Goal: Transaction & Acquisition: Purchase product/service

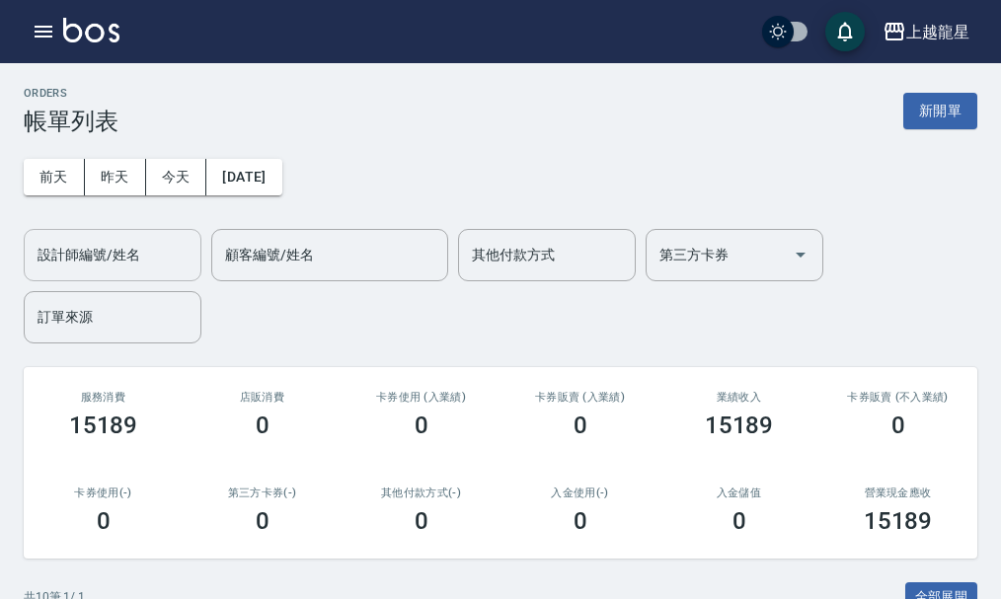
click at [116, 255] on input "設計師編號/姓名" at bounding box center [113, 255] width 160 height 35
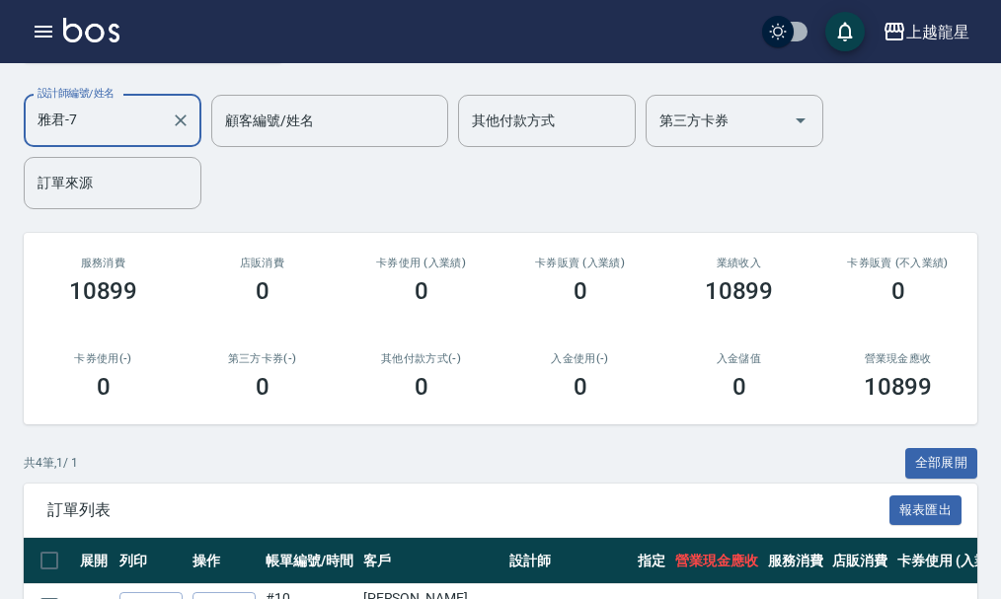
scroll to position [395, 0]
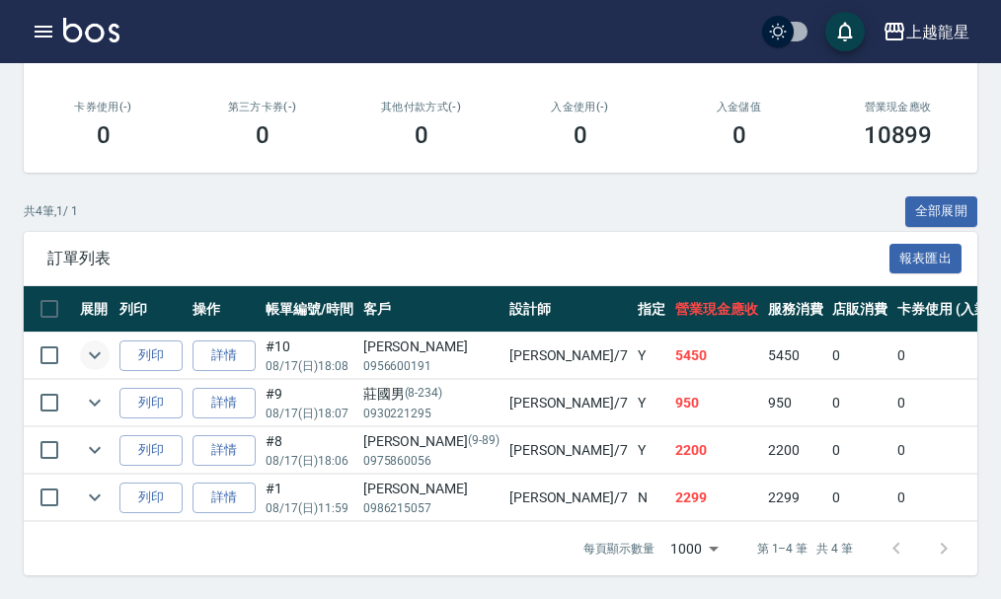
type input "雅君-7"
click at [87, 344] on icon "expand row" at bounding box center [95, 356] width 24 height 24
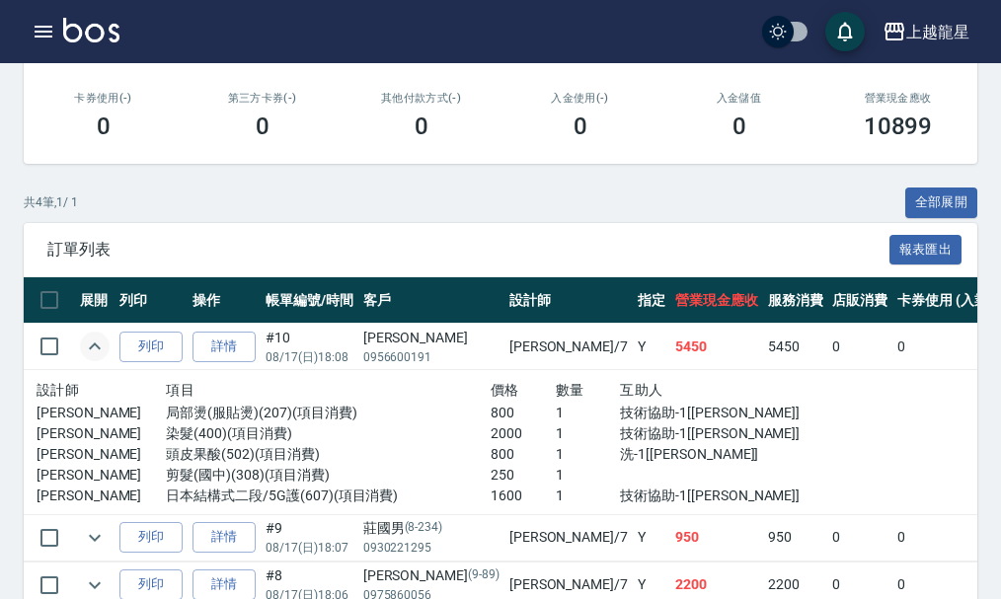
click at [90, 25] on img at bounding box center [91, 30] width 56 height 25
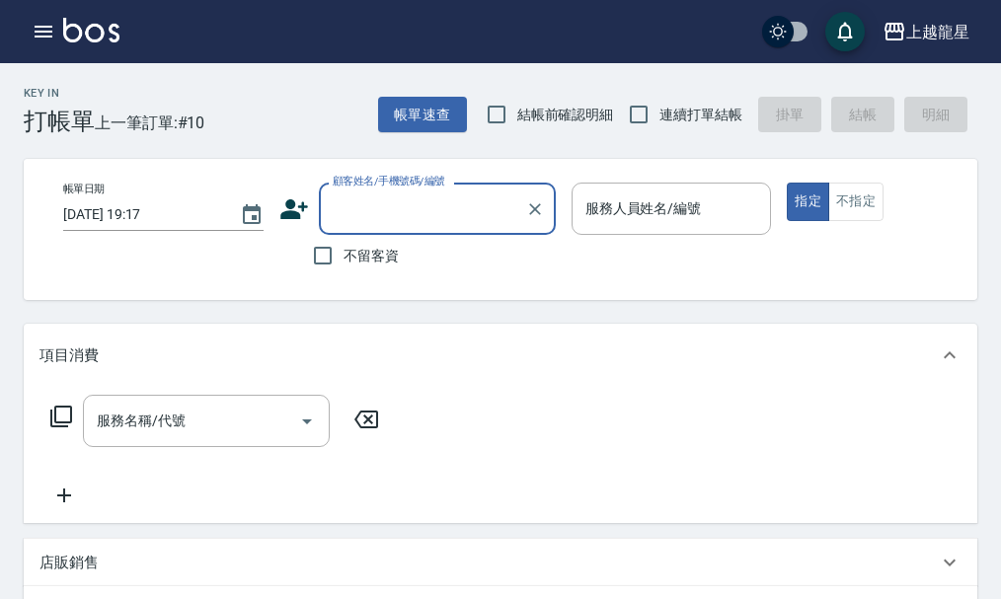
click at [388, 225] on input "顧客姓名/手機號碼/編號" at bounding box center [423, 209] width 190 height 35
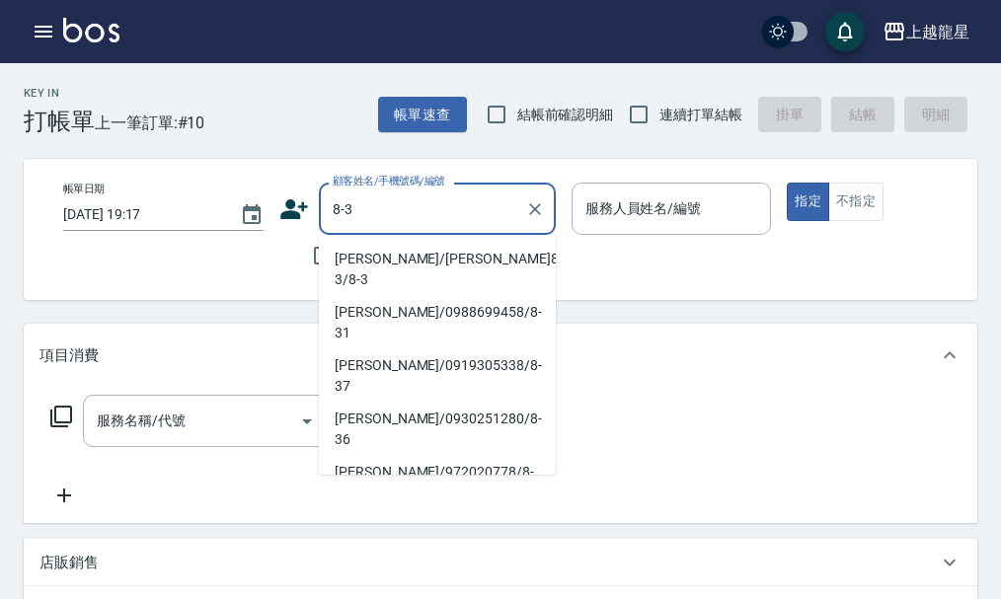
click at [388, 254] on li "劉怡寧/劉怡寧8-3/8-3" at bounding box center [437, 269] width 237 height 53
type input "劉怡寧/劉怡寧8-3/8-3"
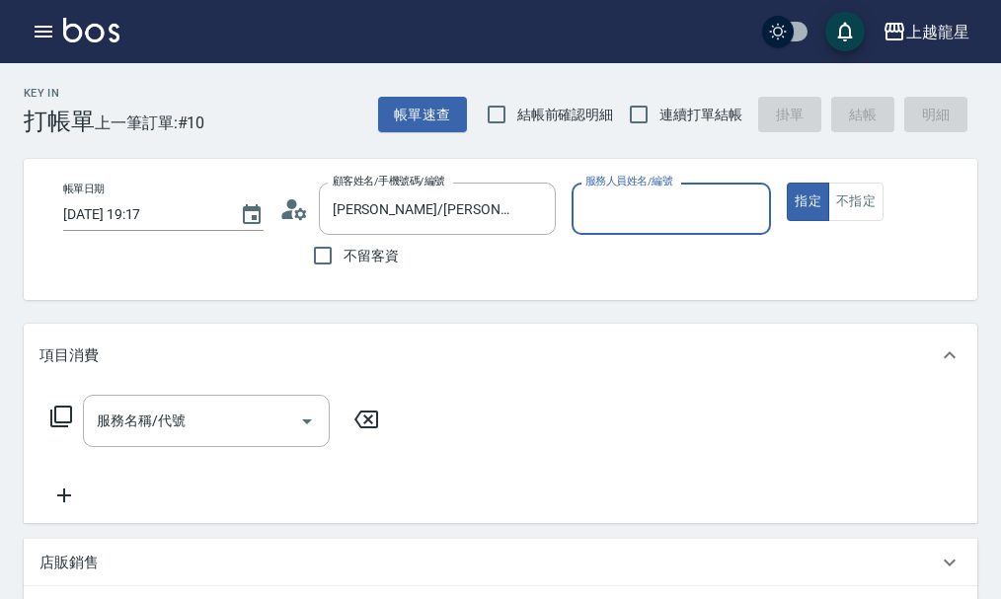
click at [644, 207] on input "服務人員姓名/編號" at bounding box center [672, 209] width 183 height 35
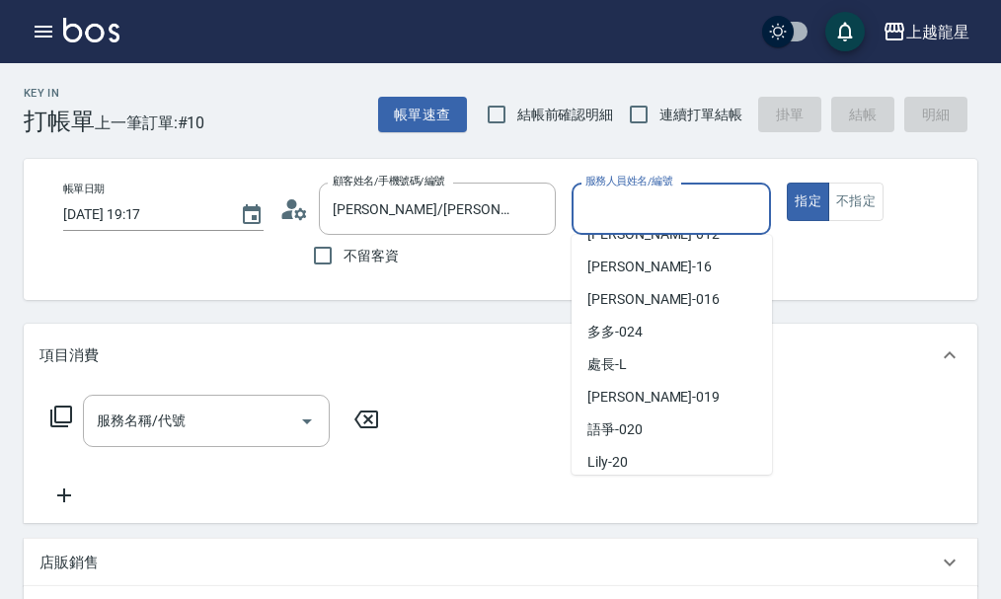
scroll to position [296, 0]
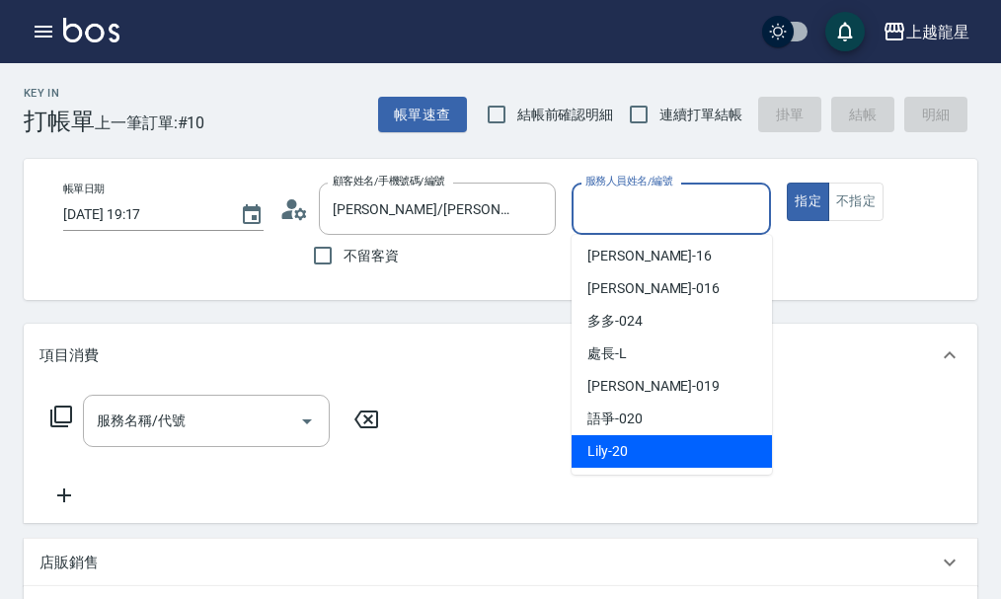
click at [629, 448] on div "Lily -20" at bounding box center [672, 451] width 200 height 33
type input "Lily-20"
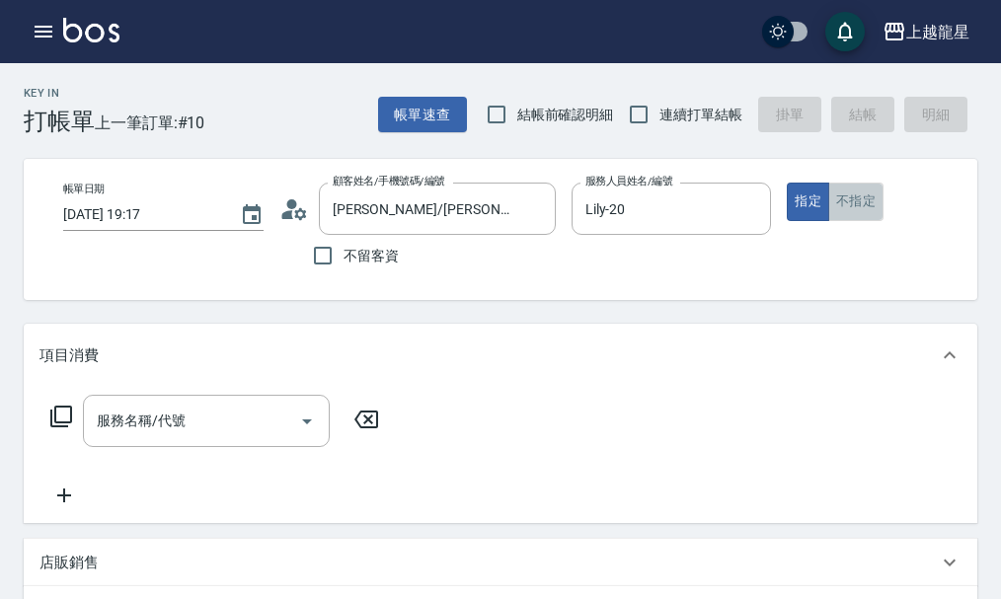
click at [851, 206] on button "不指定" at bounding box center [855, 202] width 55 height 39
click at [85, 422] on div "服務名稱/代號" at bounding box center [206, 421] width 247 height 52
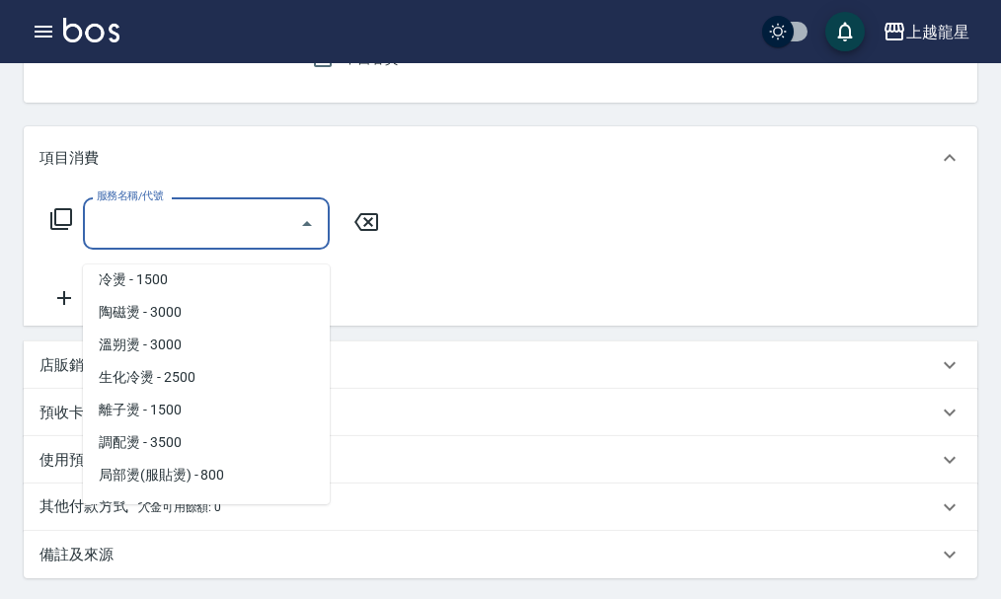
scroll to position [0, 0]
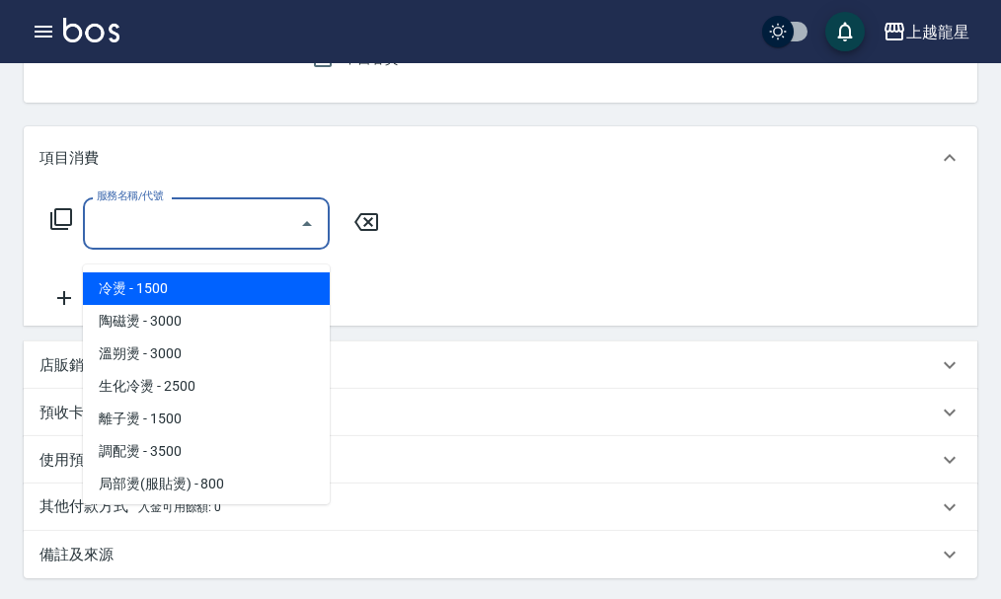
click at [59, 229] on icon at bounding box center [61, 219] width 24 height 24
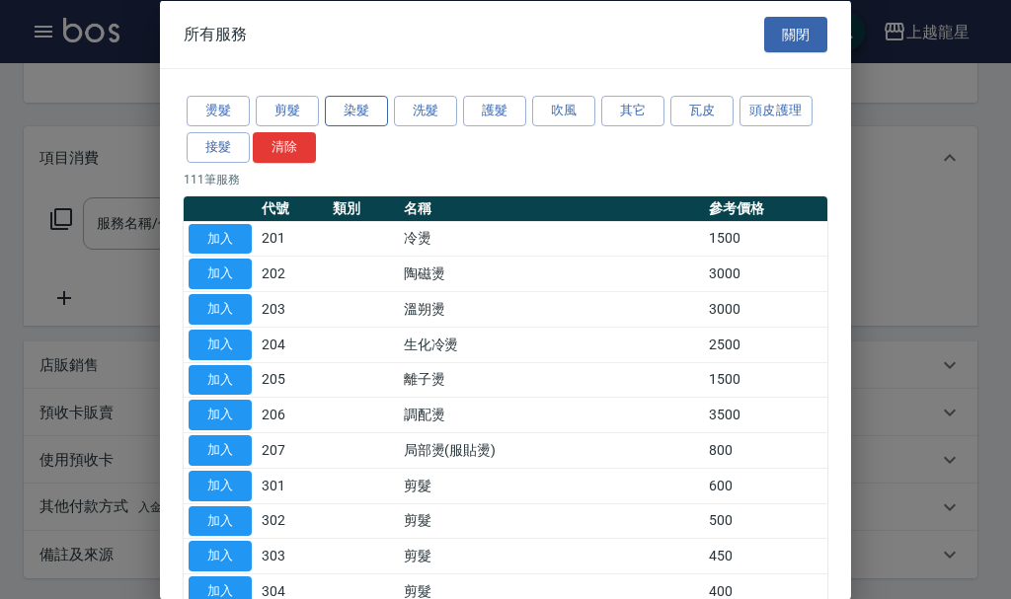
click at [350, 109] on button "染髮" at bounding box center [356, 111] width 63 height 31
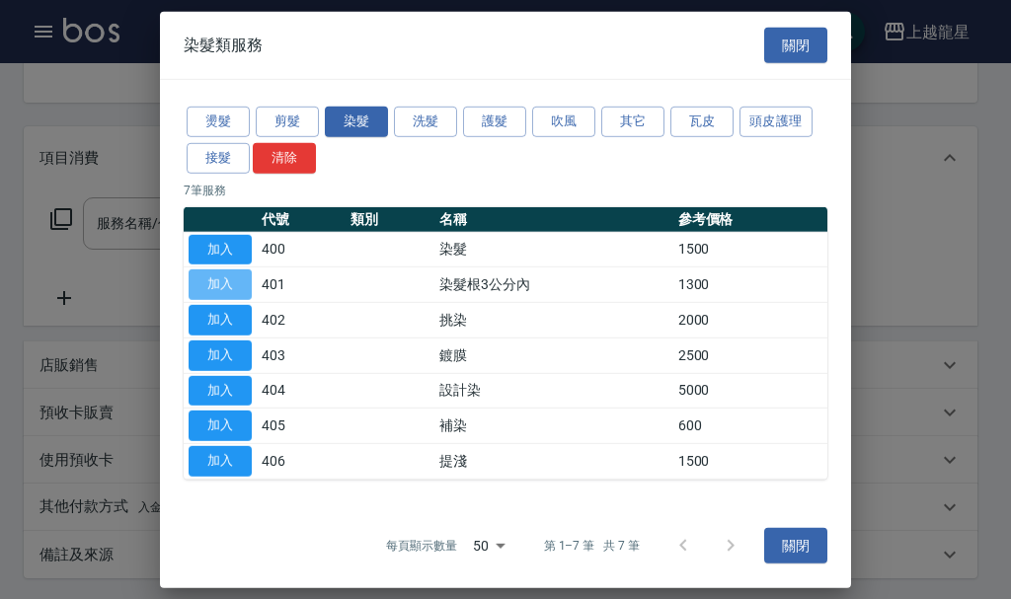
click at [214, 292] on button "加入" at bounding box center [220, 285] width 63 height 31
type input "染髮根3公分內(401)"
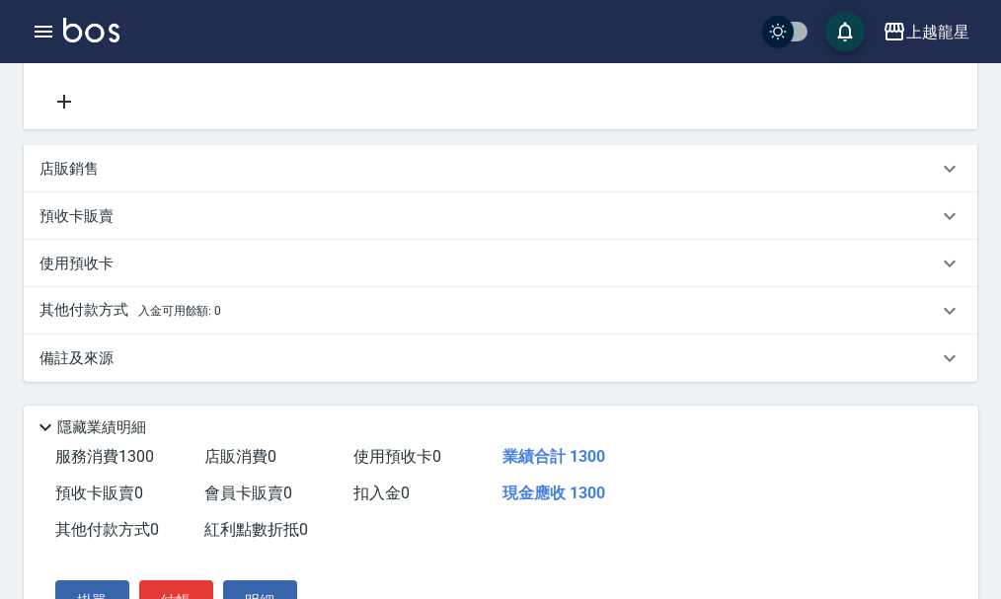
scroll to position [197, 0]
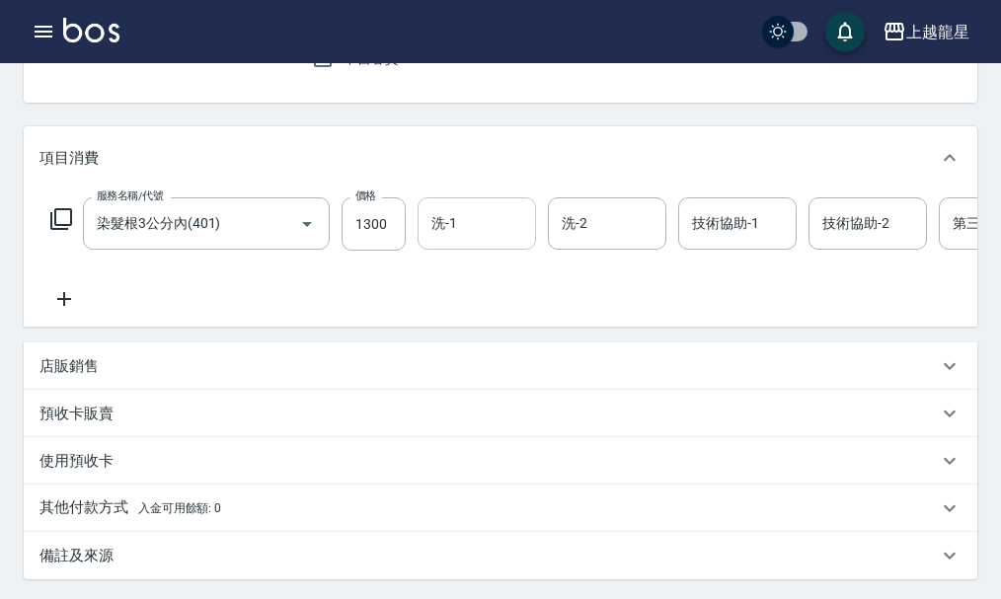
click at [465, 241] on input "洗-1" at bounding box center [477, 223] width 101 height 35
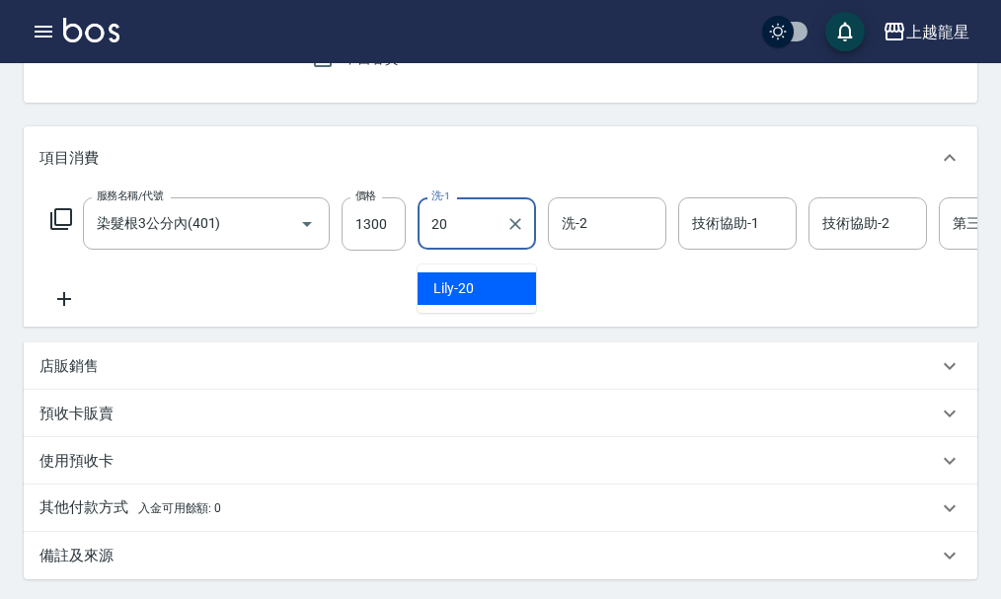
type input "Lily-20"
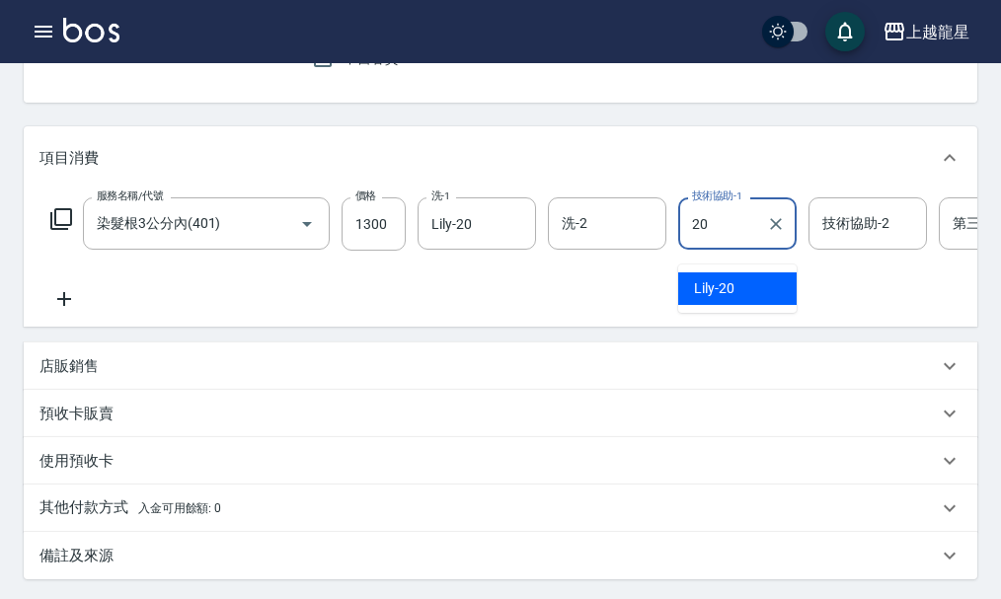
type input "Lily-20"
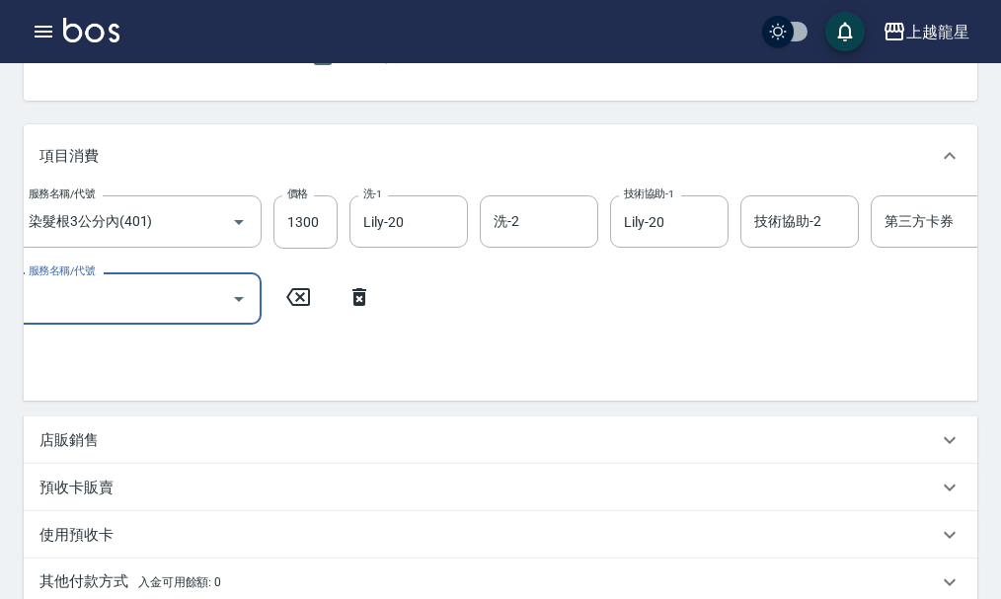
scroll to position [612, 0]
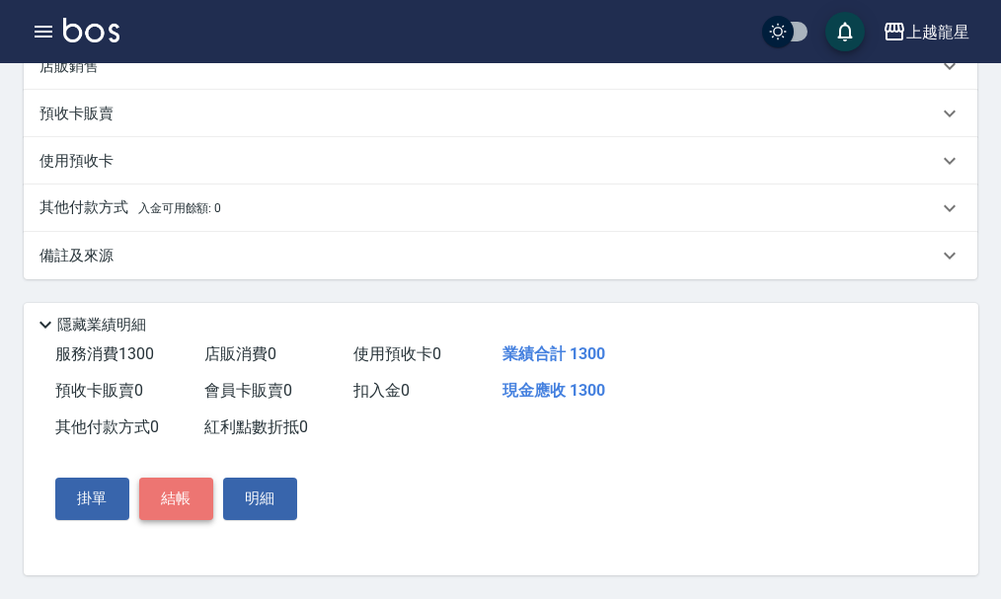
click at [178, 497] on button "結帳" at bounding box center [176, 498] width 74 height 41
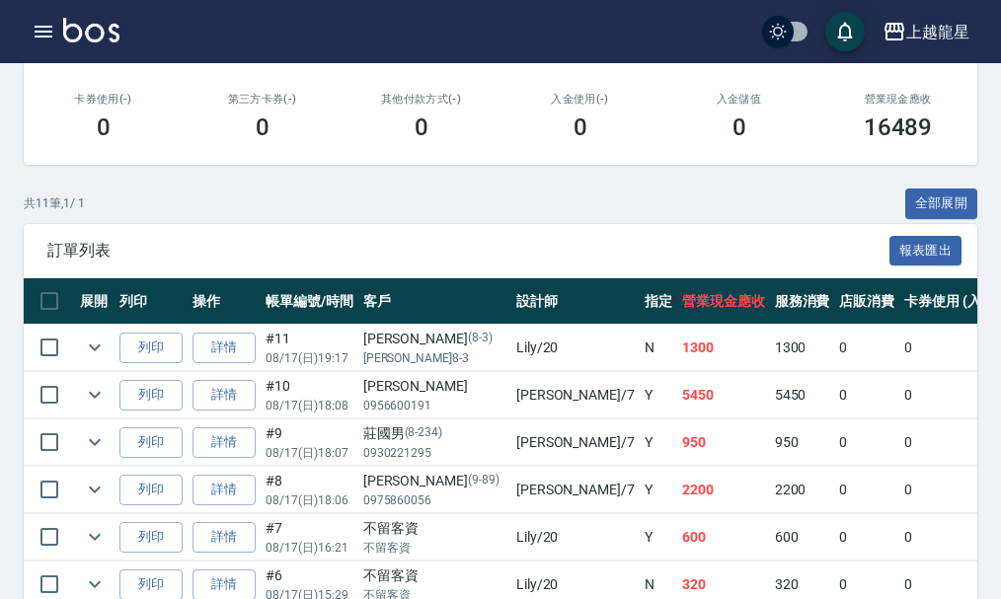
scroll to position [395, 0]
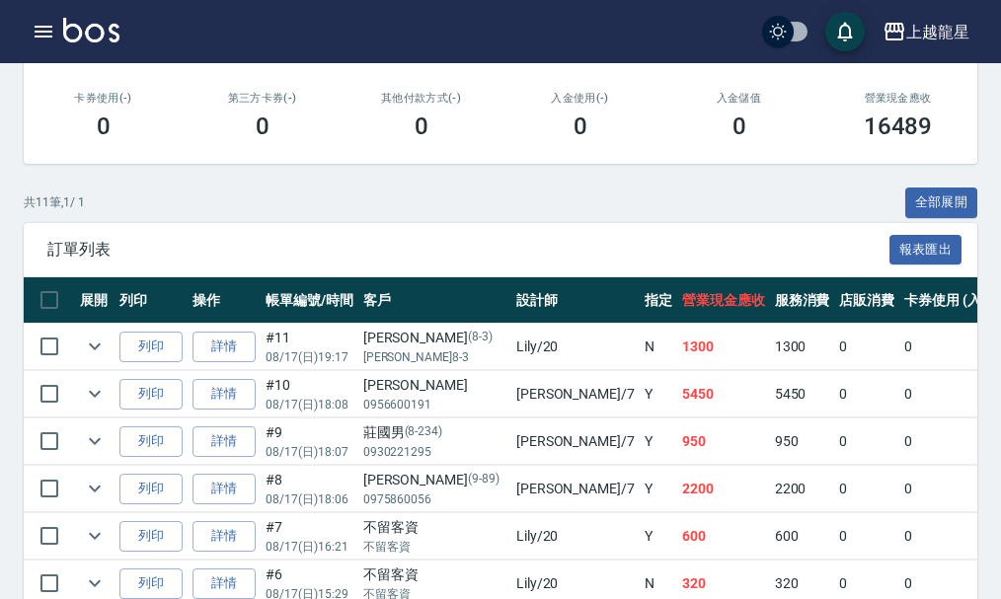
click at [78, 31] on img at bounding box center [91, 30] width 56 height 25
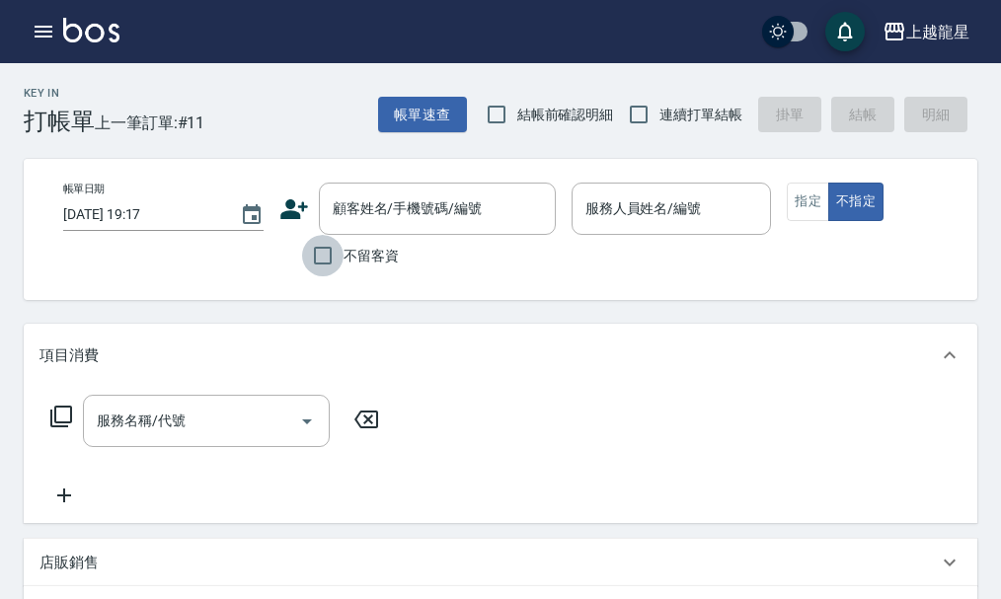
click at [341, 254] on input "不留客資" at bounding box center [322, 255] width 41 height 41
checkbox input "true"
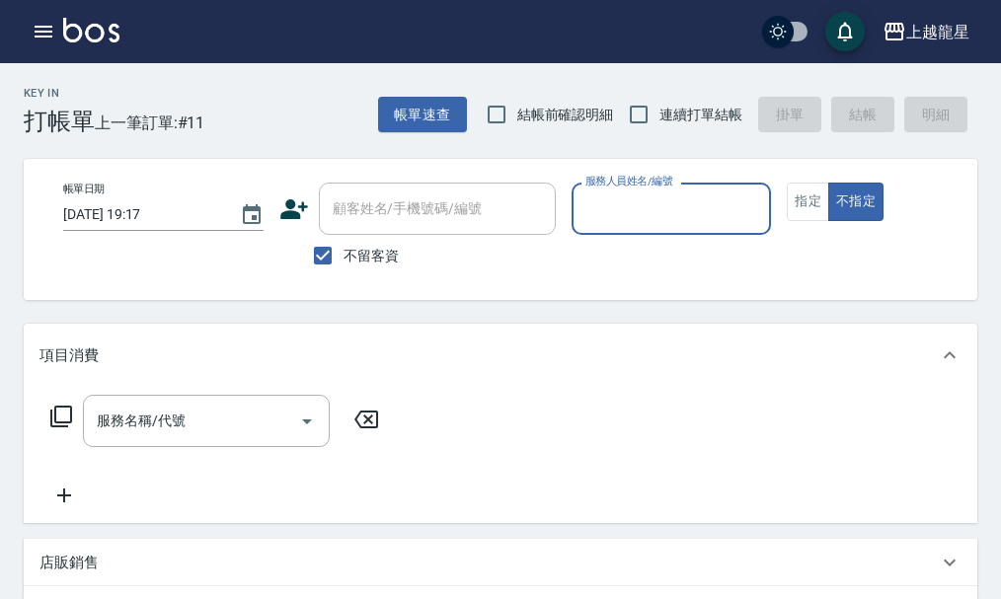
click at [592, 201] on input "服務人員姓名/編號" at bounding box center [672, 209] width 183 height 35
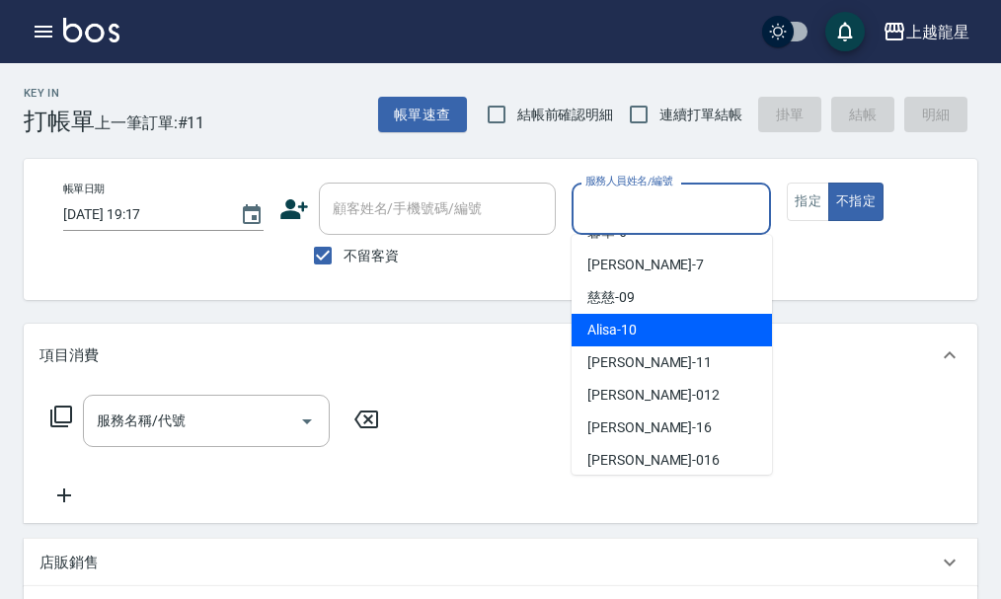
scroll to position [362, 0]
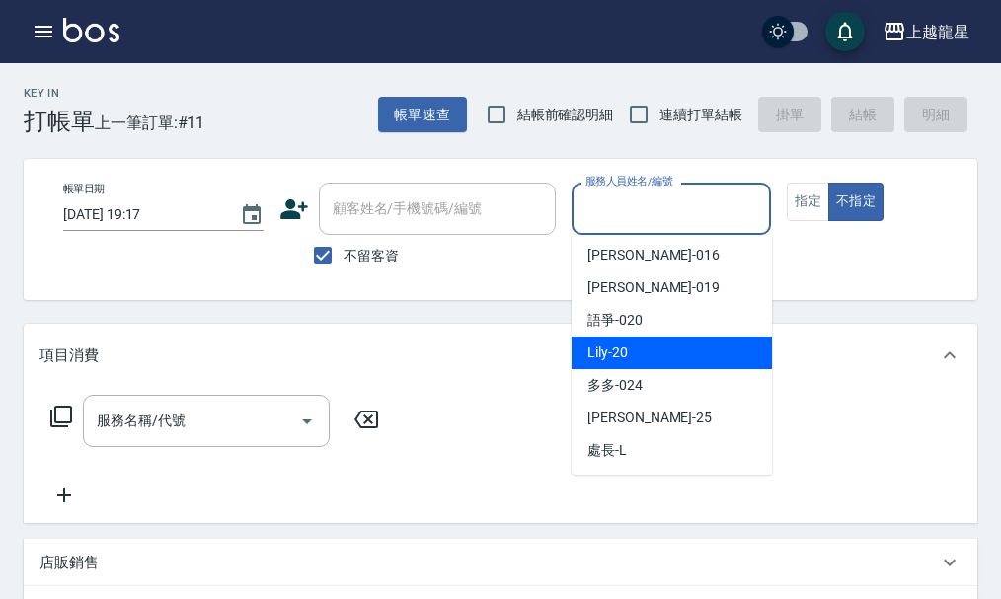
click at [640, 339] on div "Lily -20" at bounding box center [672, 353] width 200 height 33
type input "Lily-20"
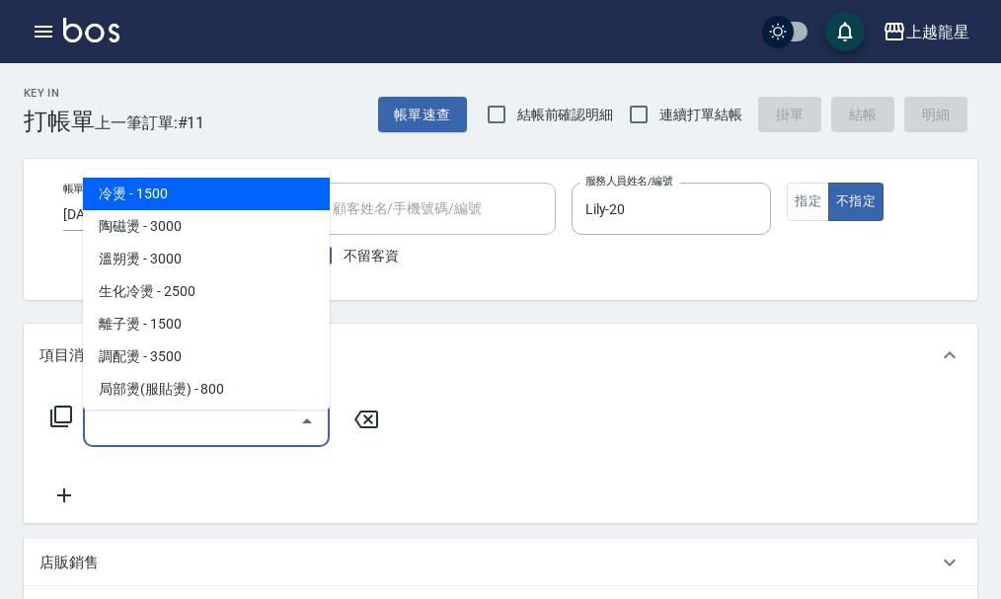
click at [222, 430] on input "服務名稱/代號" at bounding box center [191, 421] width 199 height 35
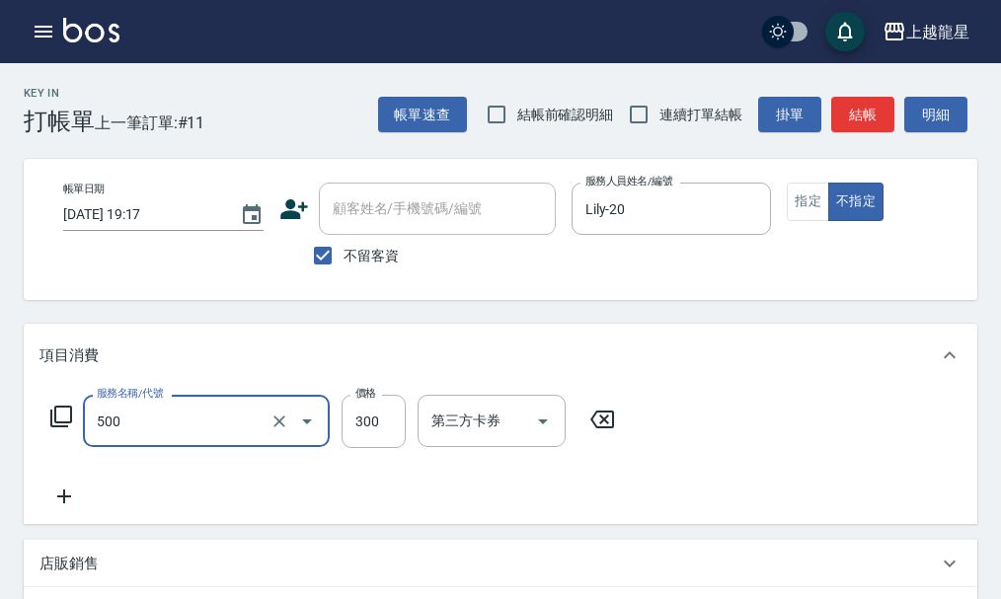
type input "一般洗髮(500)"
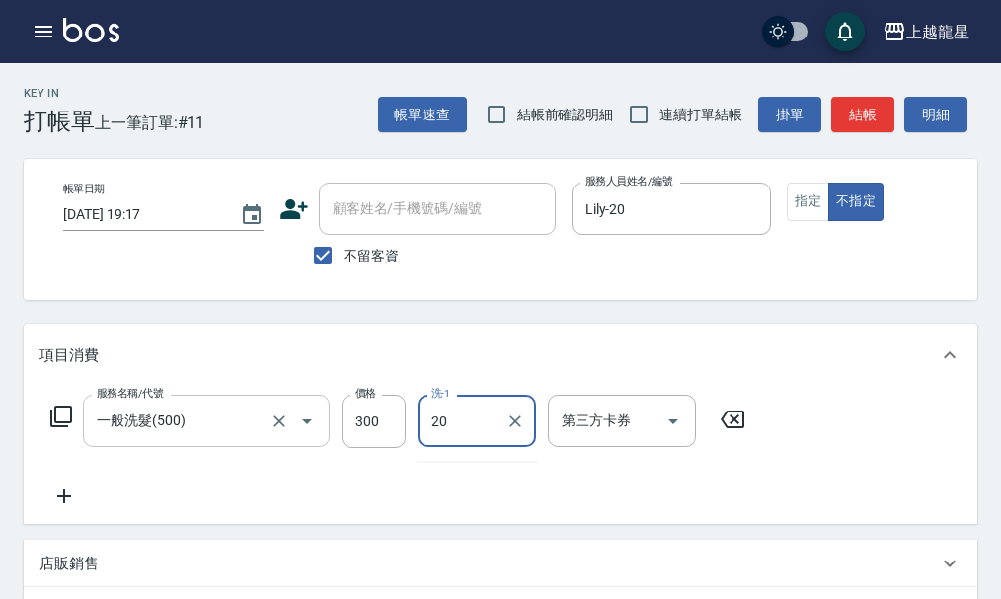
type input "Lily-20"
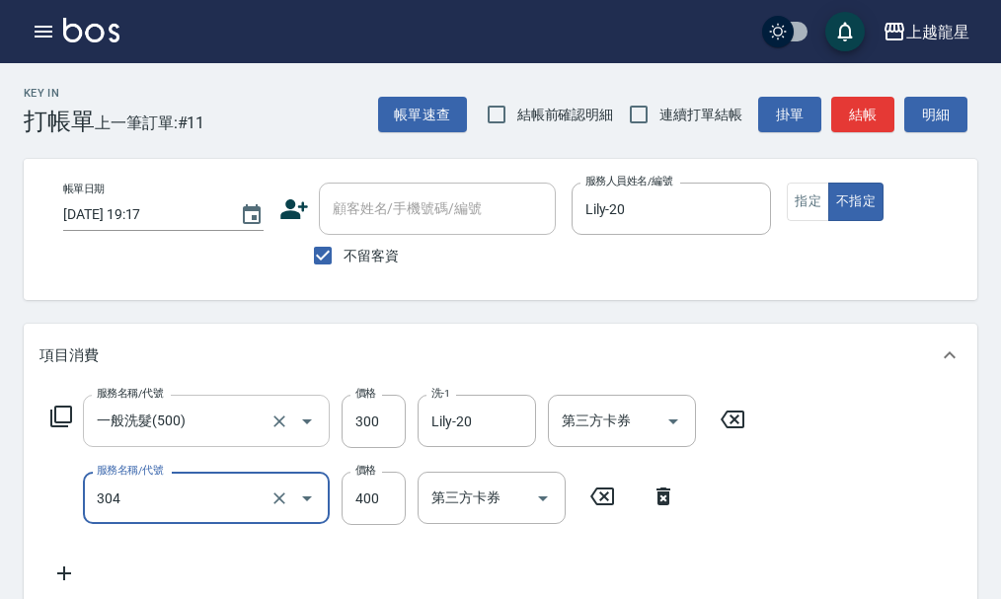
type input "剪髮(304)"
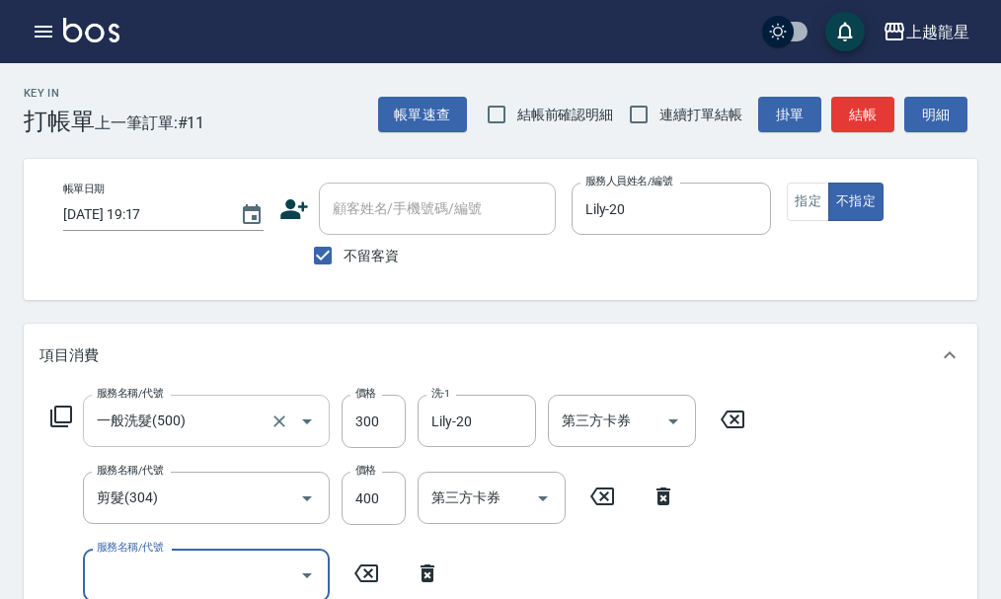
scroll to position [9, 0]
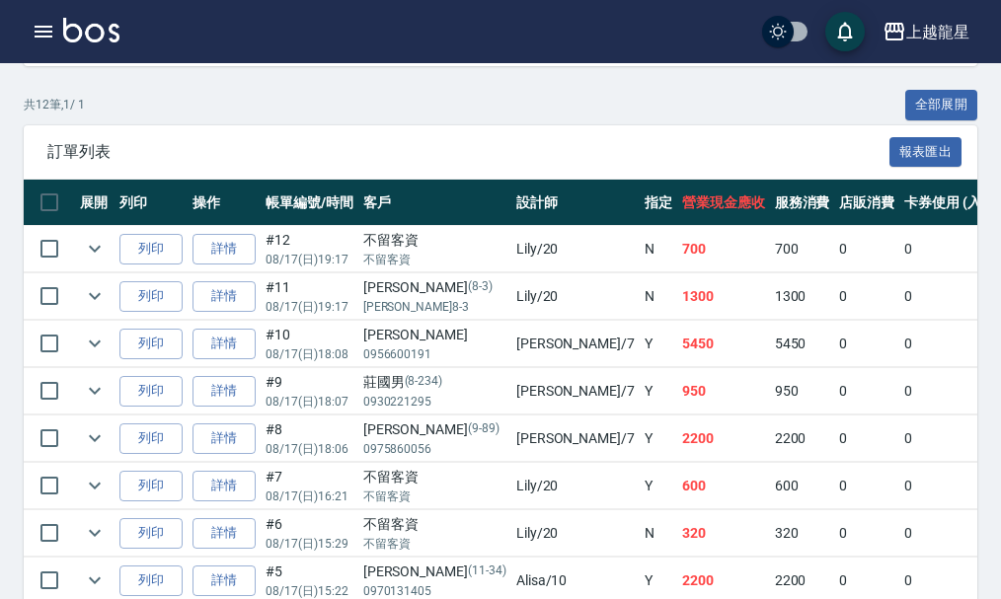
scroll to position [780, 0]
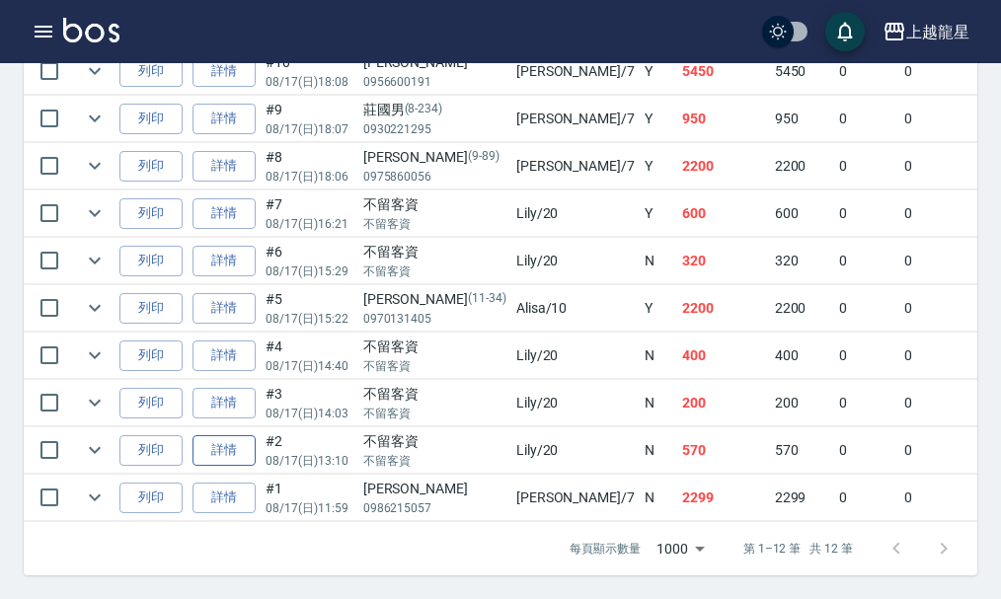
click at [207, 439] on link "詳情" at bounding box center [224, 450] width 63 height 31
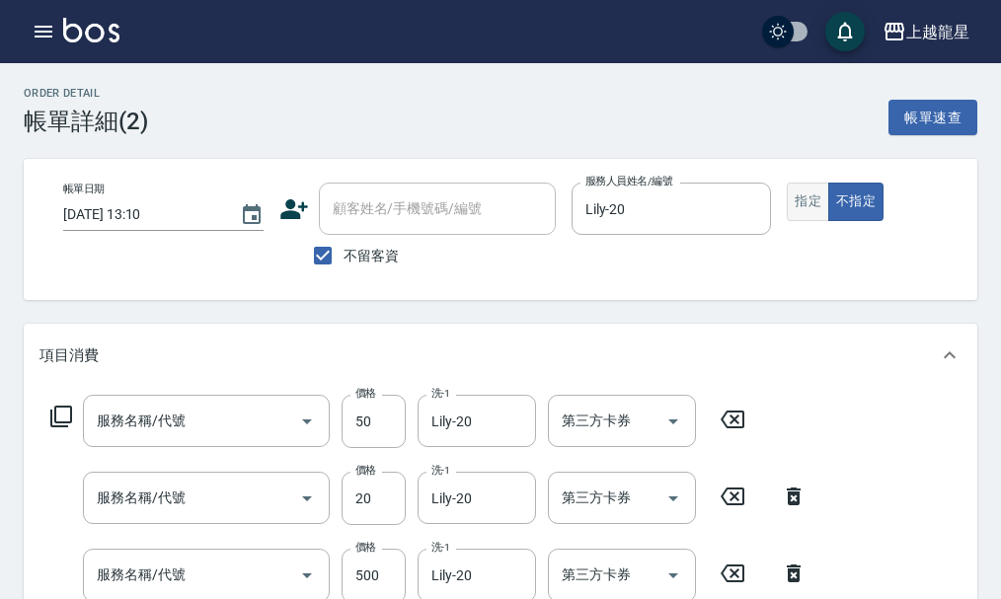
type input "2025/08/17 13:10"
checkbox input "true"
type input "Lily-20"
click at [808, 201] on button "指定" at bounding box center [808, 202] width 42 height 39
type input "快速修護(800)"
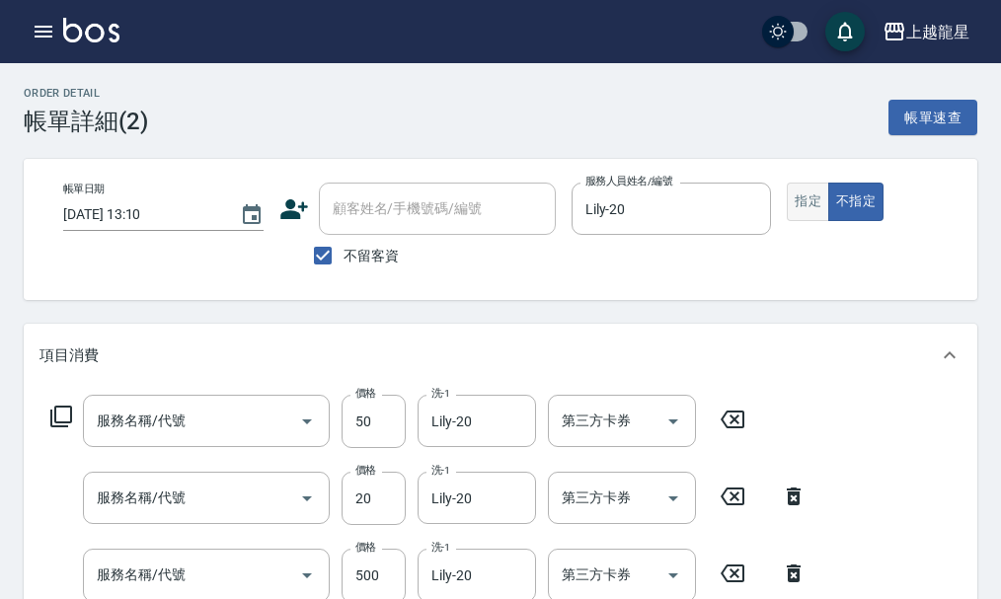
type input "潤絲(802)"
type input "SPA健康洗(513)"
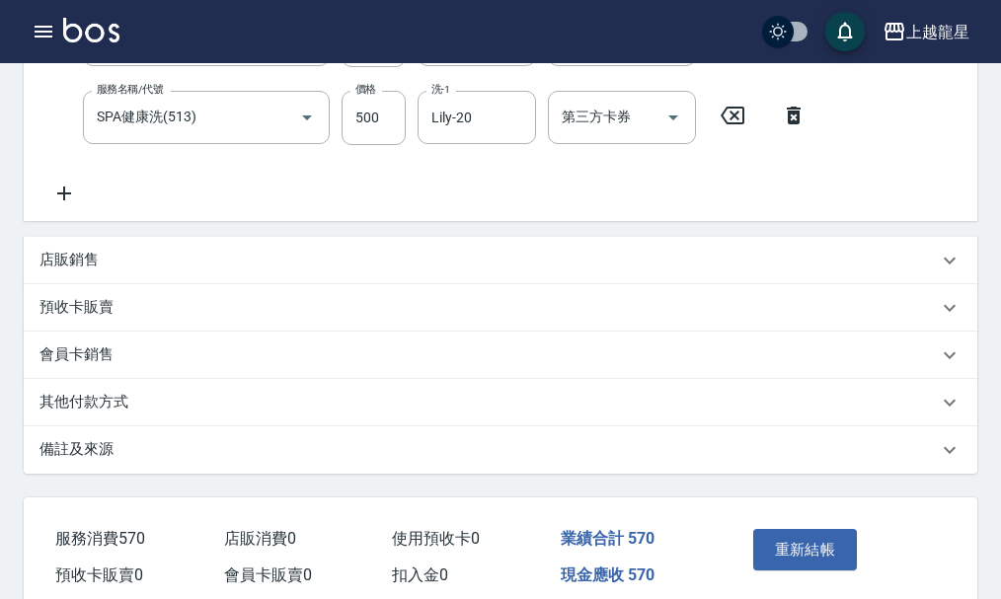
scroll to position [494, 0]
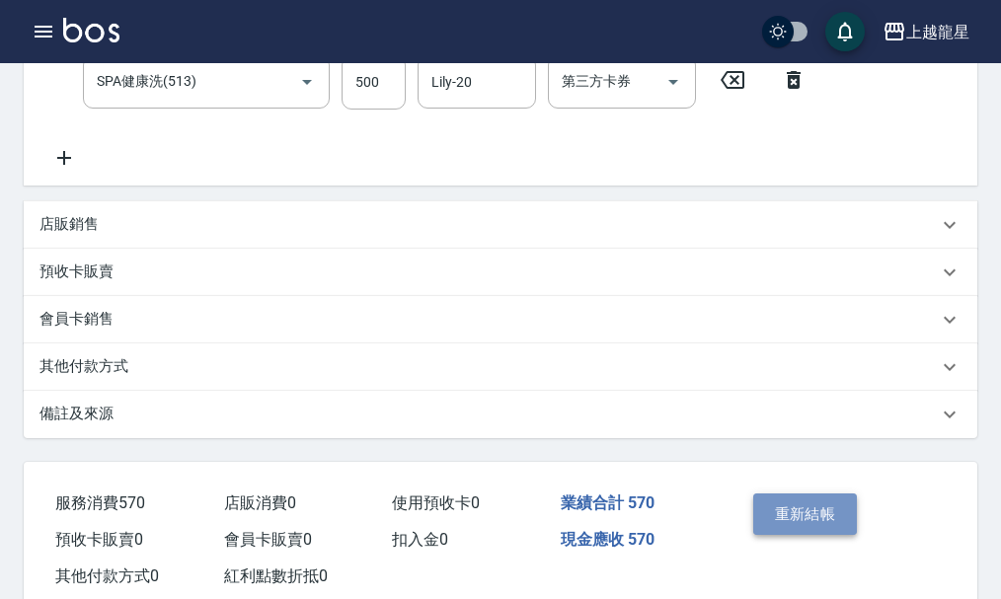
click at [760, 531] on button "重新結帳" at bounding box center [805, 514] width 105 height 41
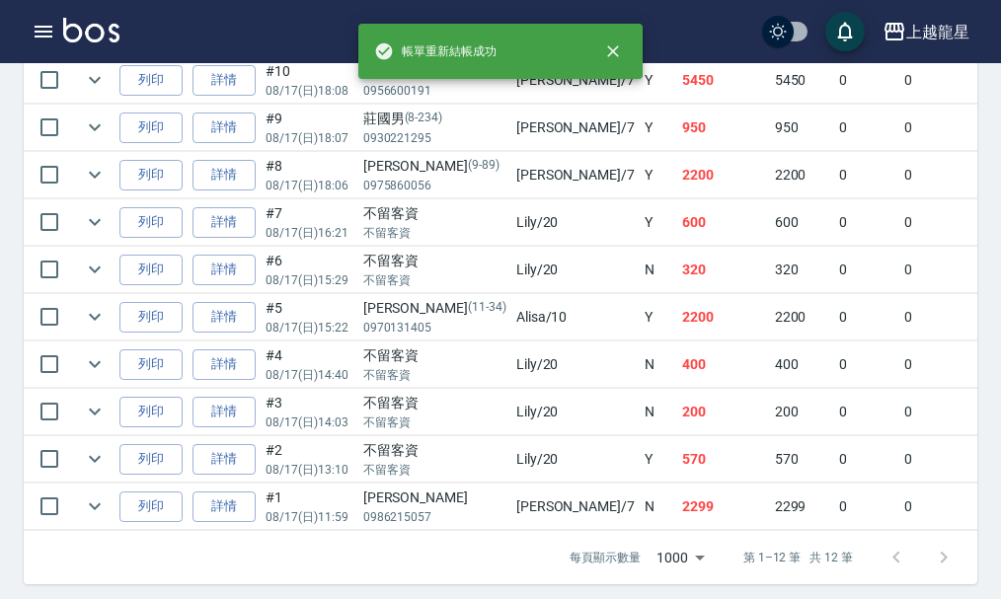
scroll to position [780, 0]
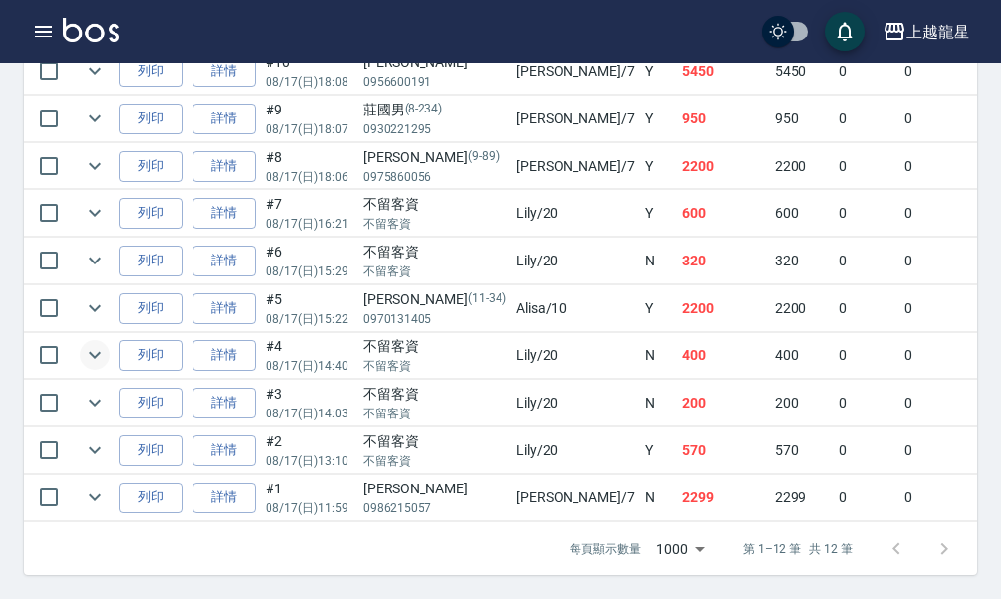
click at [88, 344] on icon "expand row" at bounding box center [95, 356] width 24 height 24
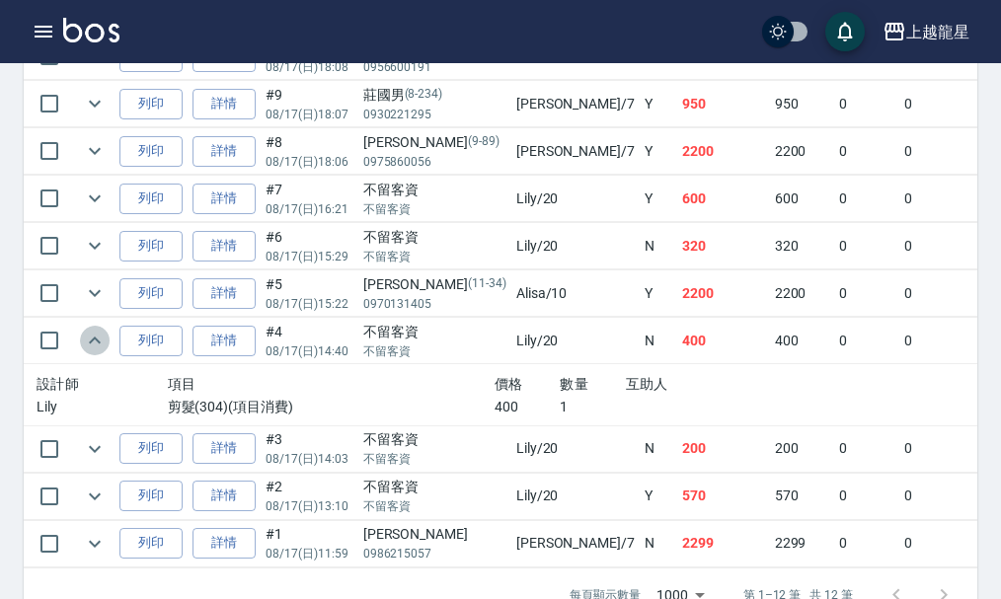
click at [88, 340] on icon "expand row" at bounding box center [95, 341] width 24 height 24
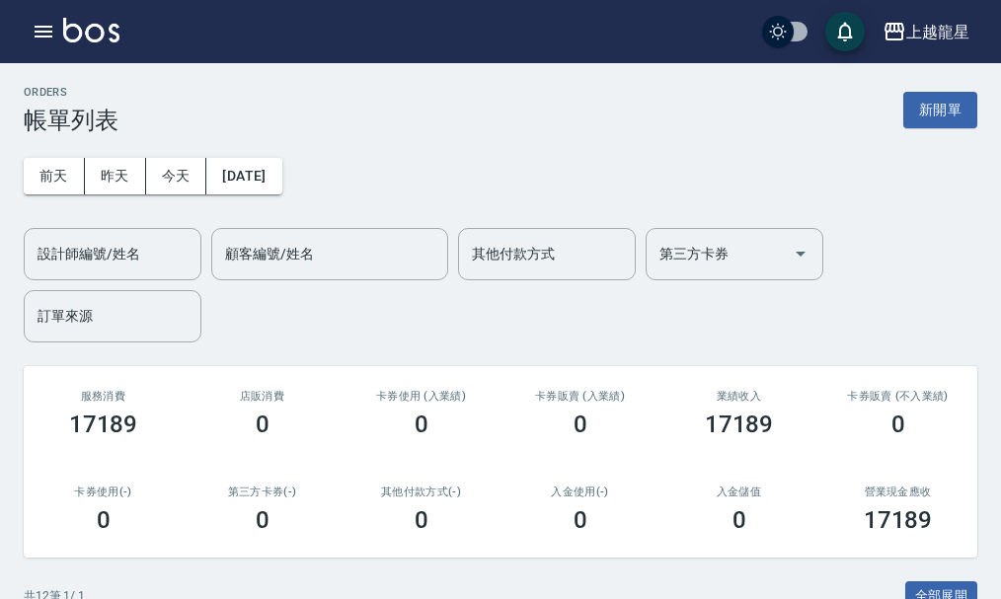
scroll to position [0, 0]
click at [942, 110] on button "新開單" at bounding box center [940, 111] width 74 height 37
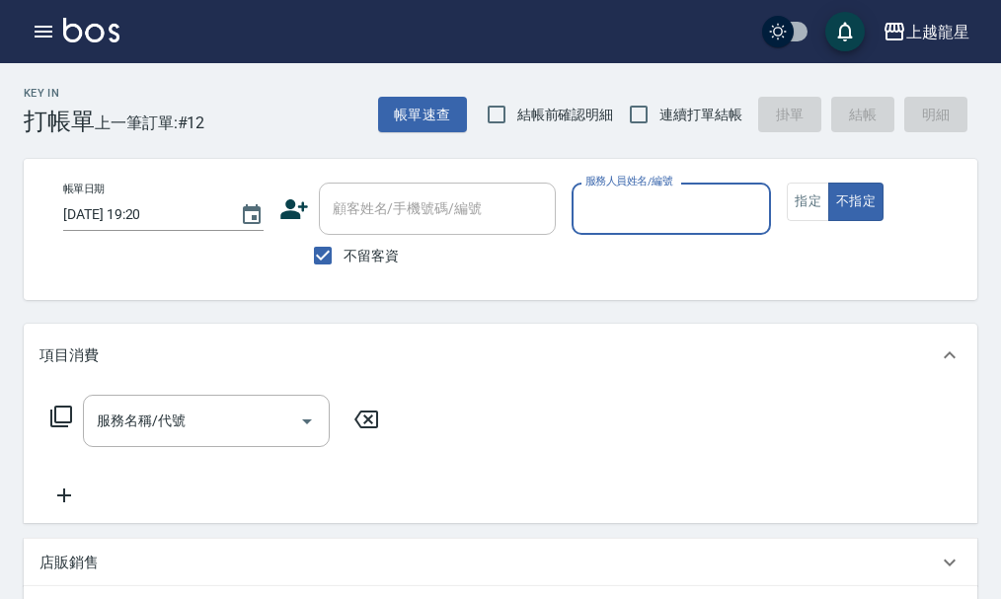
click at [380, 252] on span "不留客資" at bounding box center [371, 256] width 55 height 21
click at [344, 252] on input "不留客資" at bounding box center [322, 255] width 41 height 41
checkbox input "false"
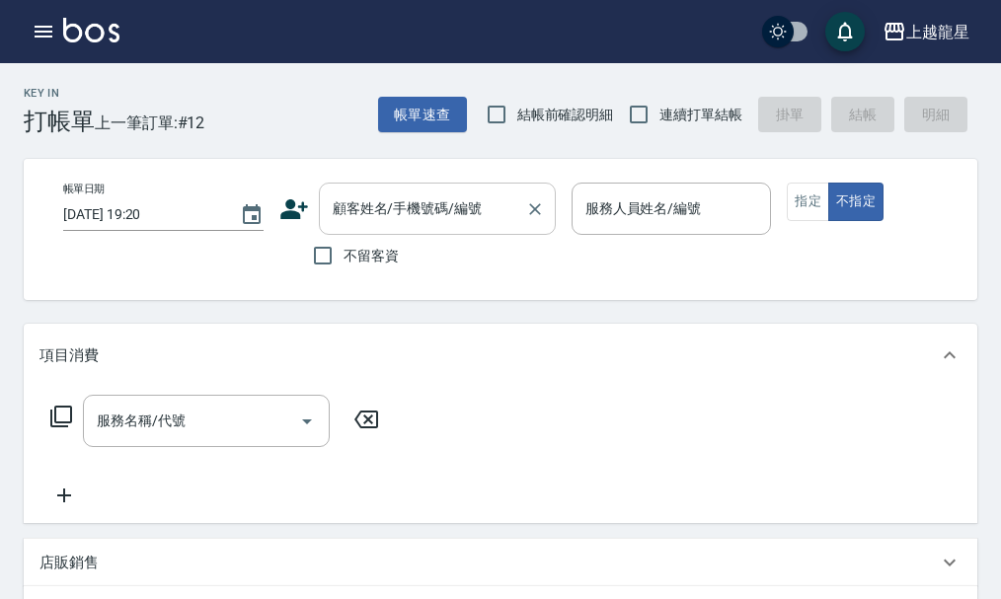
click at [387, 201] on div "顧客姓名/手機號碼/編號 顧客姓名/手機號碼/編號" at bounding box center [437, 209] width 237 height 52
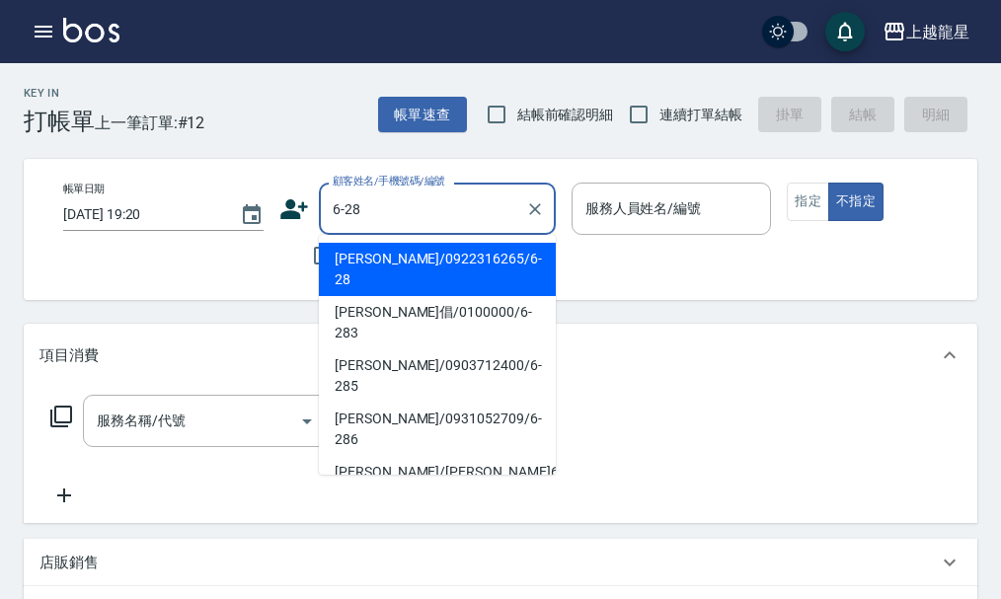
click at [375, 264] on li "丁培修/0922316265/6-28" at bounding box center [437, 269] width 237 height 53
type input "丁培修/0922316265/6-28"
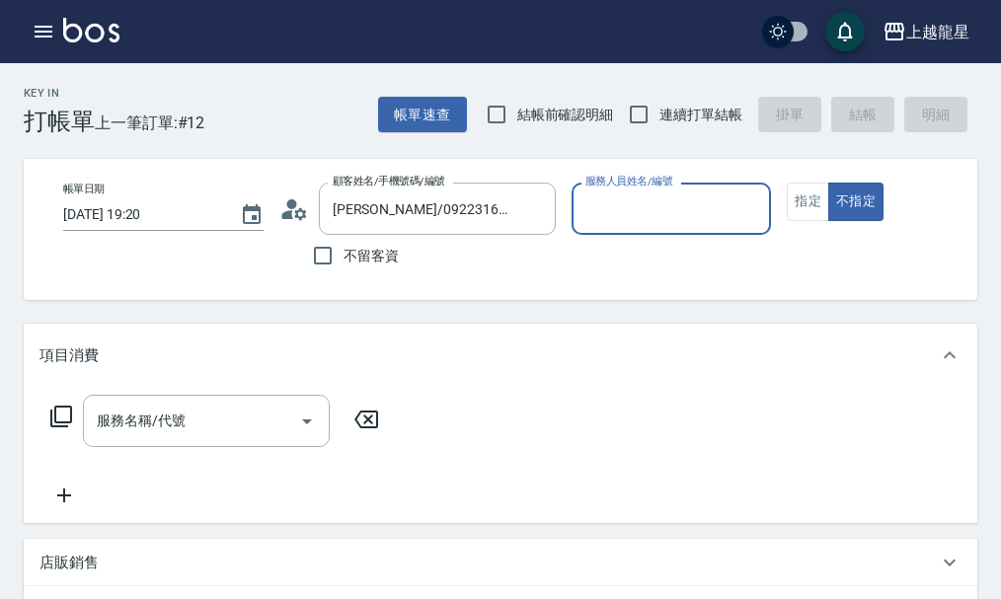
type input "雅君-7"
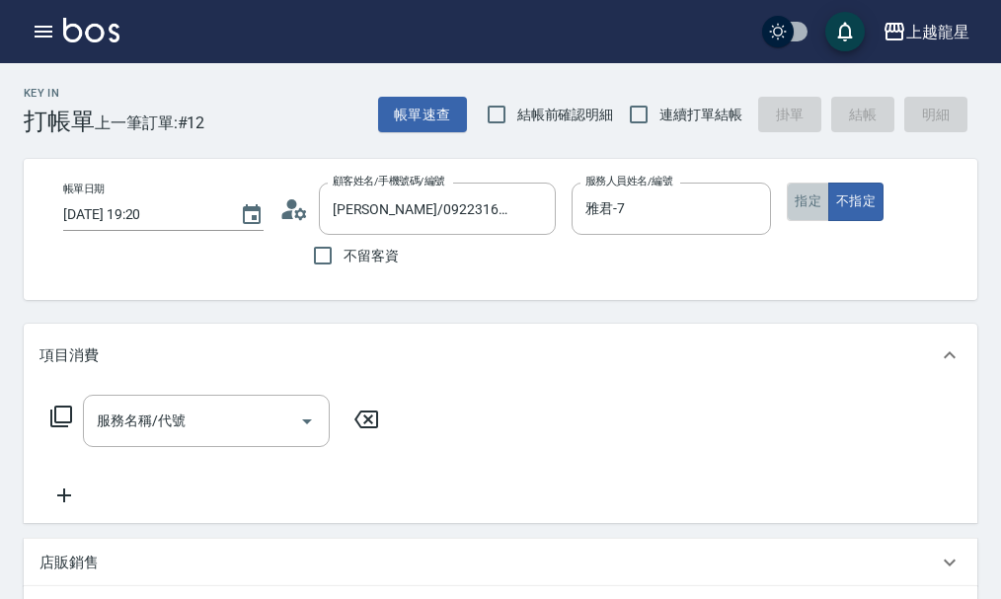
click at [800, 205] on button "指定" at bounding box center [808, 202] width 42 height 39
click at [235, 438] on input "服務名稱/代號" at bounding box center [191, 421] width 199 height 35
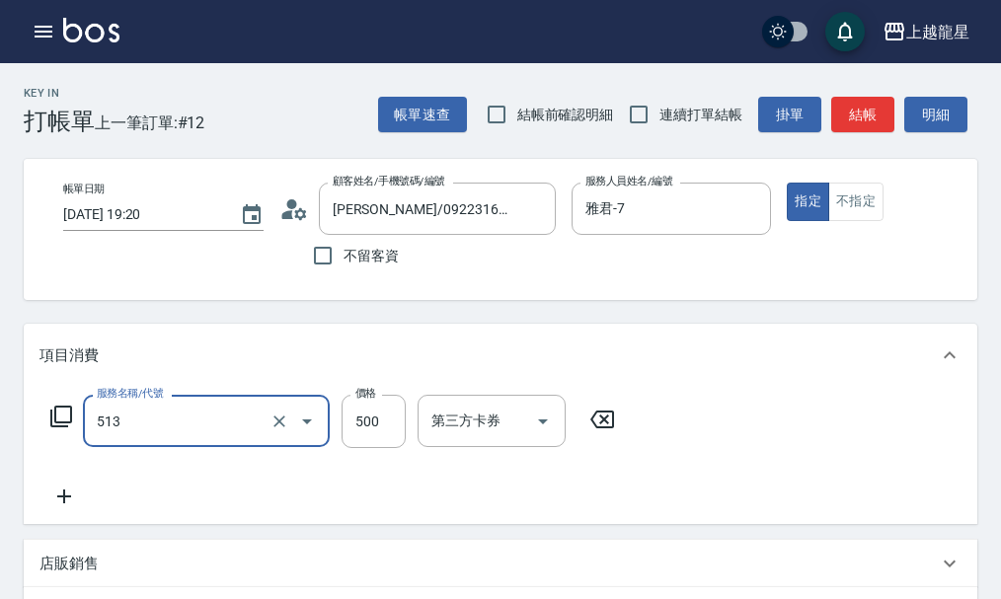
type input "SPA健康洗(513)"
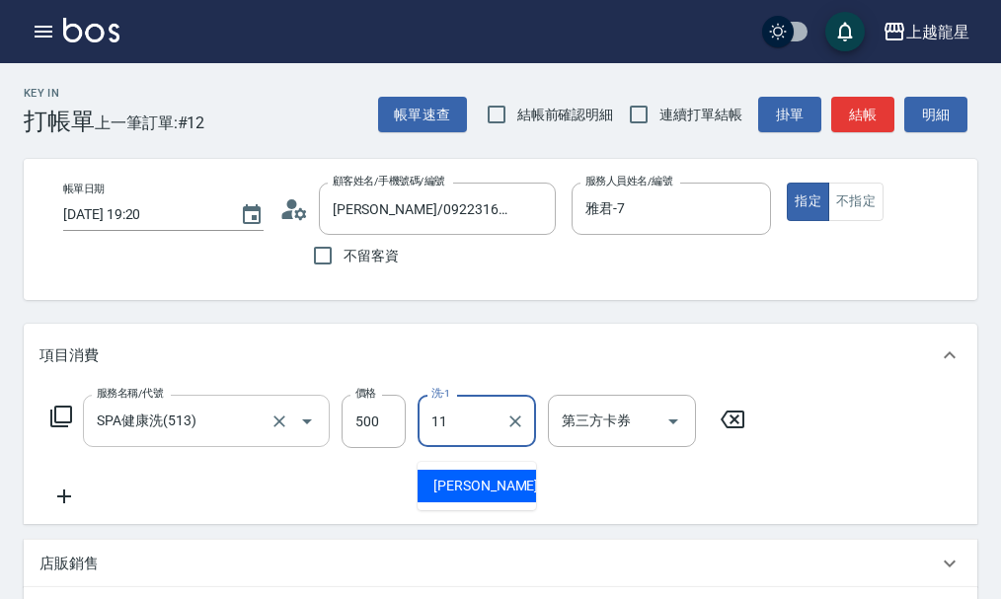
type input "潘潘-11"
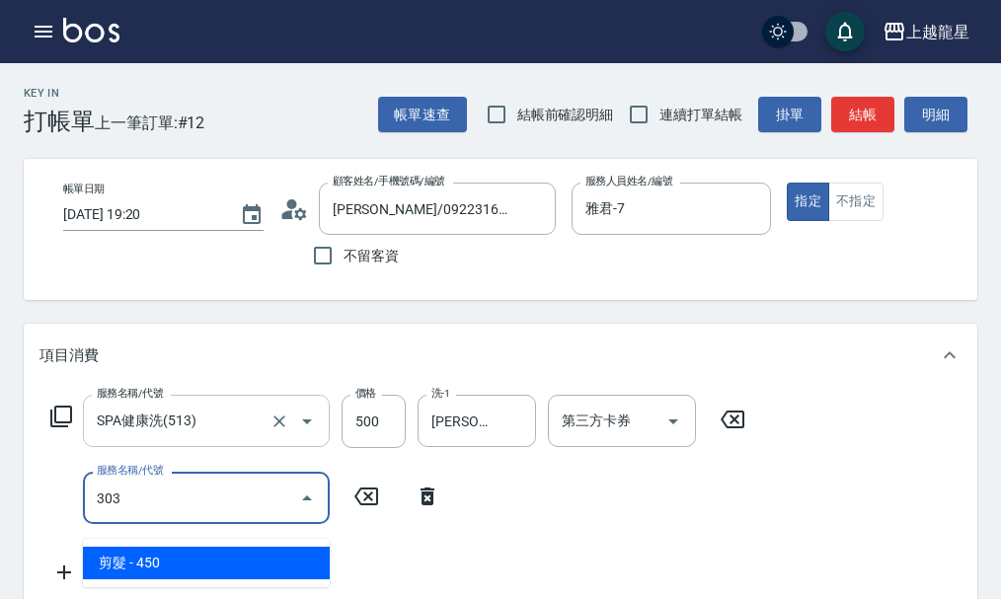
type input "剪髮(303)"
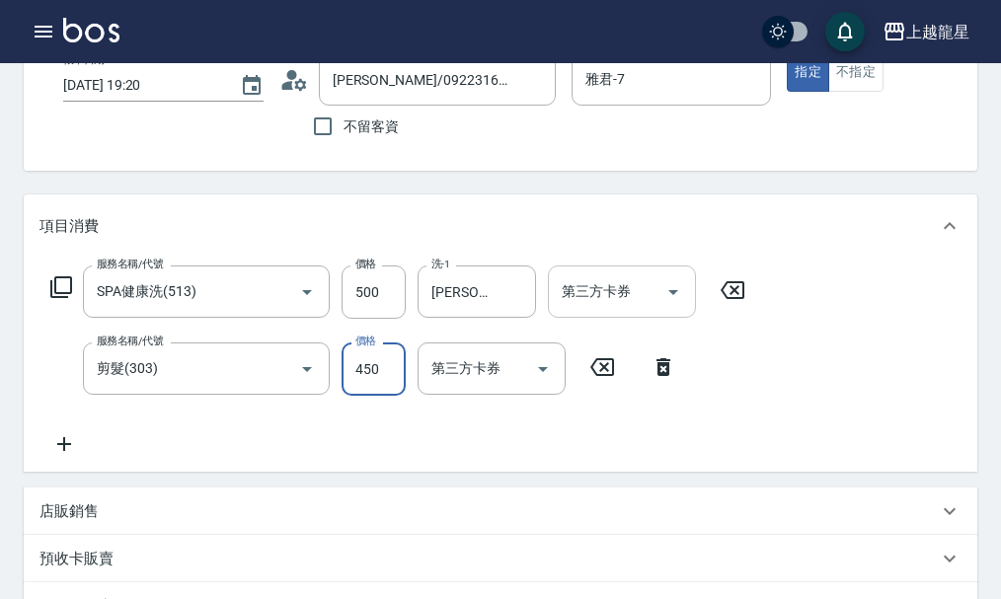
scroll to position [494, 0]
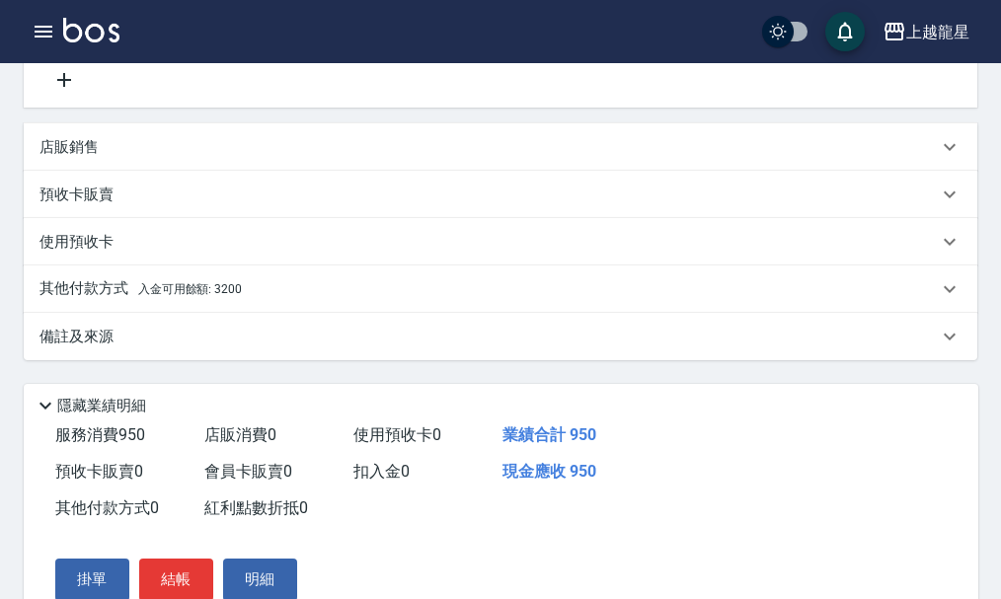
click at [196, 296] on span "入金可用餘額: 3200" at bounding box center [190, 289] width 104 height 14
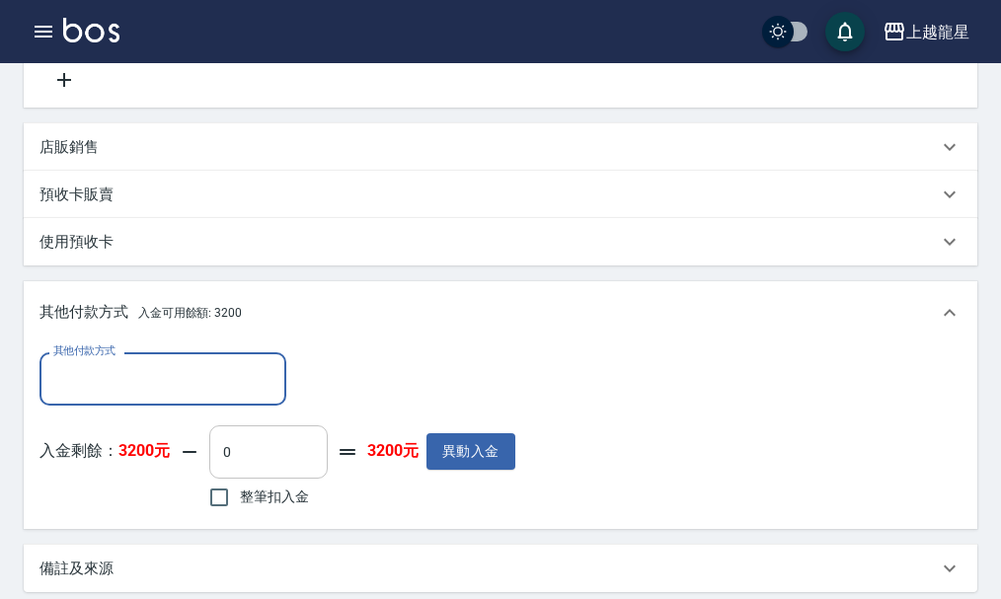
scroll to position [0, 0]
click at [264, 508] on span "整筆扣入金" at bounding box center [274, 497] width 69 height 21
click at [240, 518] on input "整筆扣入金" at bounding box center [218, 497] width 41 height 41
checkbox input "true"
type input "950"
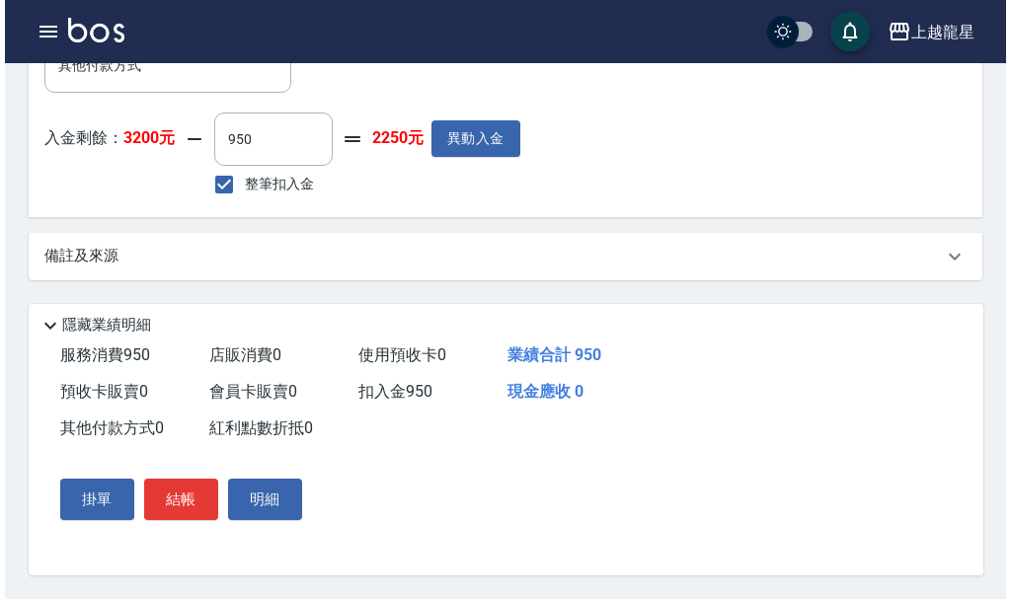
scroll to position [830, 0]
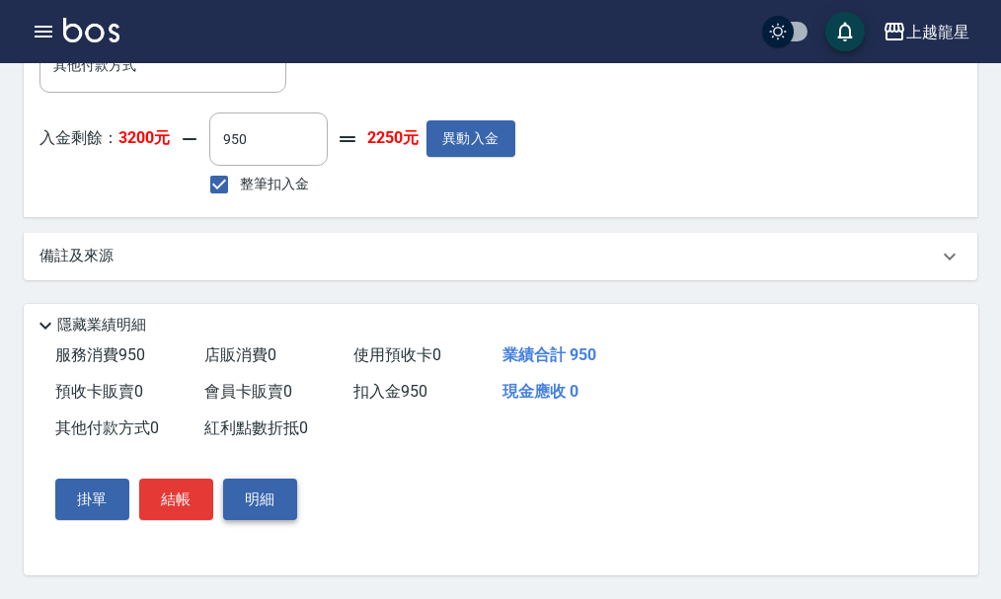
click at [288, 497] on button "明細" at bounding box center [260, 499] width 74 height 41
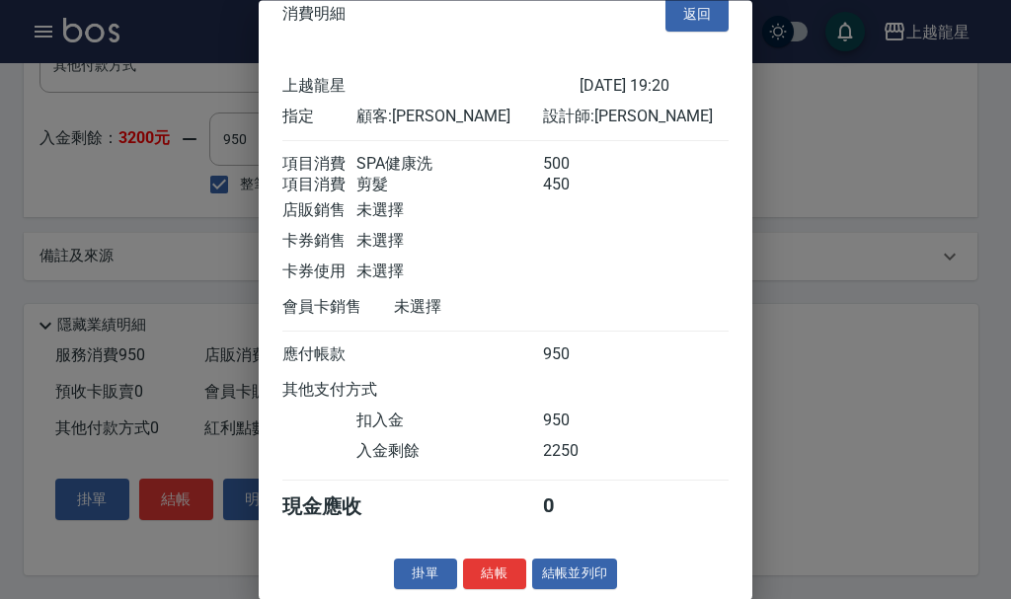
scroll to position [57, 0]
click at [546, 566] on button "結帳並列印" at bounding box center [575, 575] width 86 height 31
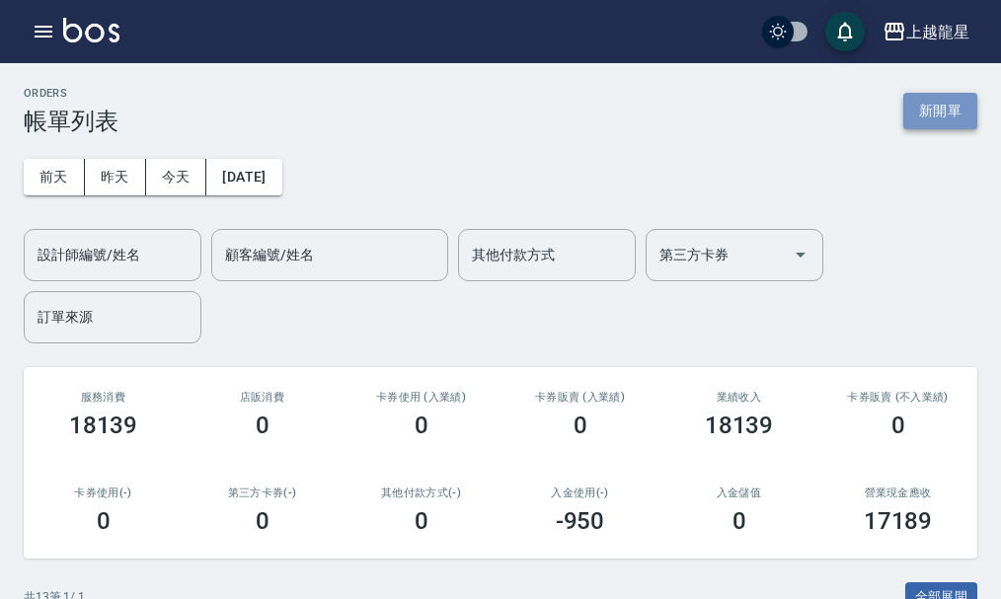
click at [932, 117] on button "新開單" at bounding box center [940, 111] width 74 height 37
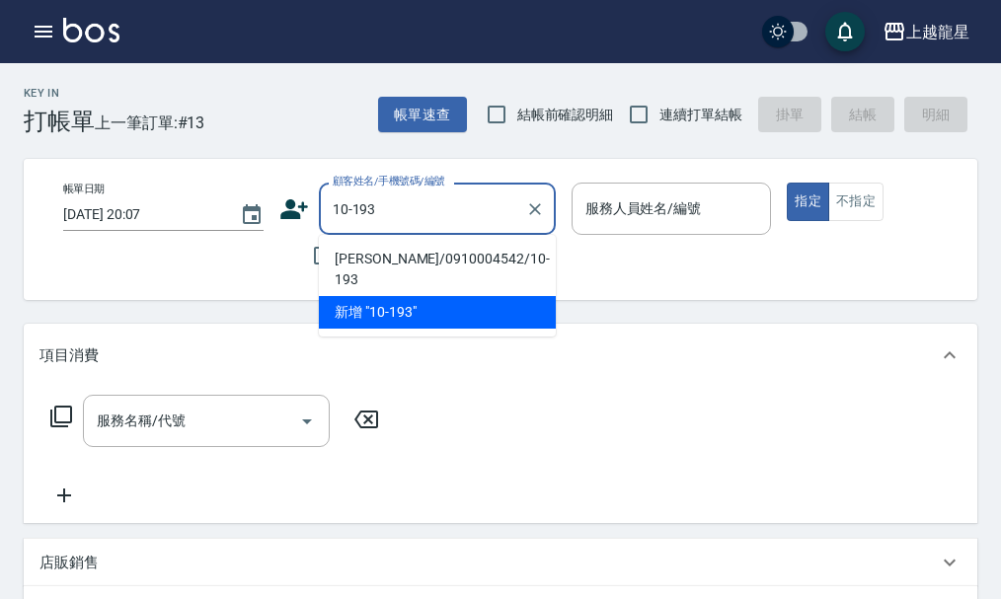
click at [364, 254] on li "黃慧珍/0910004542/10-193" at bounding box center [437, 269] width 237 height 53
type input "黃慧珍/0910004542/10-193"
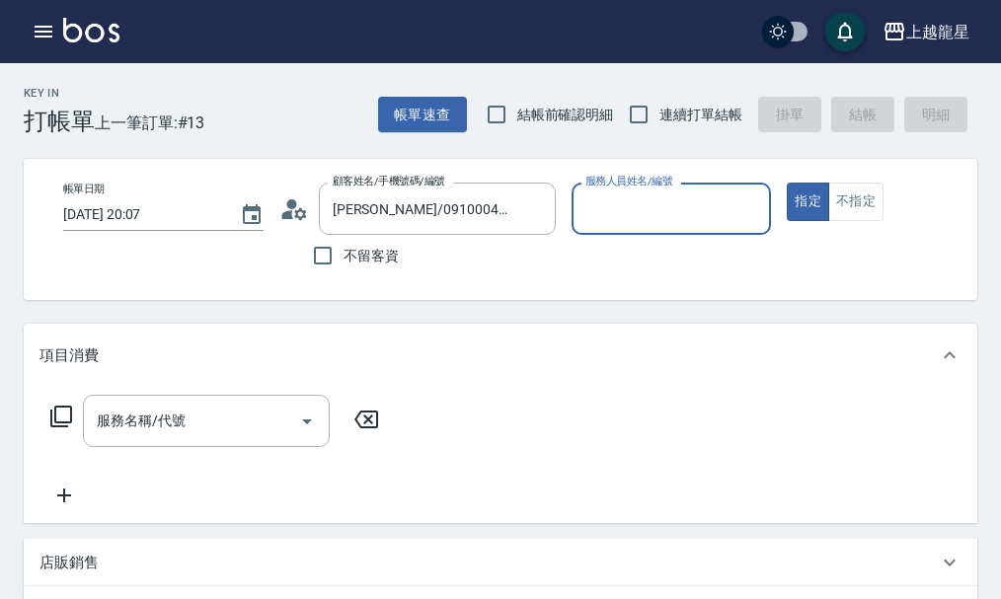
type input "雅君-7"
click at [185, 420] on input "服務名稱/代號" at bounding box center [191, 421] width 199 height 35
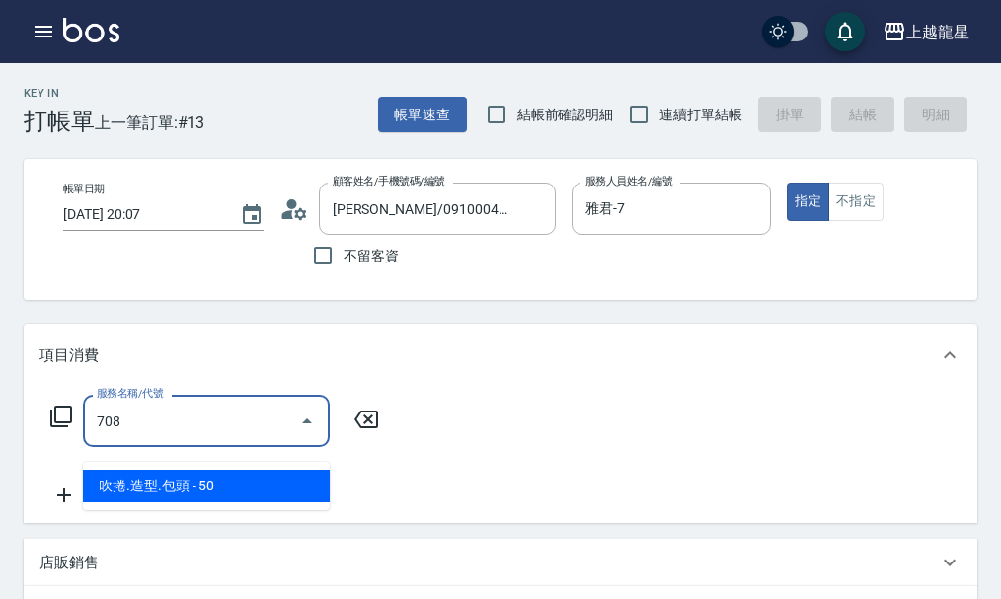
type input "吹捲.造型.包頭(708)"
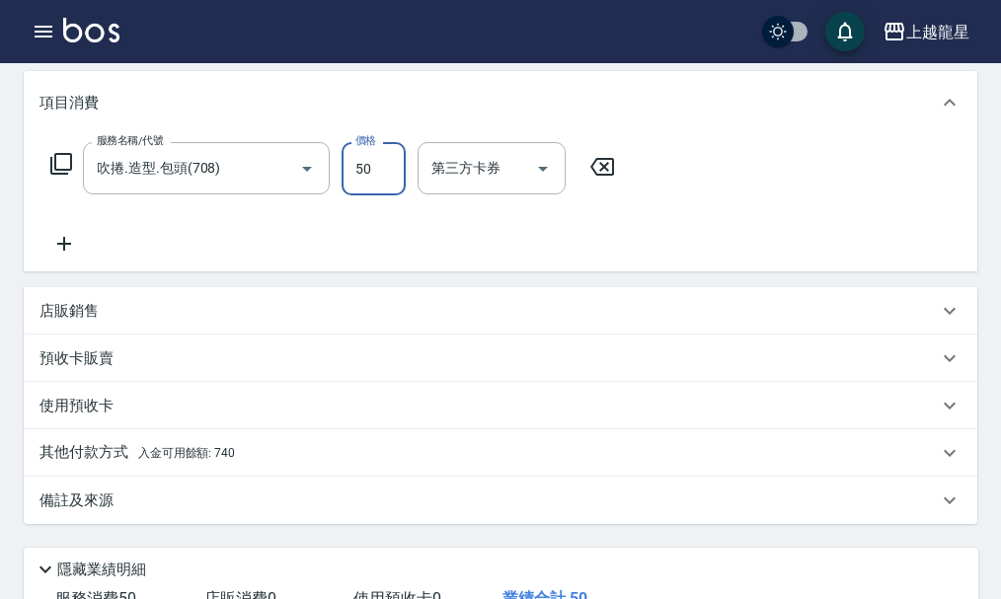
scroll to position [494, 0]
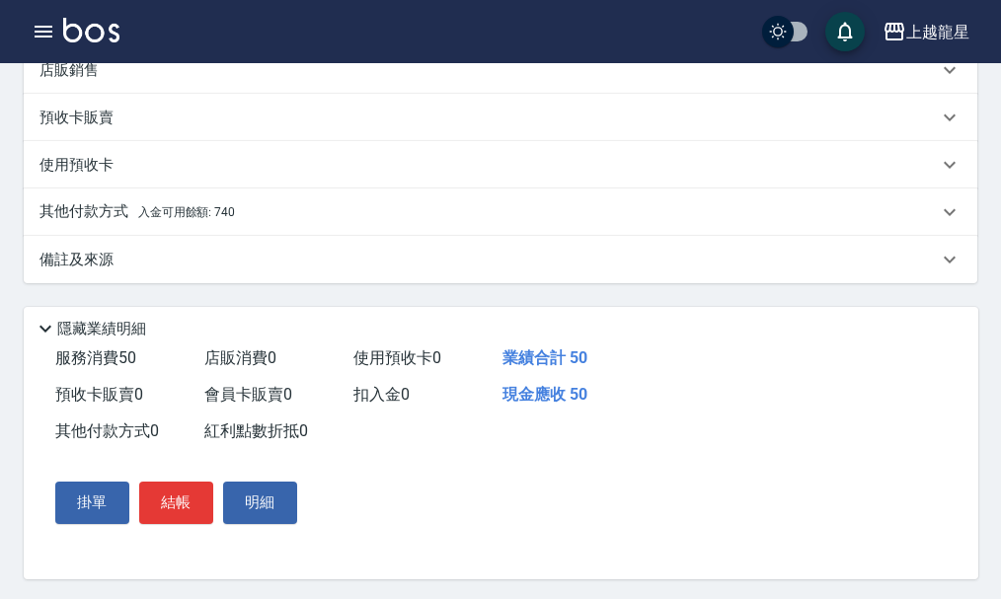
click at [264, 223] on div "其他付款方式 入金可用餘額: 740" at bounding box center [488, 212] width 899 height 22
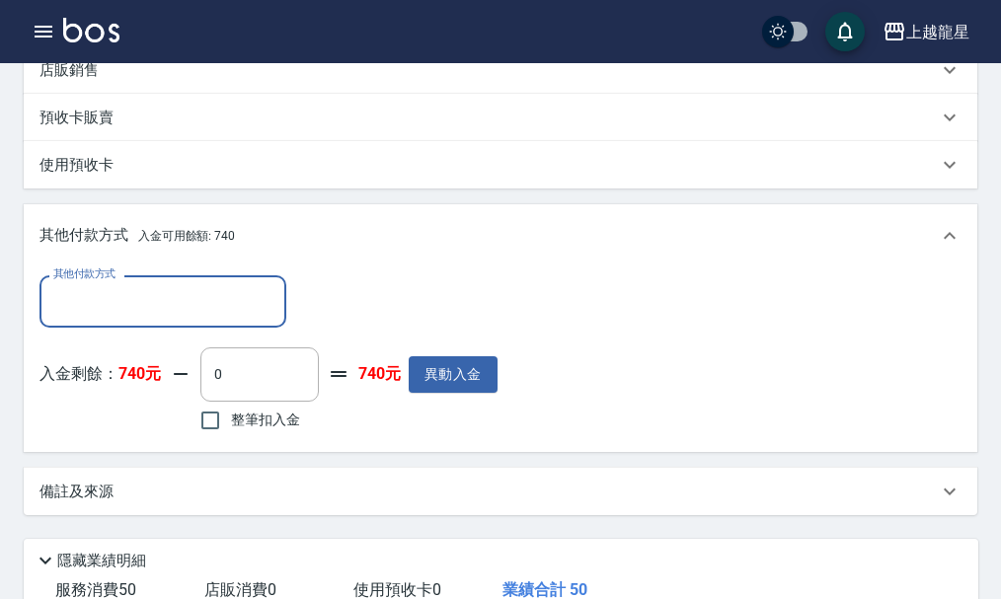
scroll to position [0, 0]
click at [263, 430] on span "整筆扣入金" at bounding box center [265, 420] width 69 height 21
click at [231, 435] on input "整筆扣入金" at bounding box center [210, 420] width 41 height 41
checkbox input "true"
type input "50"
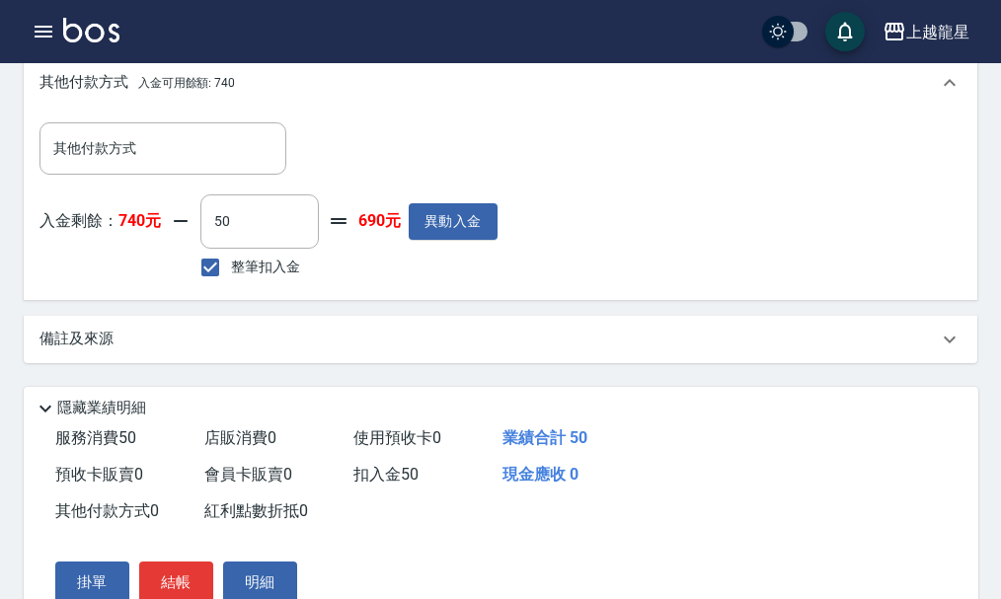
scroll to position [753, 0]
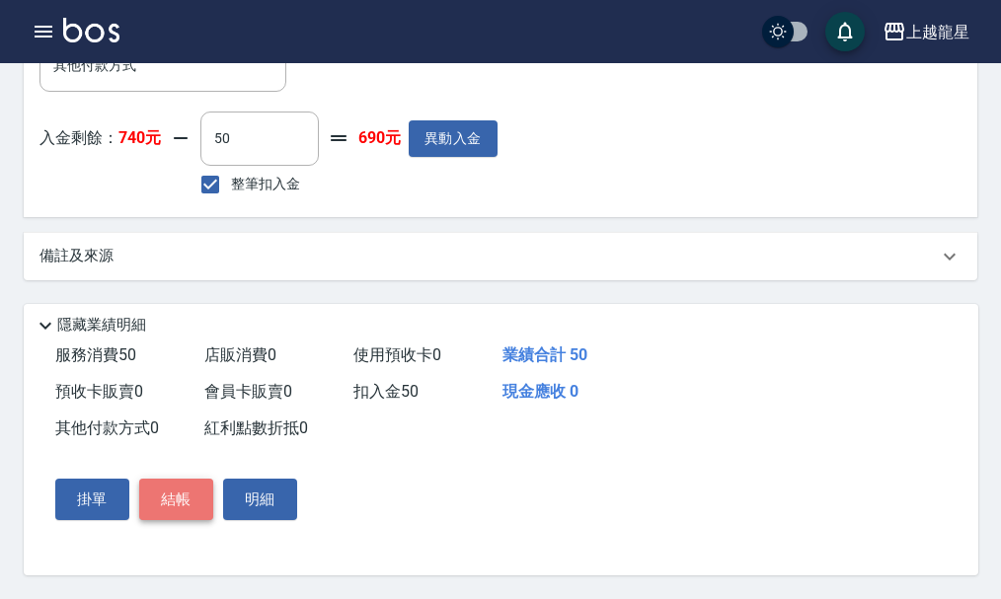
click at [195, 496] on button "結帳" at bounding box center [176, 499] width 74 height 41
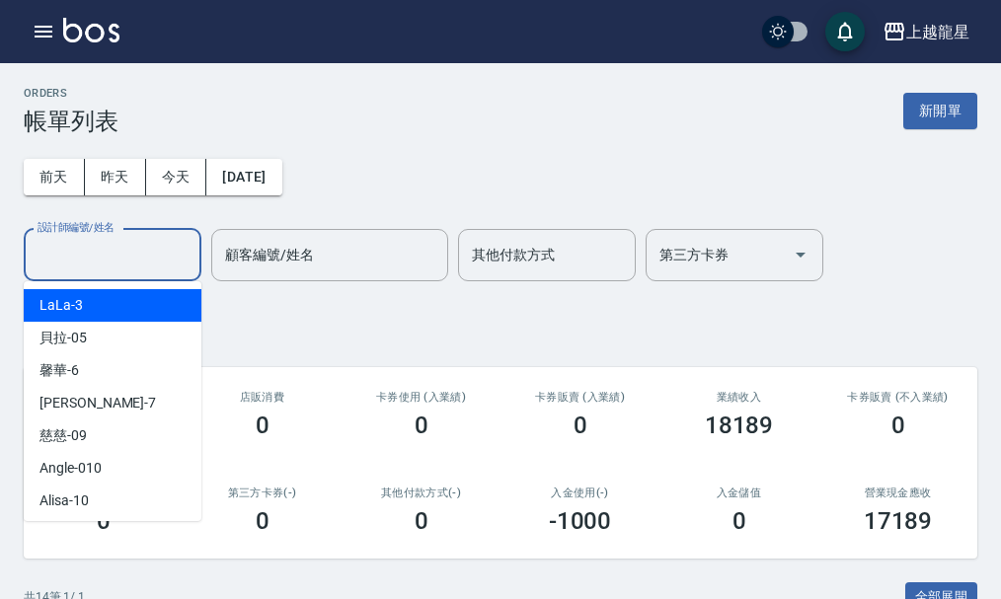
click at [85, 262] on input "設計師編號/姓名" at bounding box center [113, 255] width 160 height 35
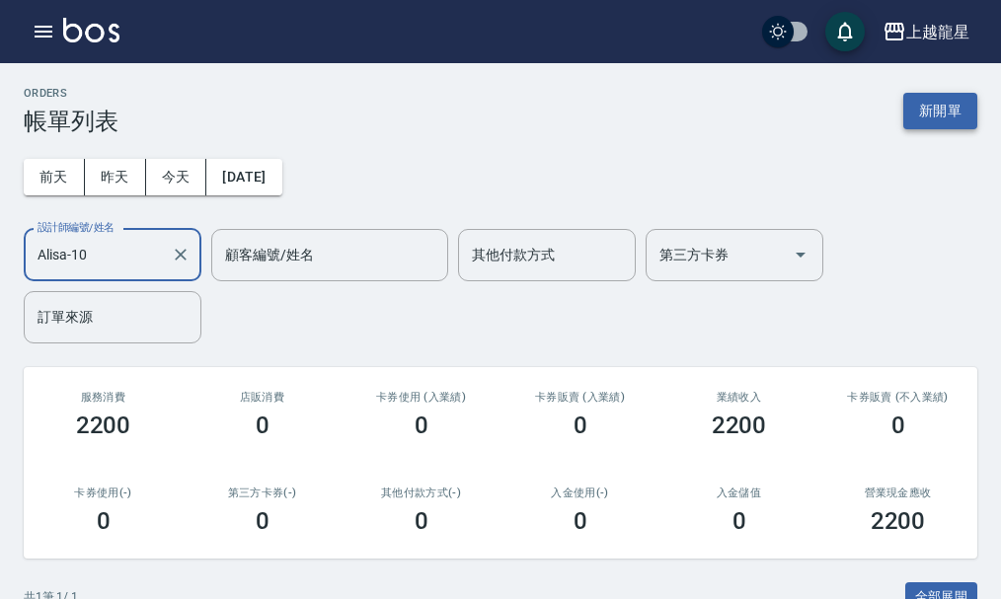
type input "Alisa-10"
click at [936, 111] on button "新開單" at bounding box center [940, 111] width 74 height 37
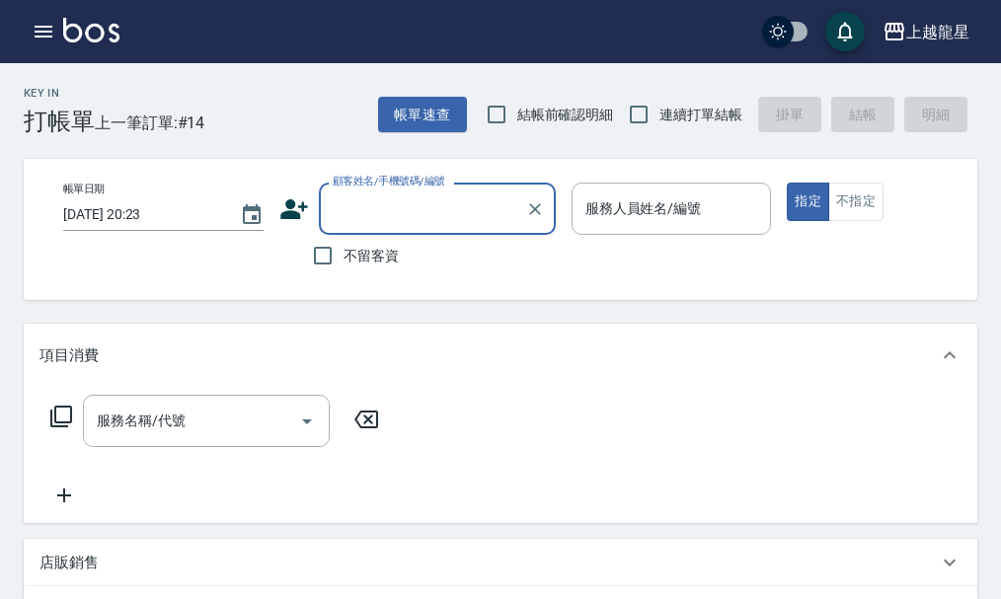
click at [345, 253] on span "不留客資" at bounding box center [371, 256] width 55 height 21
click at [344, 253] on input "不留客資" at bounding box center [322, 255] width 41 height 41
checkbox input "true"
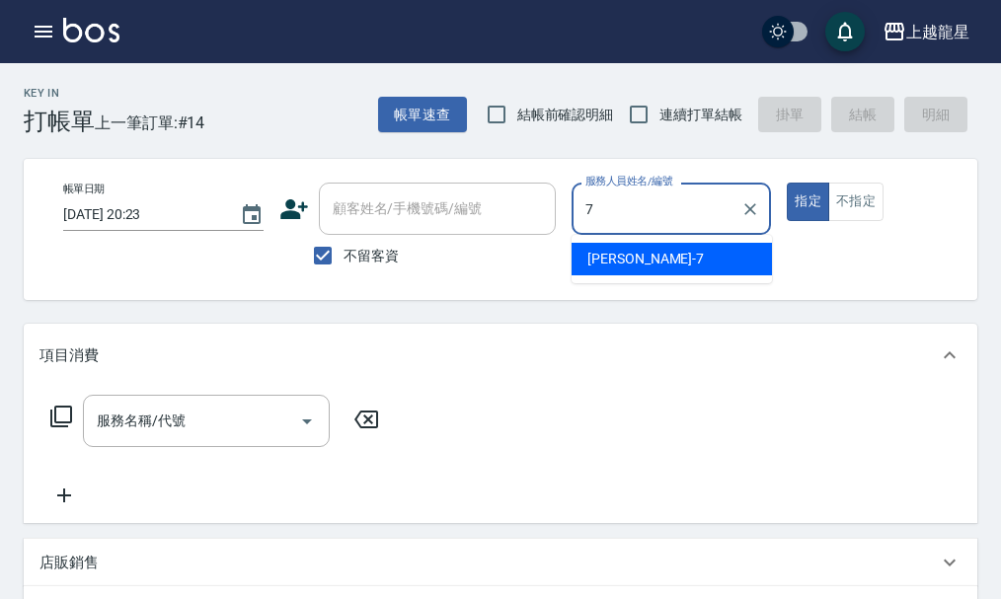
type input "雅君-7"
type button "true"
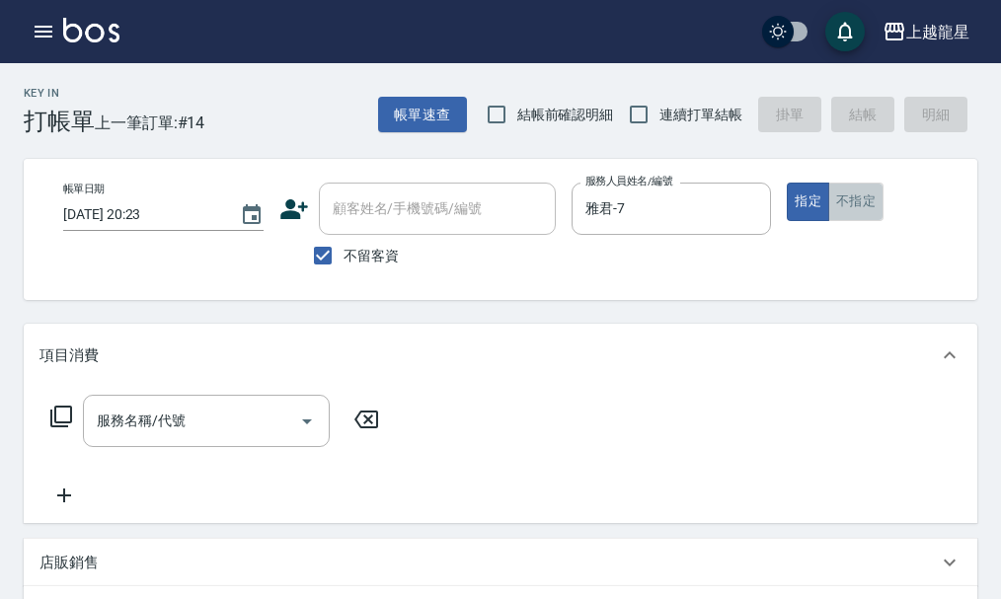
click at [846, 200] on button "不指定" at bounding box center [855, 202] width 55 height 39
click at [160, 438] on input "服務名稱/代號" at bounding box center [191, 421] width 199 height 35
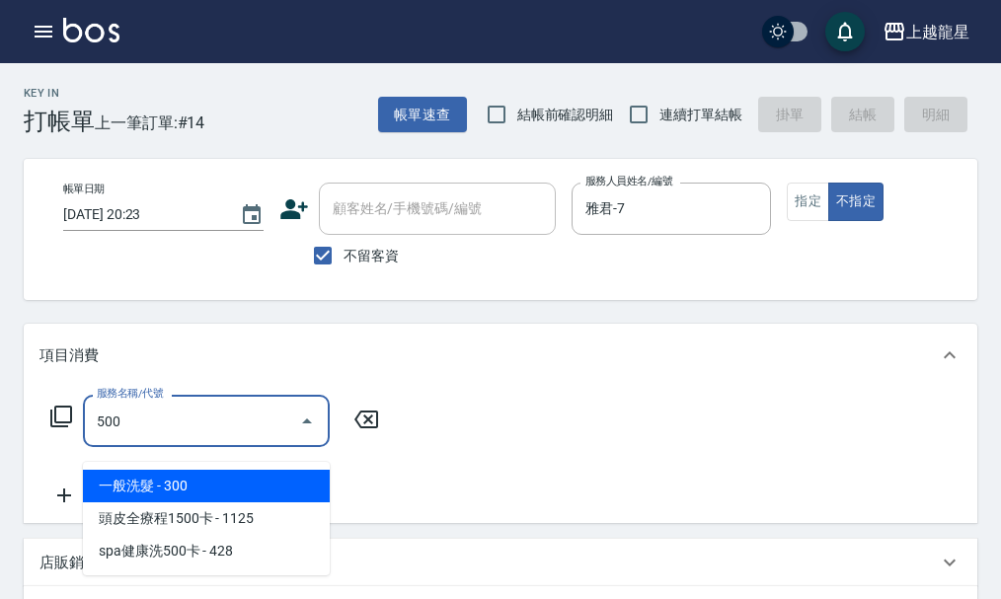
type input "一般洗髮(500)"
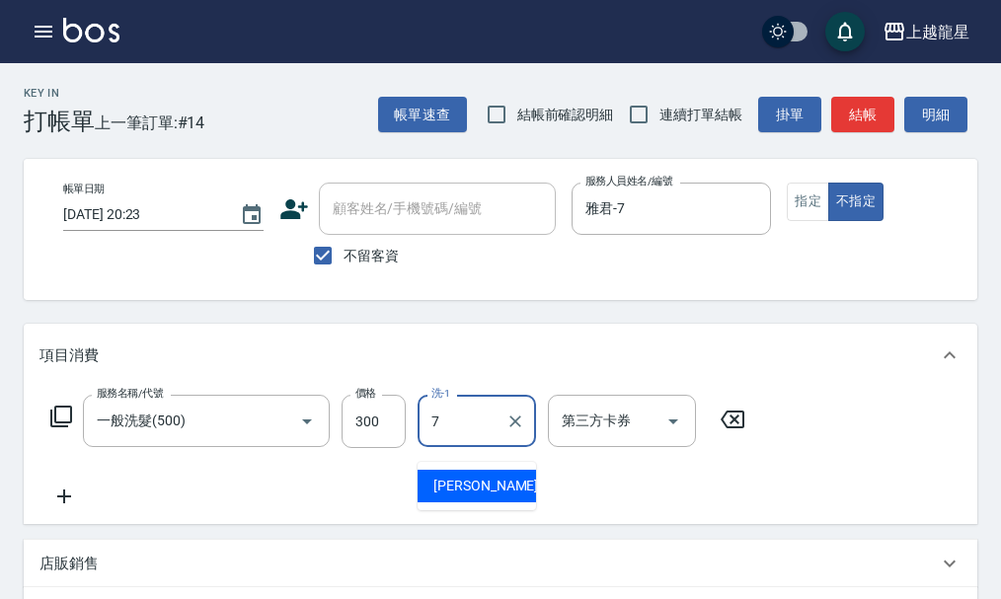
type input "雅君-7"
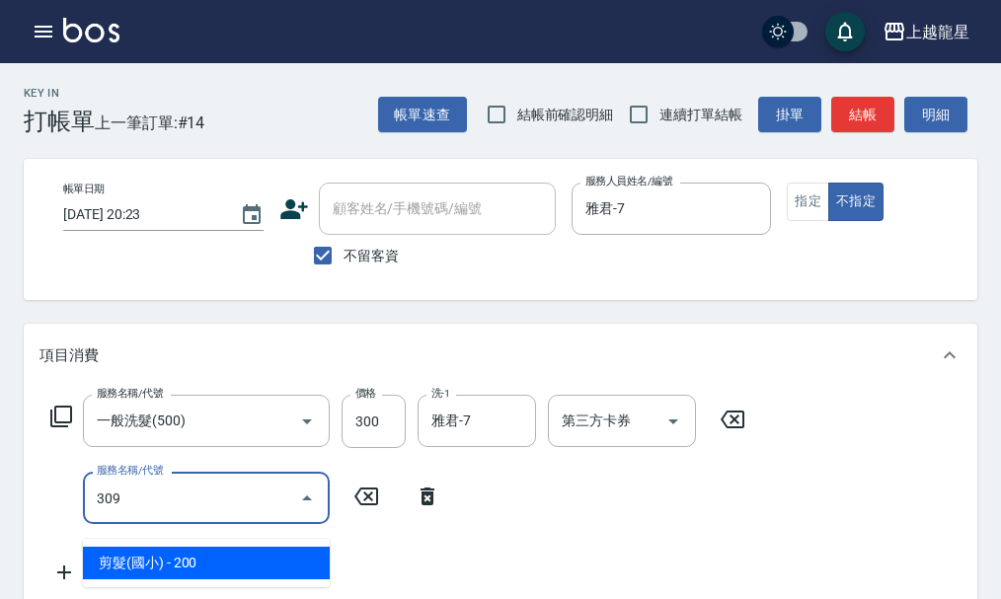
type input "剪髮(國小)(309)"
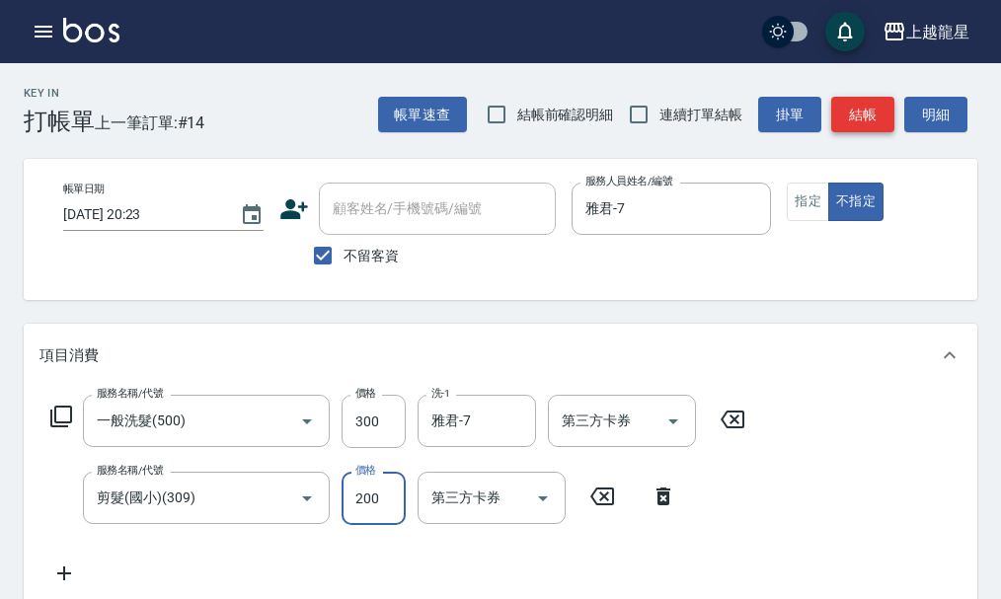
click at [852, 112] on button "結帳" at bounding box center [862, 115] width 63 height 37
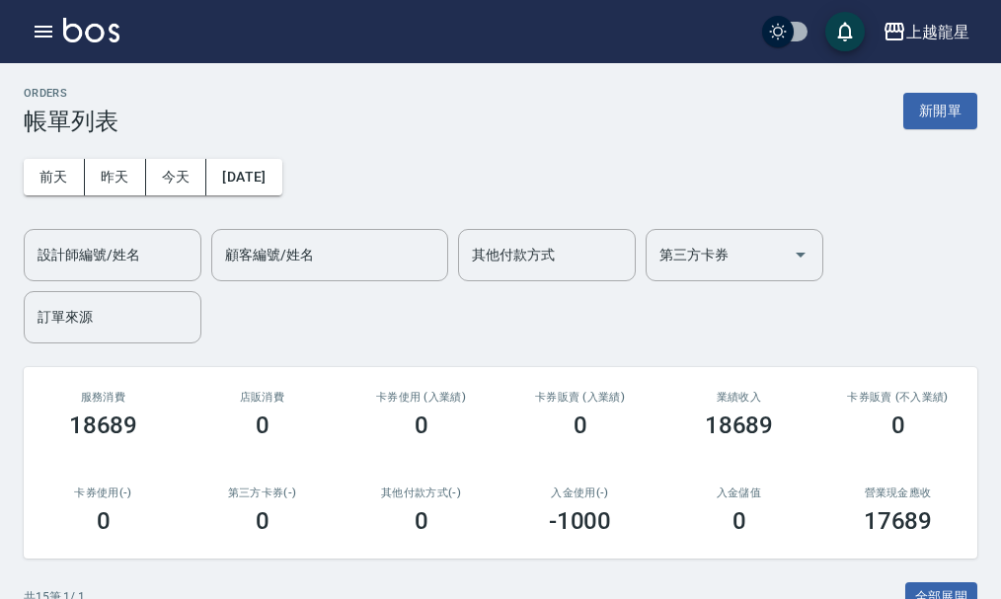
click at [105, 28] on img at bounding box center [91, 30] width 56 height 25
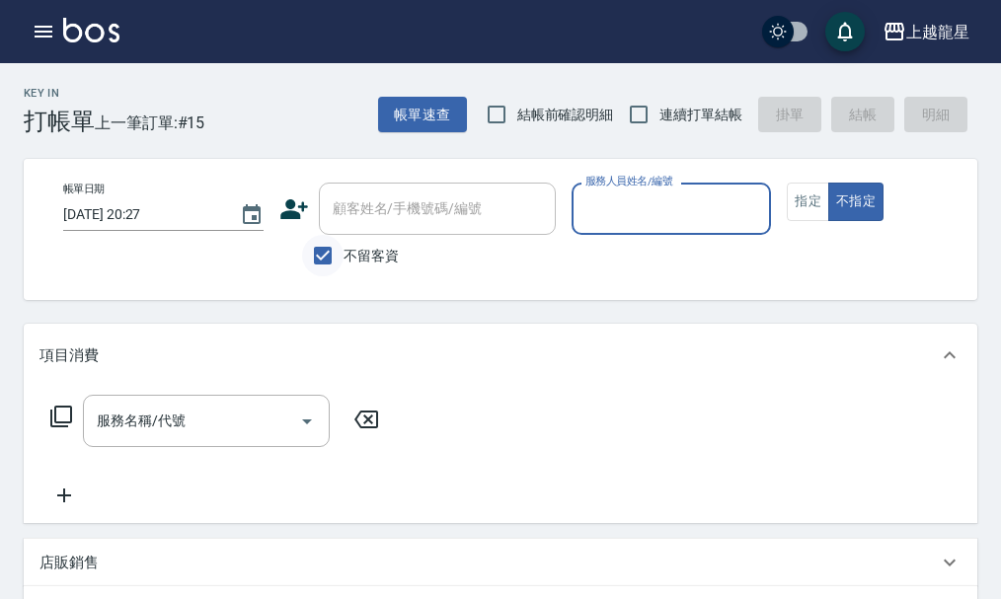
drag, startPoint x: 325, startPoint y: 252, endPoint x: 347, endPoint y: 243, distance: 23.5
click at [333, 253] on input "不留客資" at bounding box center [322, 255] width 41 height 41
checkbox input "false"
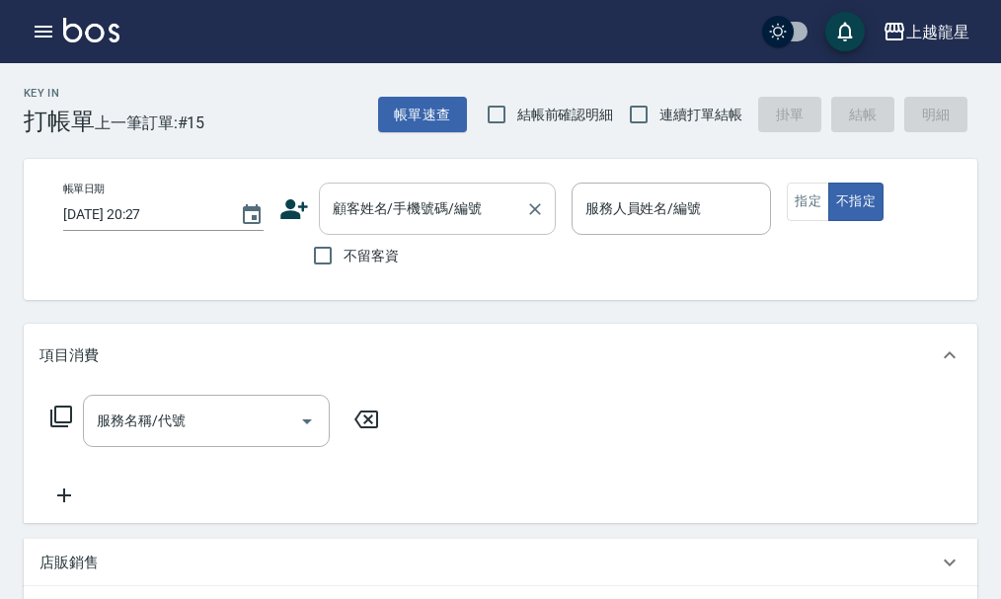
click at [391, 199] on div "顧客姓名/手機號碼/編號 顧客姓名/手機號碼/編號" at bounding box center [437, 209] width 237 height 52
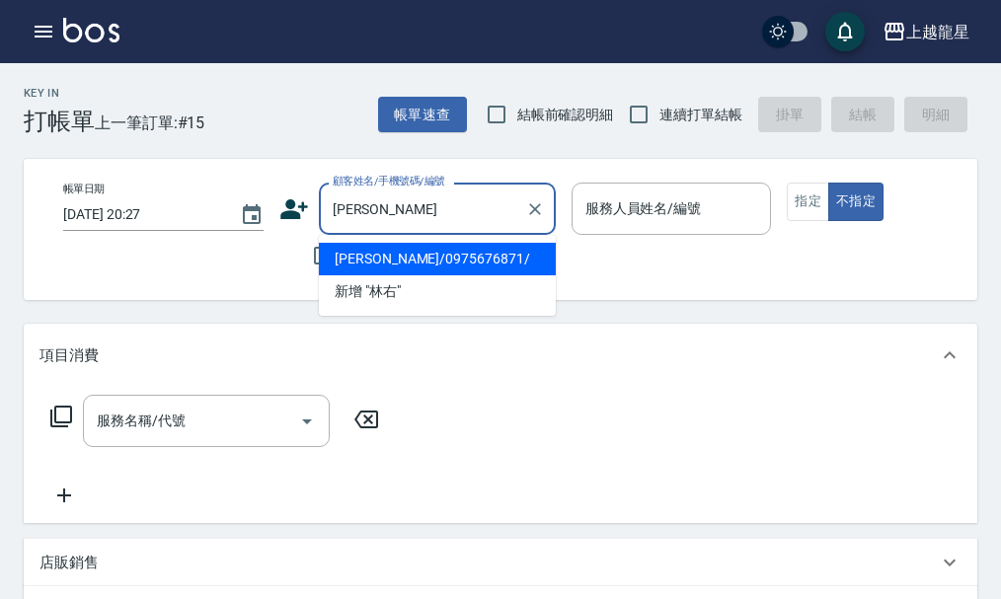
click at [380, 263] on li "林右美/0975676871/" at bounding box center [437, 259] width 237 height 33
type input "林右美/0975676871/"
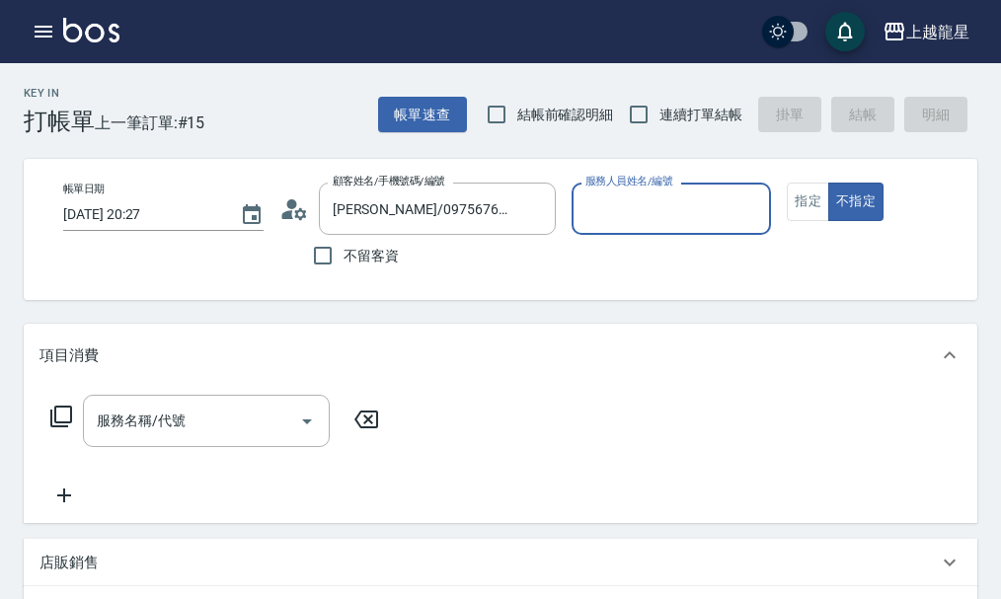
click at [604, 202] on input "服務人員姓名/編號" at bounding box center [672, 209] width 183 height 35
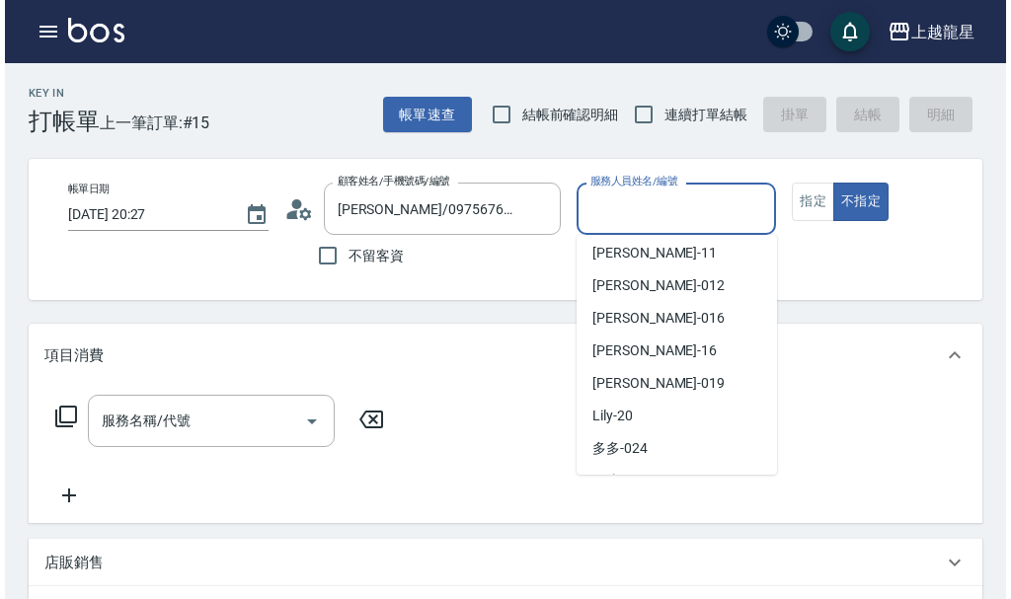
scroll to position [296, 0]
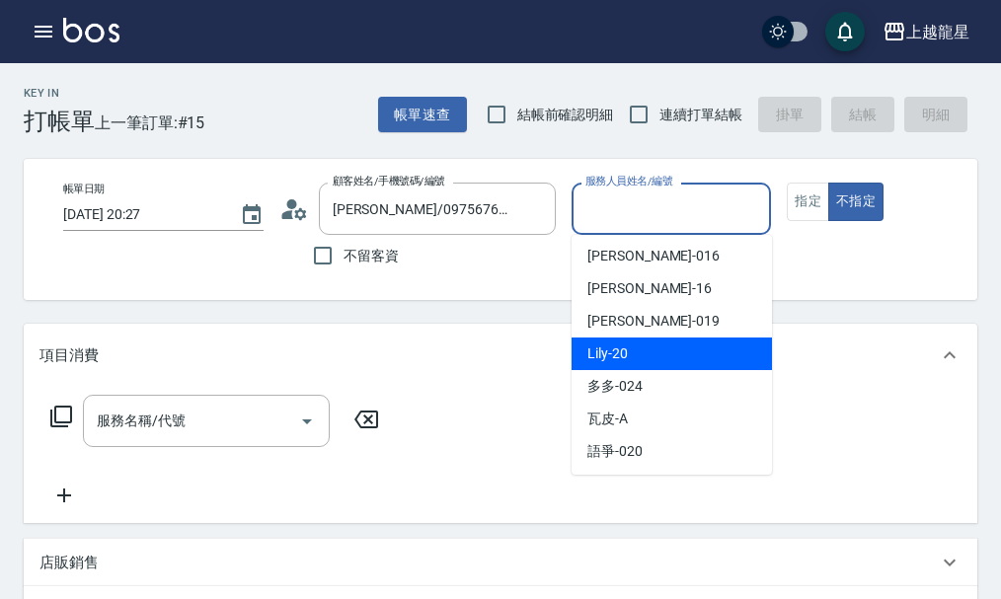
click at [633, 347] on div "Lily -20" at bounding box center [672, 354] width 200 height 33
type input "Lily-20"
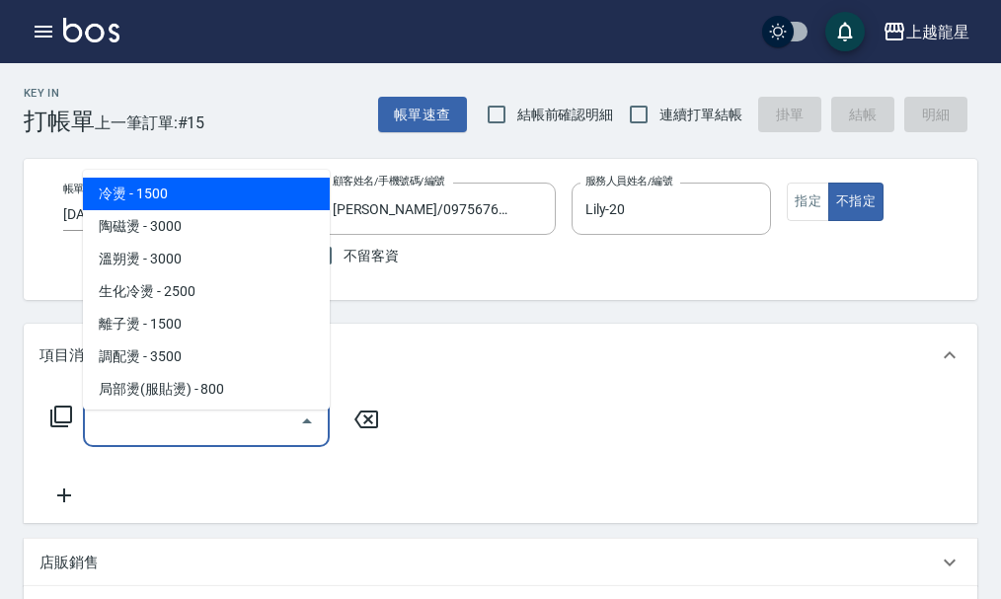
click at [160, 438] on input "服務名稱/代號" at bounding box center [191, 421] width 199 height 35
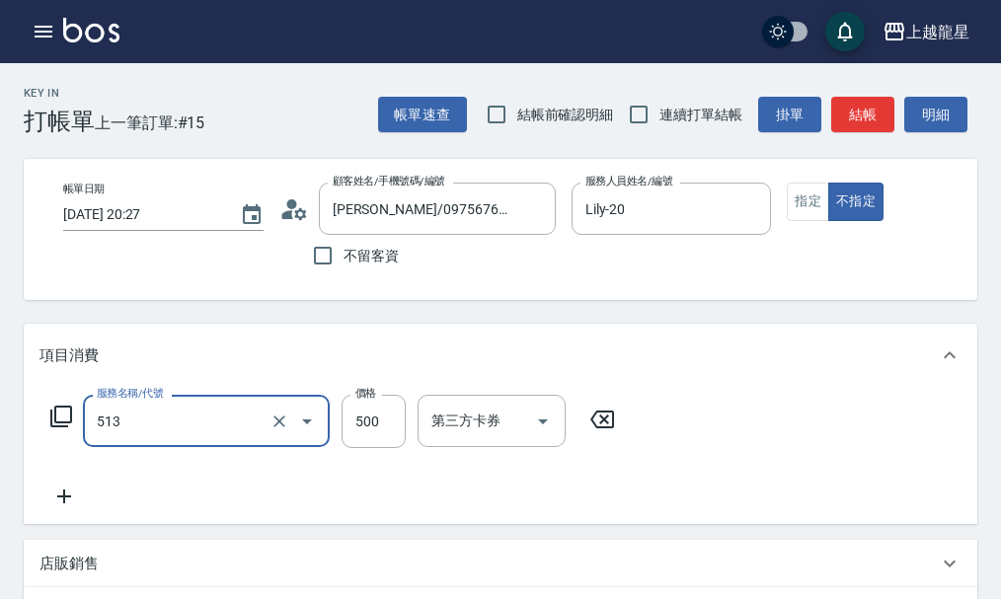
type input "SPA健康洗(513)"
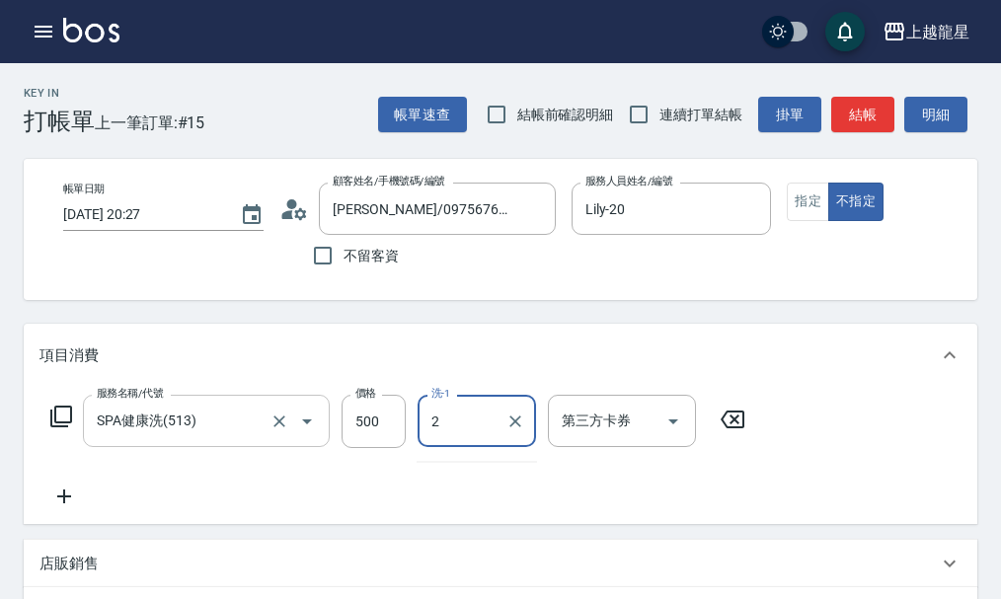
type input "2"
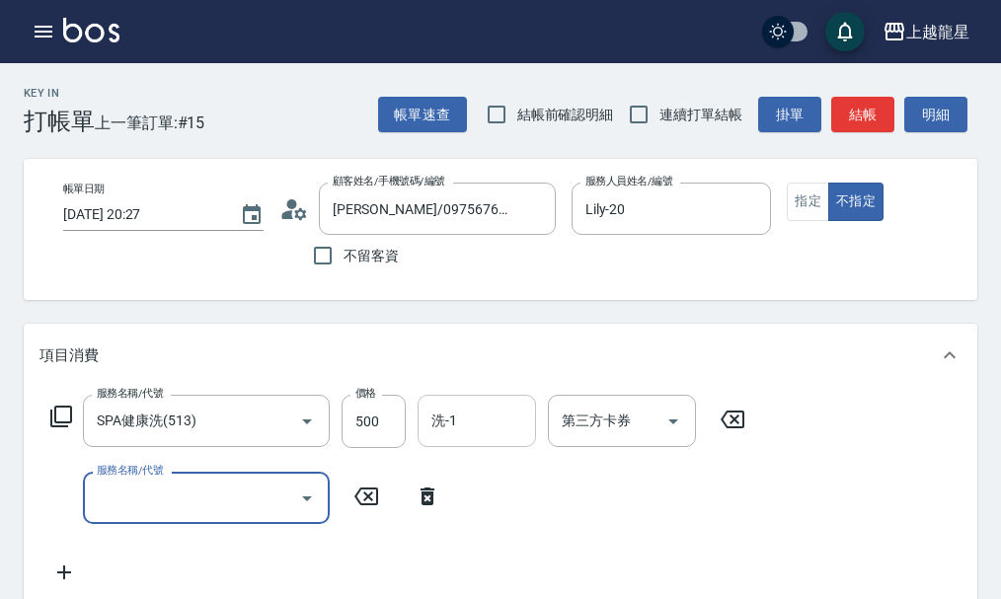
click at [466, 438] on input "洗-1" at bounding box center [477, 421] width 101 height 35
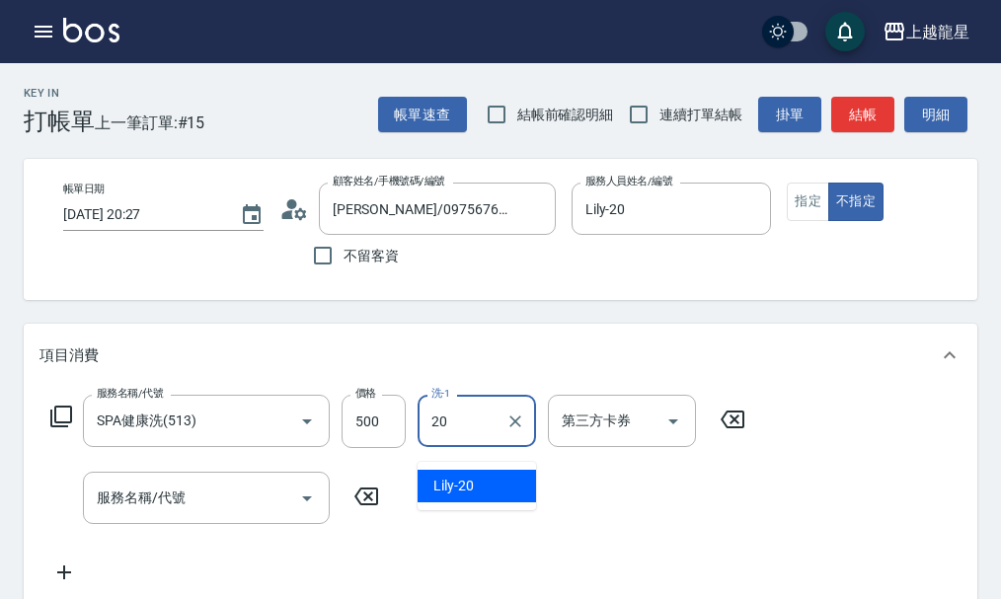
type input "Lily-20"
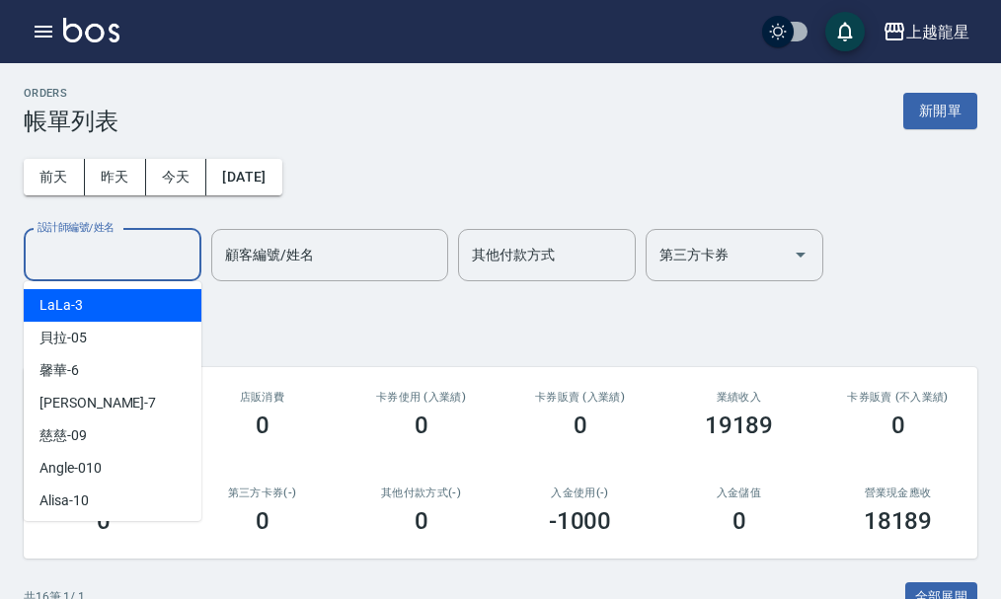
click at [106, 258] on input "設計師編號/姓名" at bounding box center [113, 255] width 160 height 35
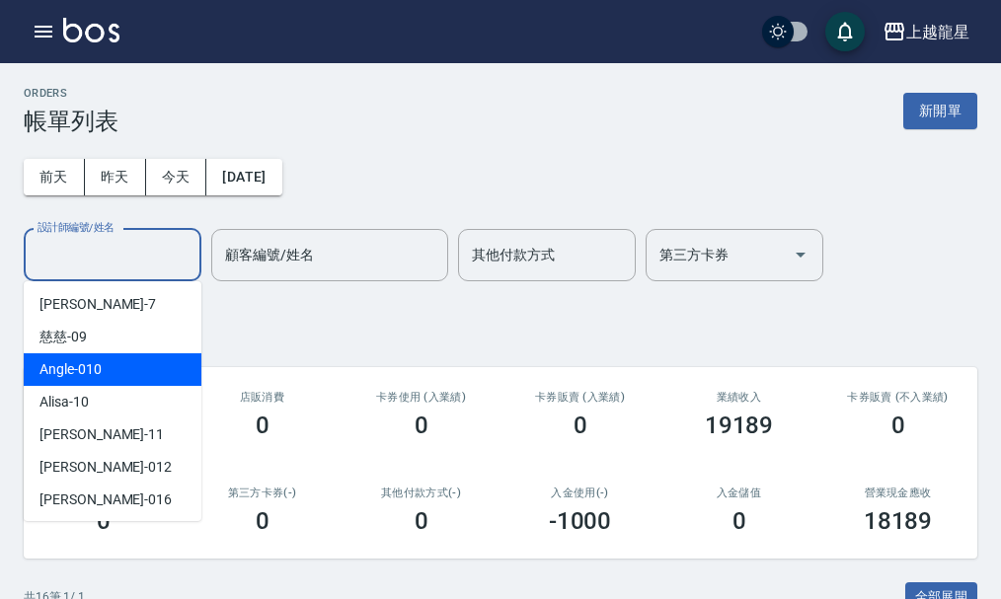
scroll to position [362, 0]
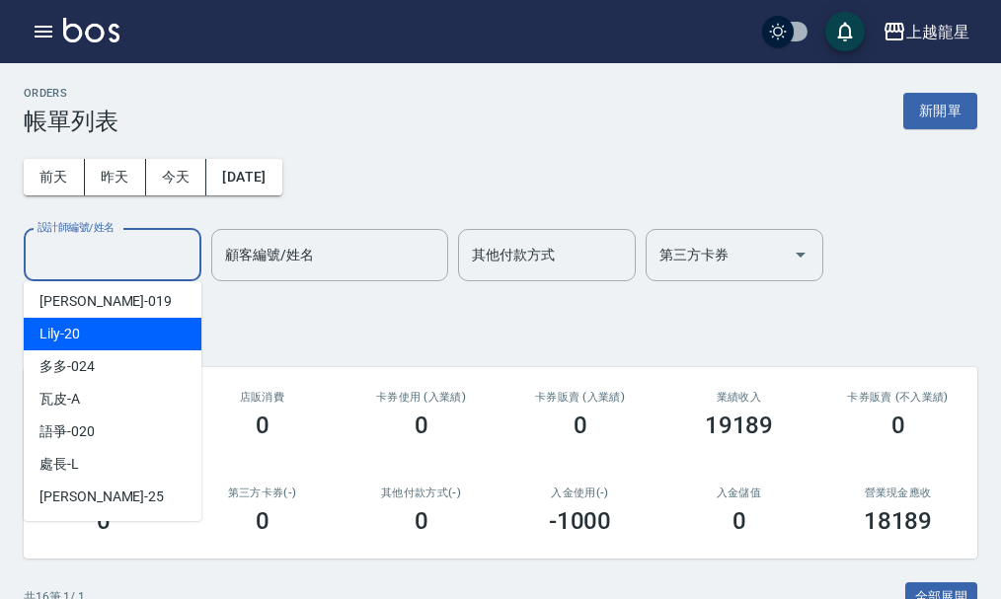
click at [90, 335] on div "Lily -20" at bounding box center [113, 334] width 178 height 33
type input "Lily-20"
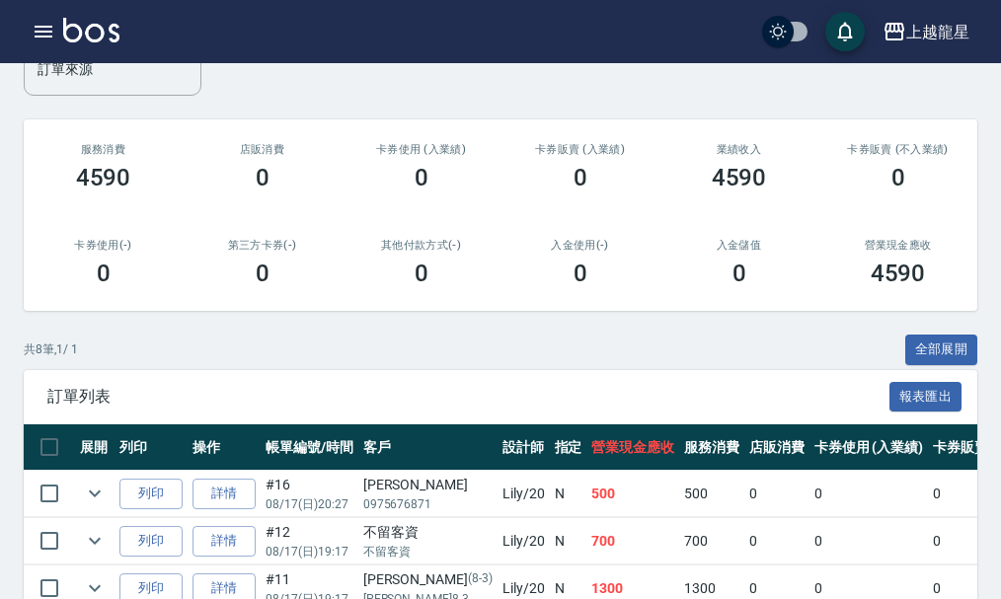
scroll to position [0, 0]
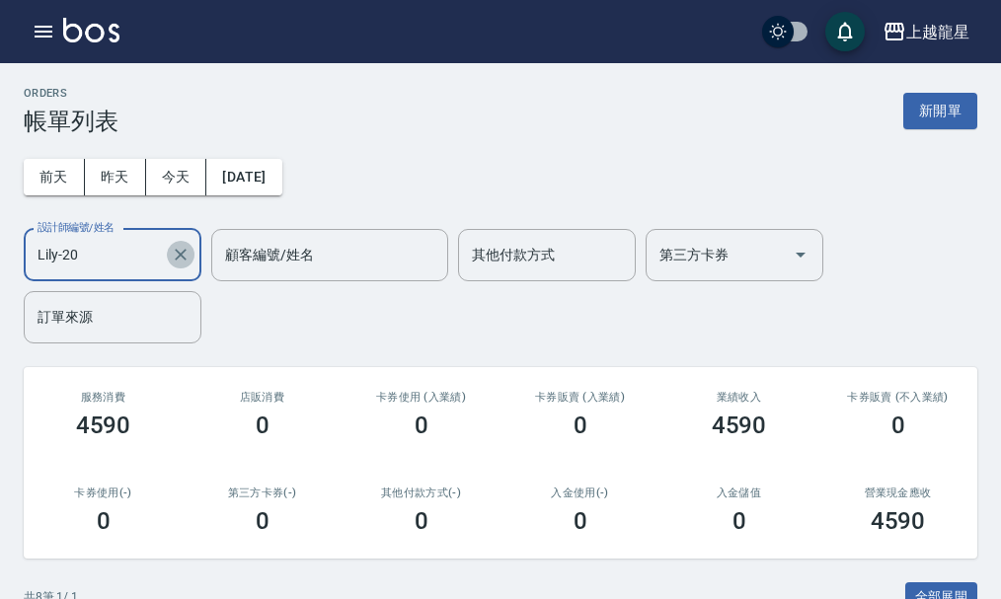
click at [189, 255] on icon "Clear" at bounding box center [181, 255] width 20 height 20
click at [140, 254] on input "設計師編號/姓名" at bounding box center [113, 255] width 160 height 35
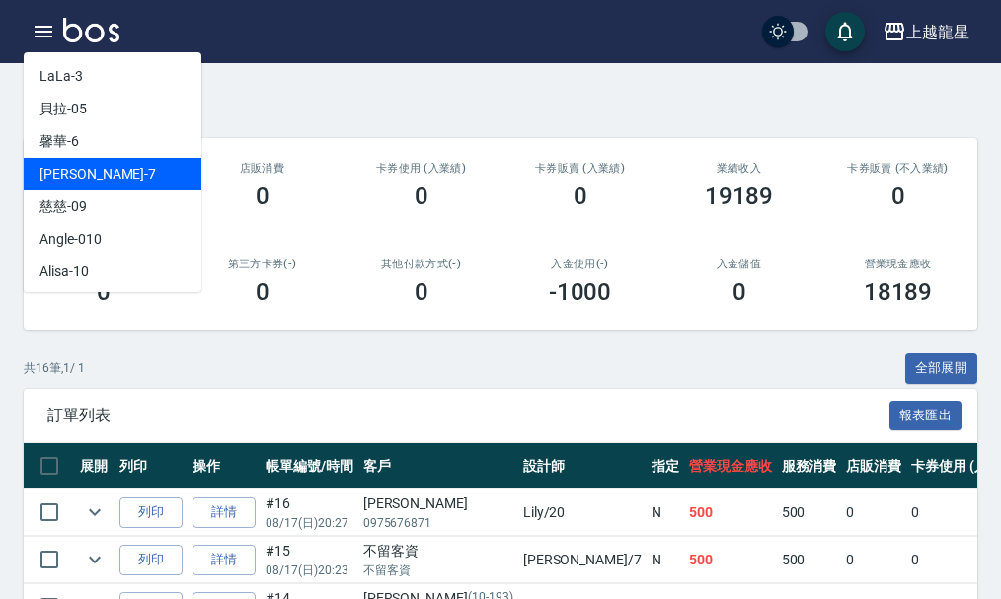
scroll to position [197, 0]
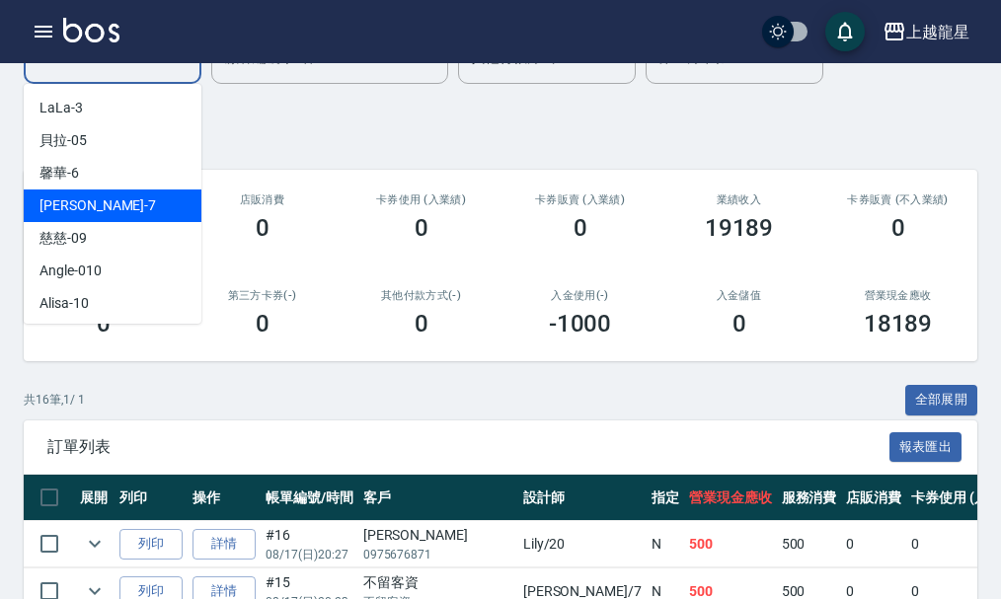
click at [78, 216] on div "雅君 -7" at bounding box center [113, 206] width 178 height 33
type input "雅君-7"
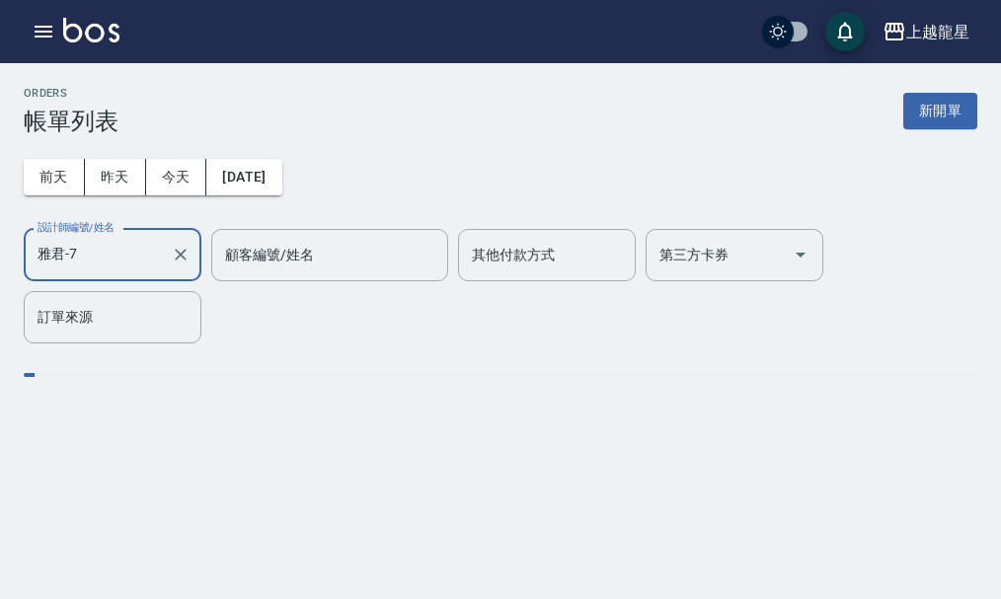
scroll to position [0, 0]
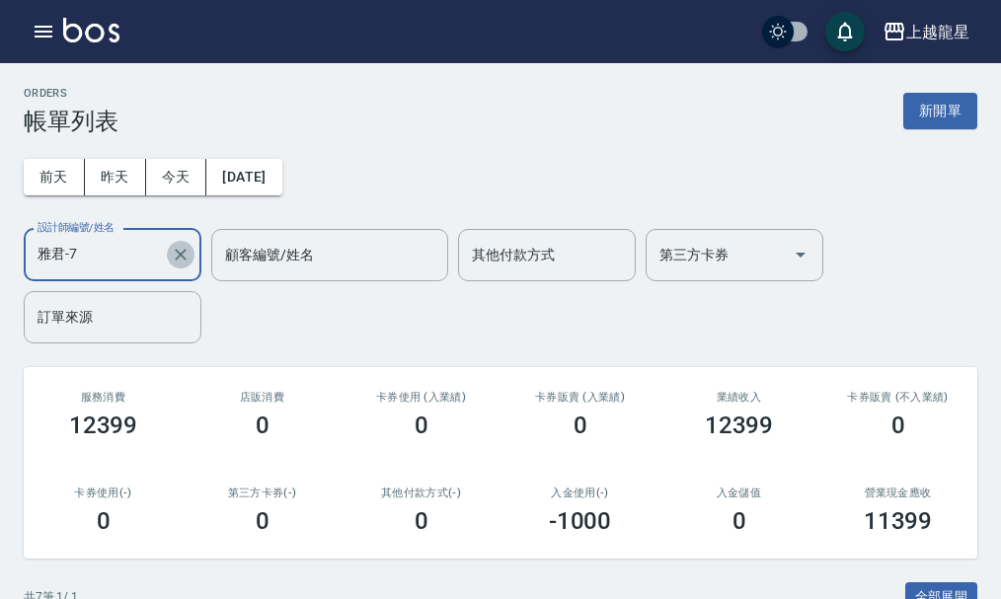
click at [187, 253] on icon "Clear" at bounding box center [181, 255] width 20 height 20
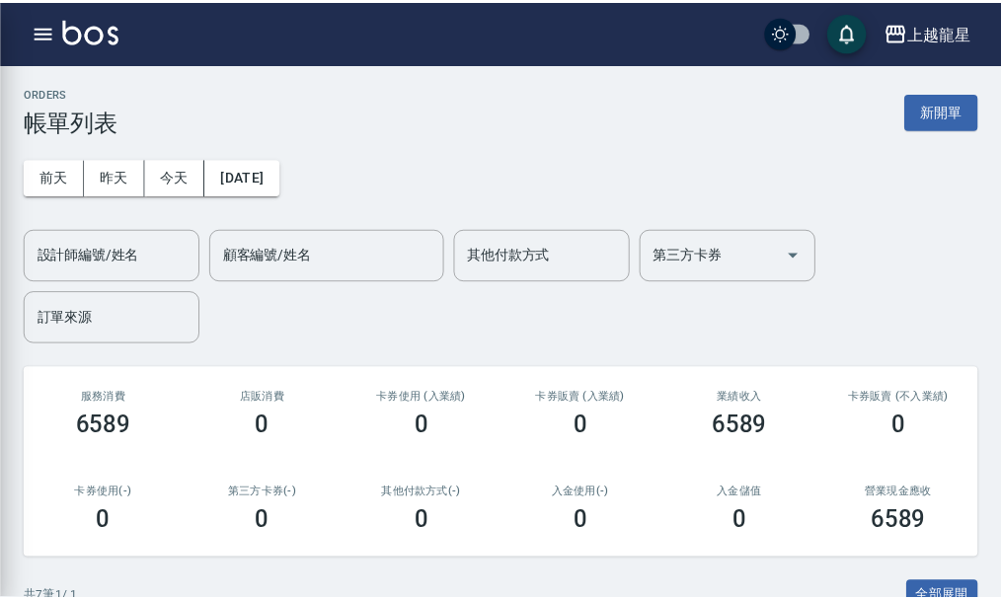
scroll to position [543, 0]
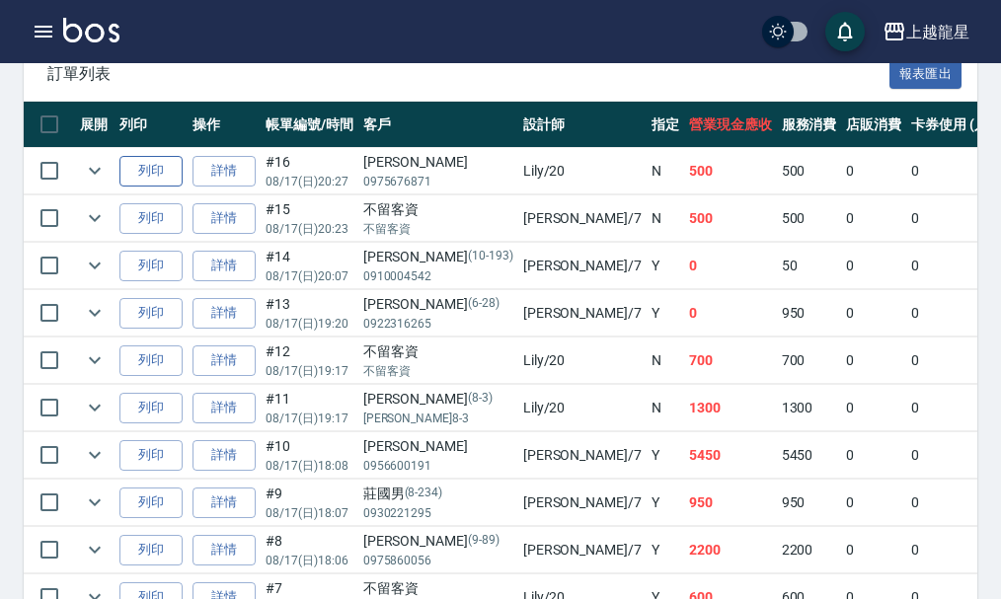
scroll to position [592, 0]
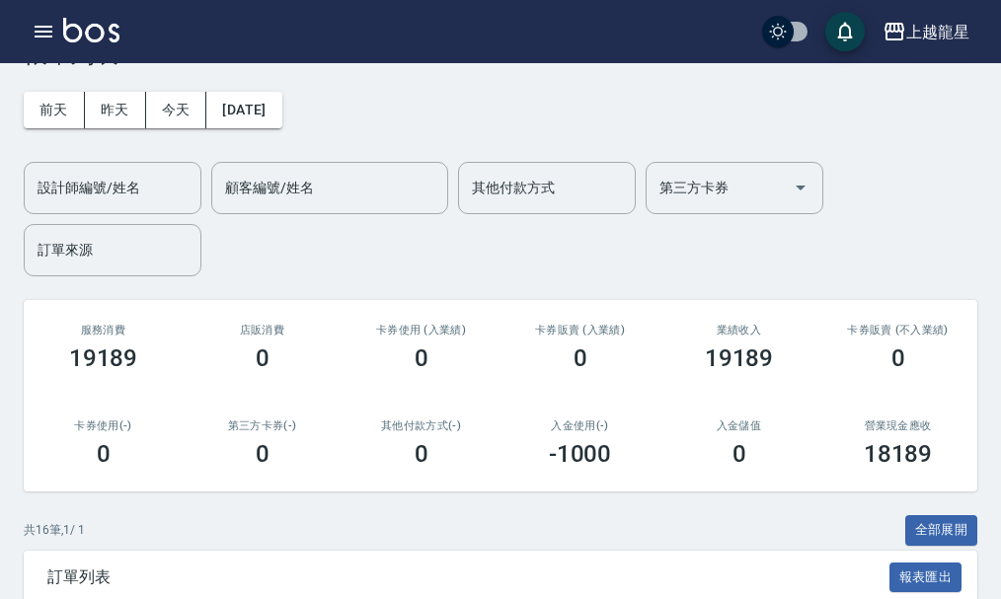
scroll to position [197, 0]
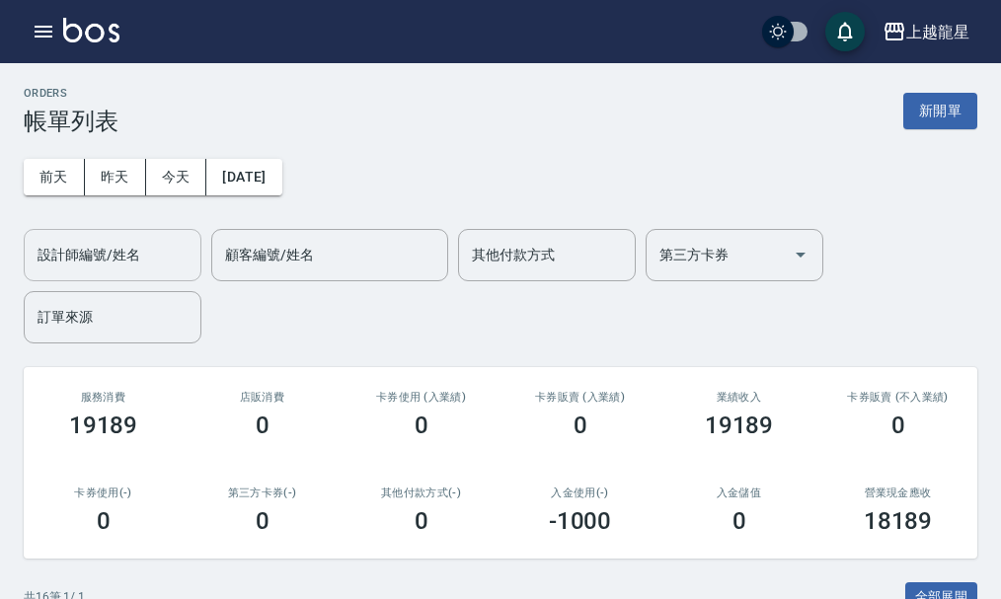
click at [142, 249] on input "設計師編號/姓名" at bounding box center [113, 255] width 160 height 35
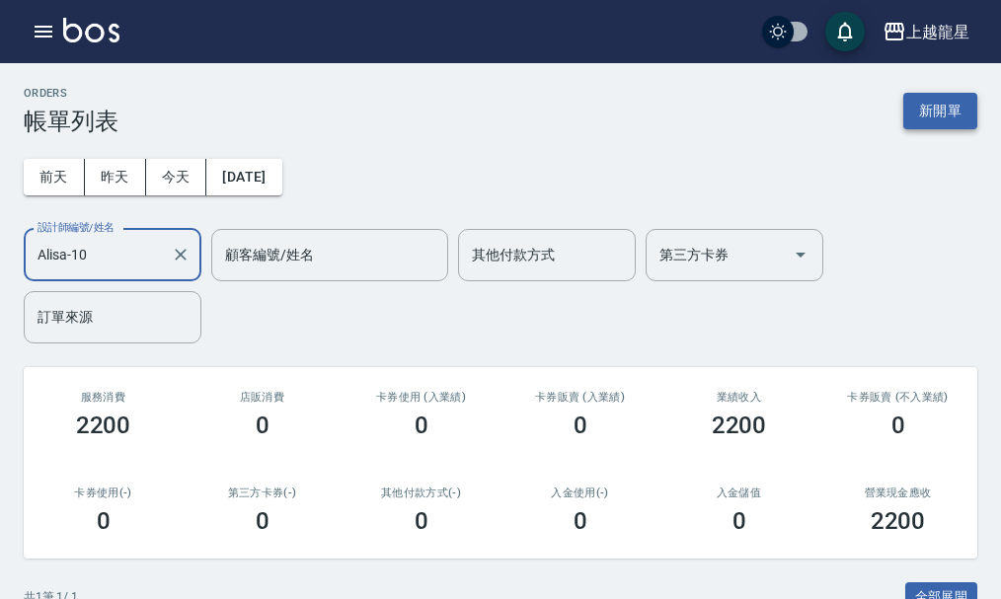
type input "Alisa-10"
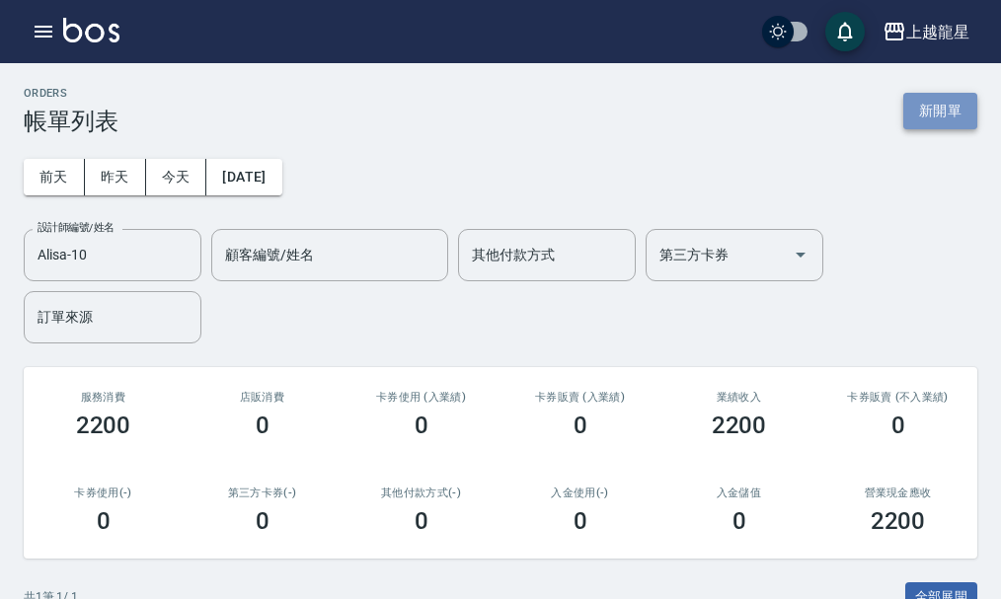
click at [924, 105] on button "新開單" at bounding box center [940, 111] width 74 height 37
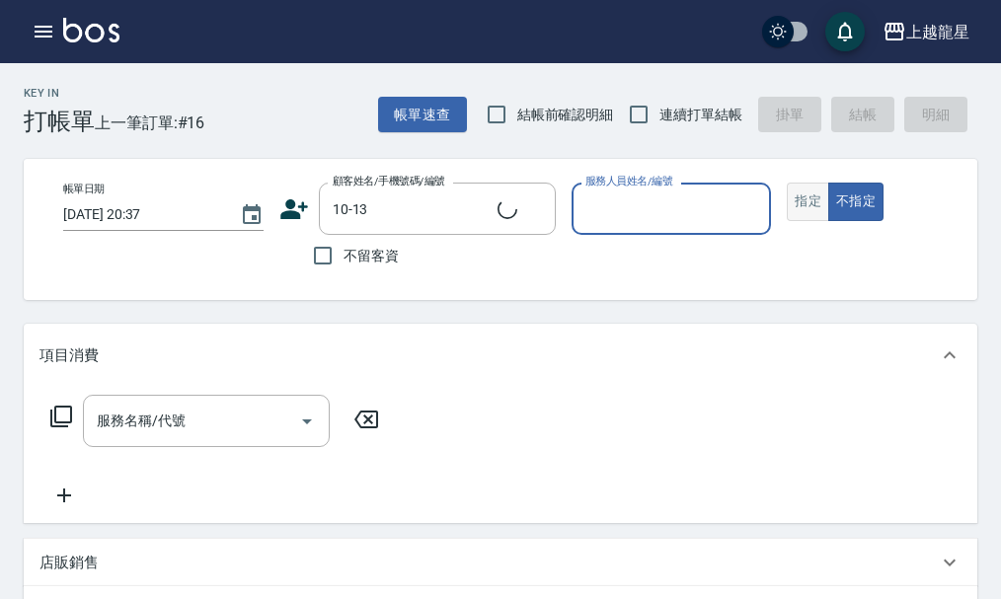
click at [814, 213] on button "指定" at bounding box center [808, 202] width 42 height 39
type input "連淑怡/0920435511/10-13"
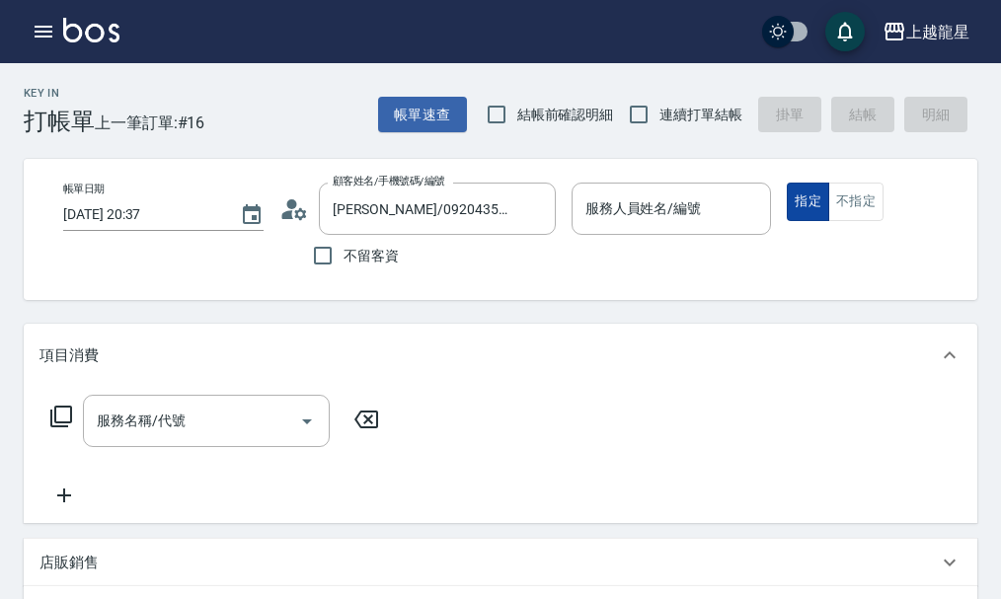
type input "Alisa-10"
click at [218, 438] on input "服務名稱/代號" at bounding box center [191, 421] width 199 height 35
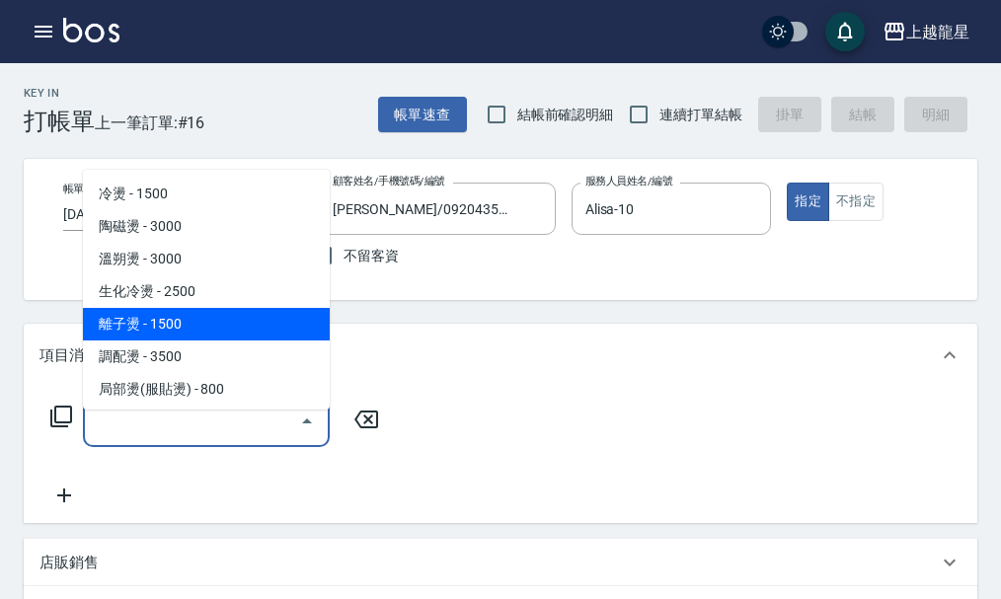
click at [276, 320] on span "離子燙 - 1500" at bounding box center [206, 324] width 247 height 33
type input "離子燙(205)"
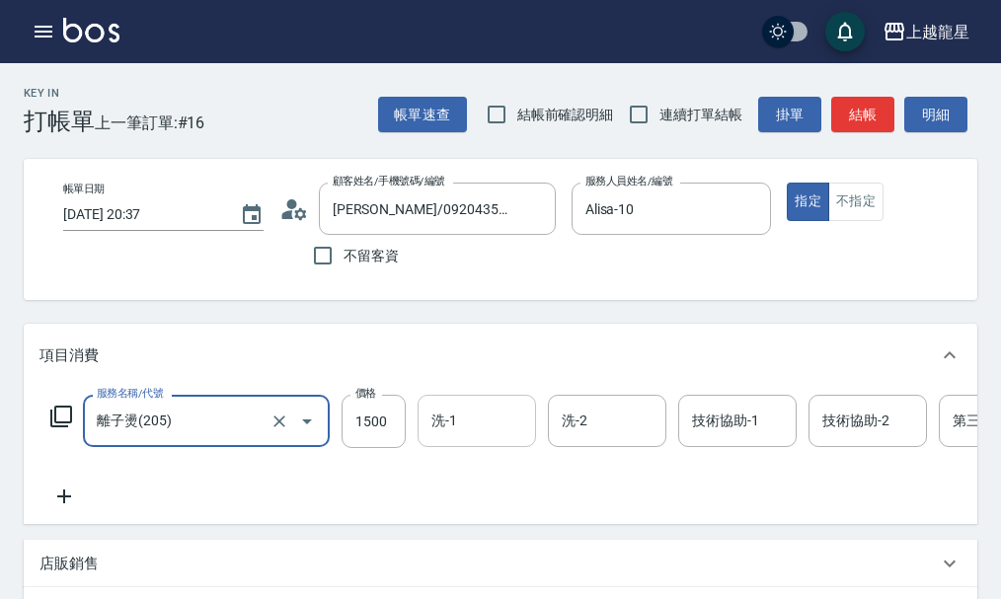
click at [451, 429] on input "洗-1" at bounding box center [477, 421] width 101 height 35
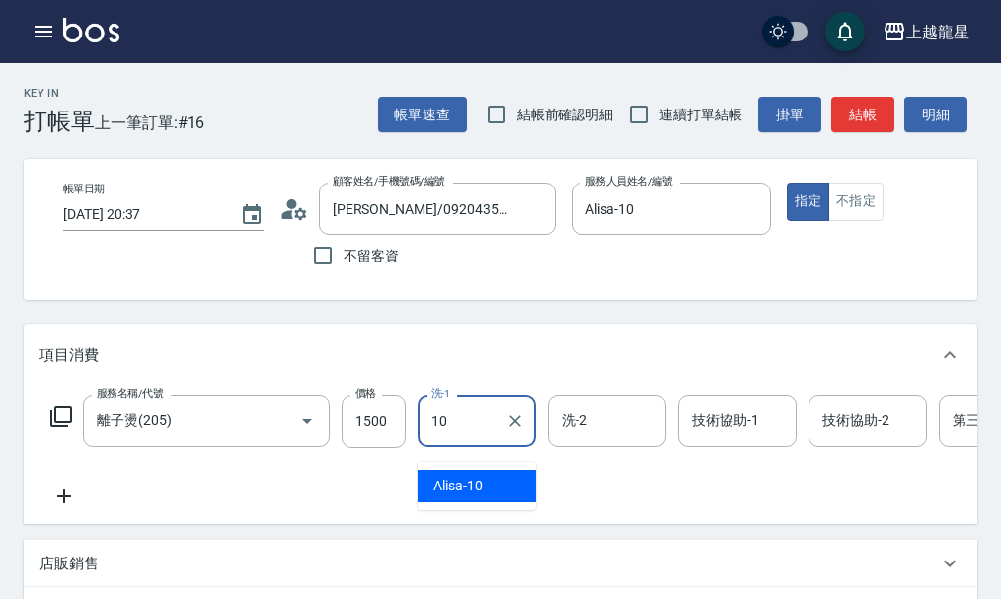
type input "Alisa-10"
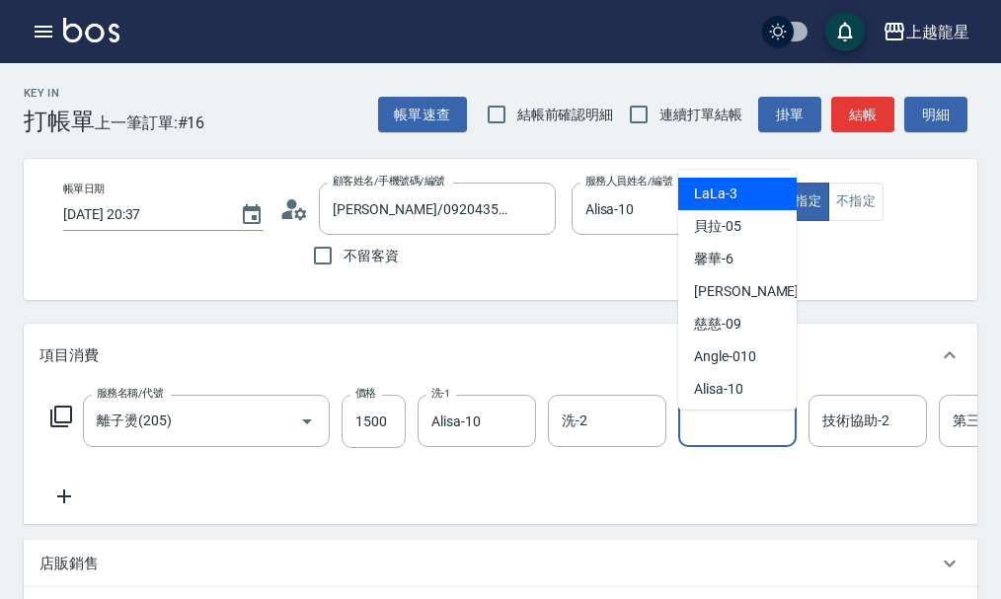
click at [694, 438] on input "技術協助-1" at bounding box center [737, 421] width 101 height 35
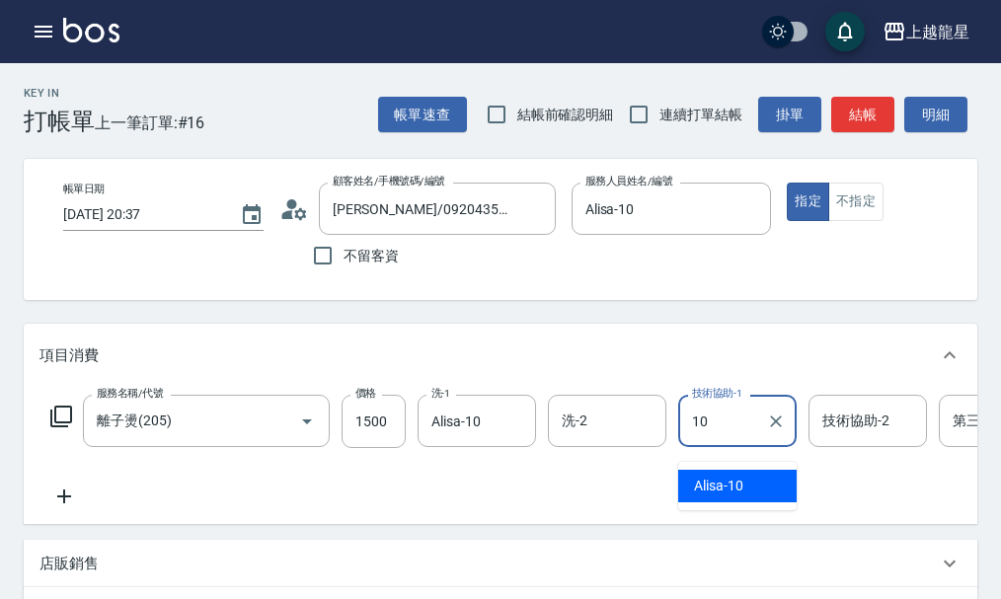
type input "Alisa-10"
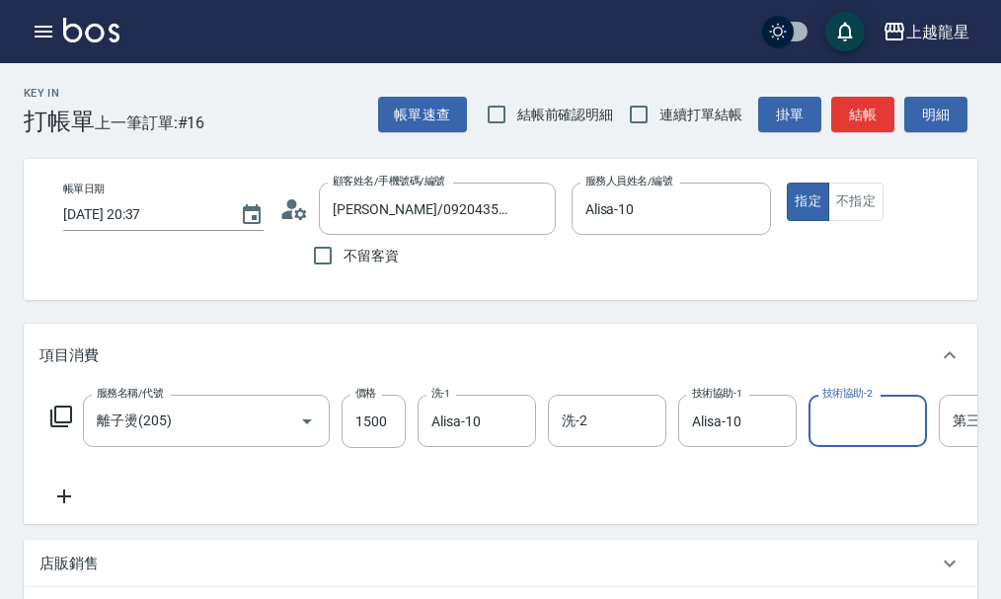
click at [442, 508] on div "服務名稱/代號 離子燙(205) 服務名稱/代號 價格 1500 價格 洗-1 Alisa-10 洗-1 洗-2 洗-2 技術協助-1 Alisa-10 技術…" at bounding box center [593, 452] width 1109 height 114
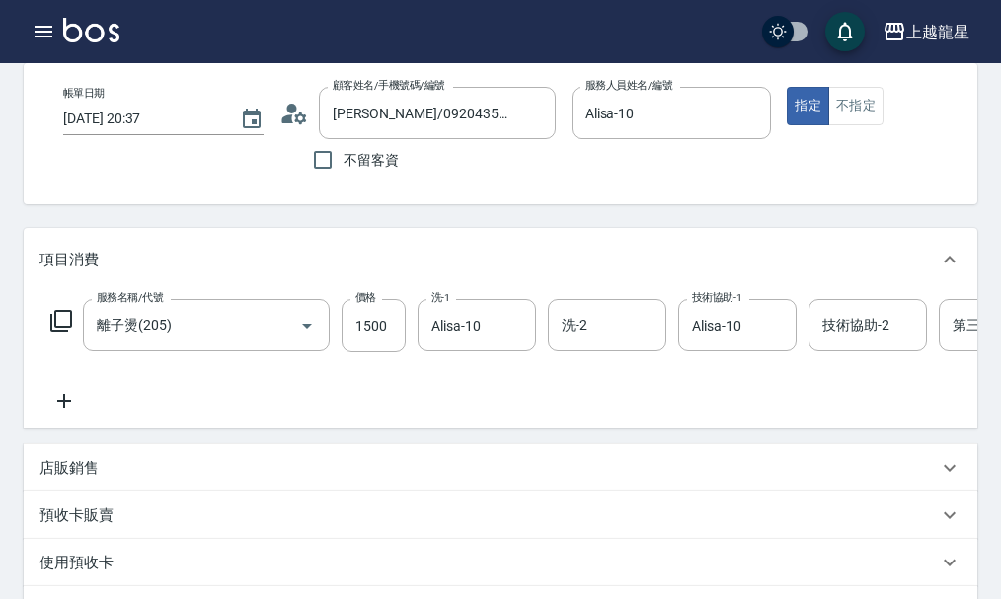
scroll to position [99, 0]
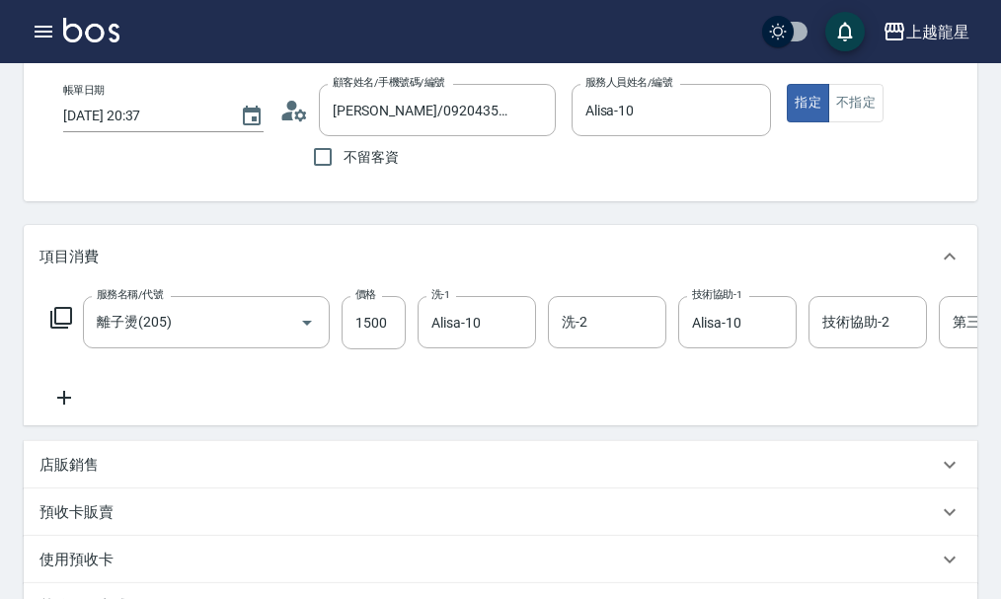
click at [73, 410] on icon at bounding box center [63, 398] width 49 height 24
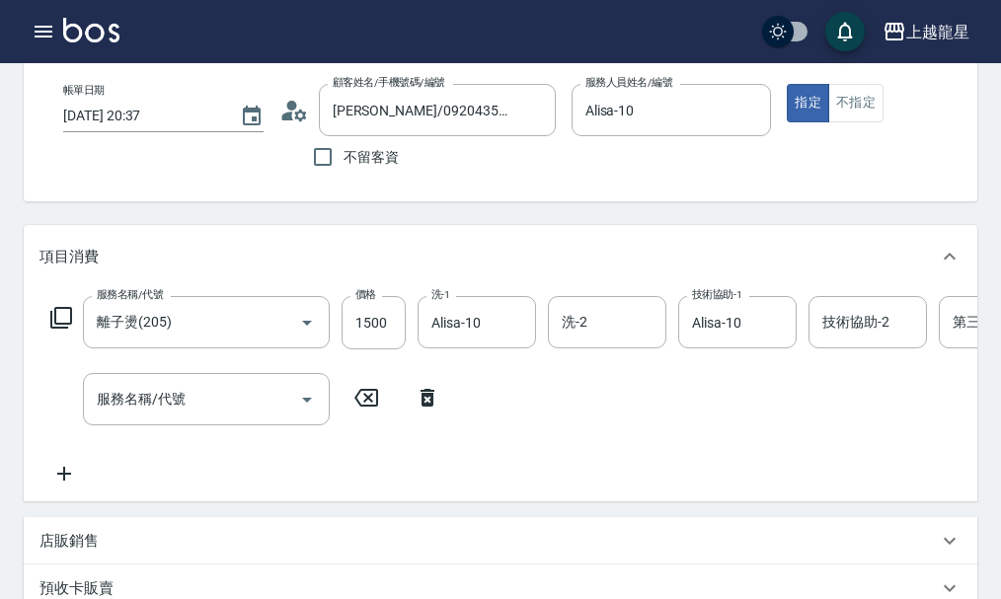
click at [435, 410] on icon at bounding box center [427, 398] width 49 height 24
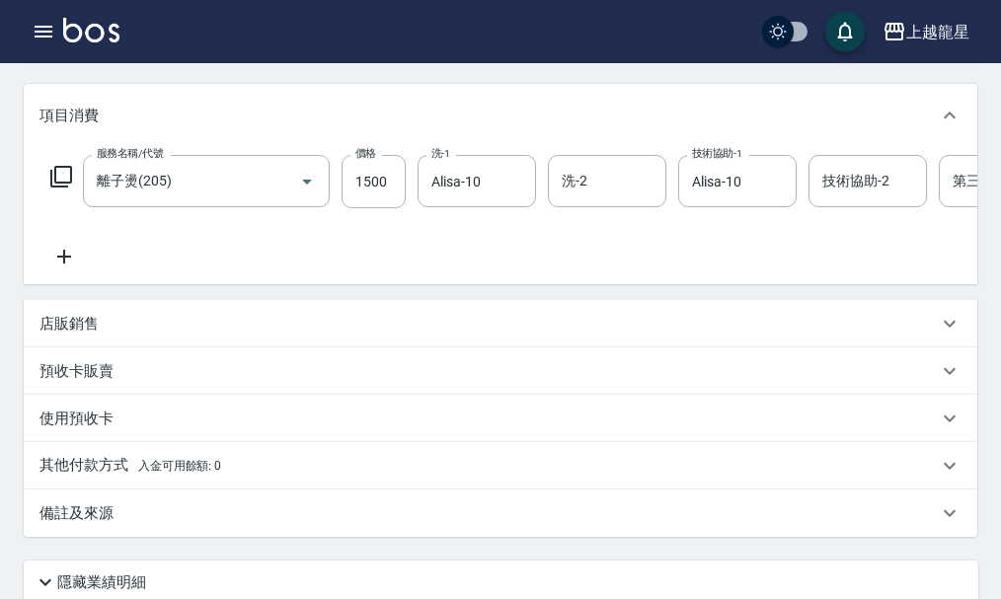
scroll to position [141, 0]
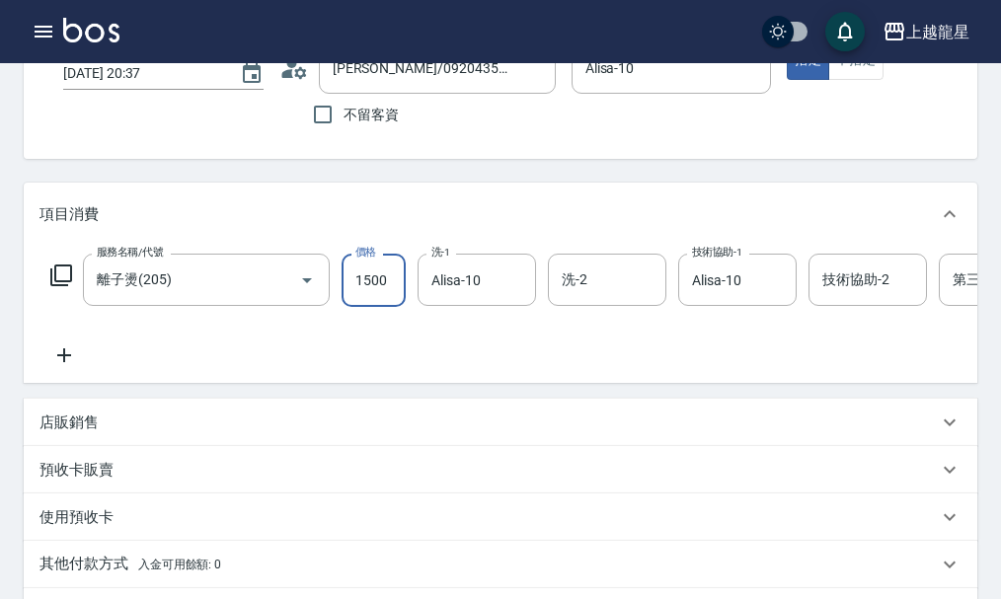
click at [390, 307] on input "1500" at bounding box center [374, 280] width 64 height 53
type input "2000"
click at [240, 367] on div "服務名稱/代號 離子燙(205) 服務名稱/代號 價格 2000 價格 洗-1 Alisa-10 洗-1 洗-2 洗-2 技術協助-1 Alisa-10 技術…" at bounding box center [593, 311] width 1109 height 114
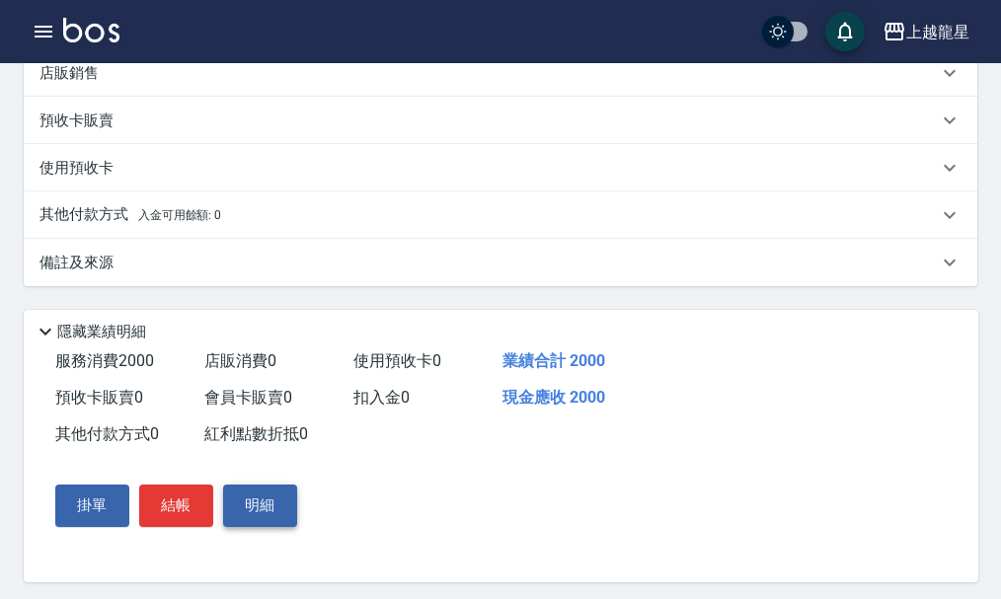
scroll to position [536, 0]
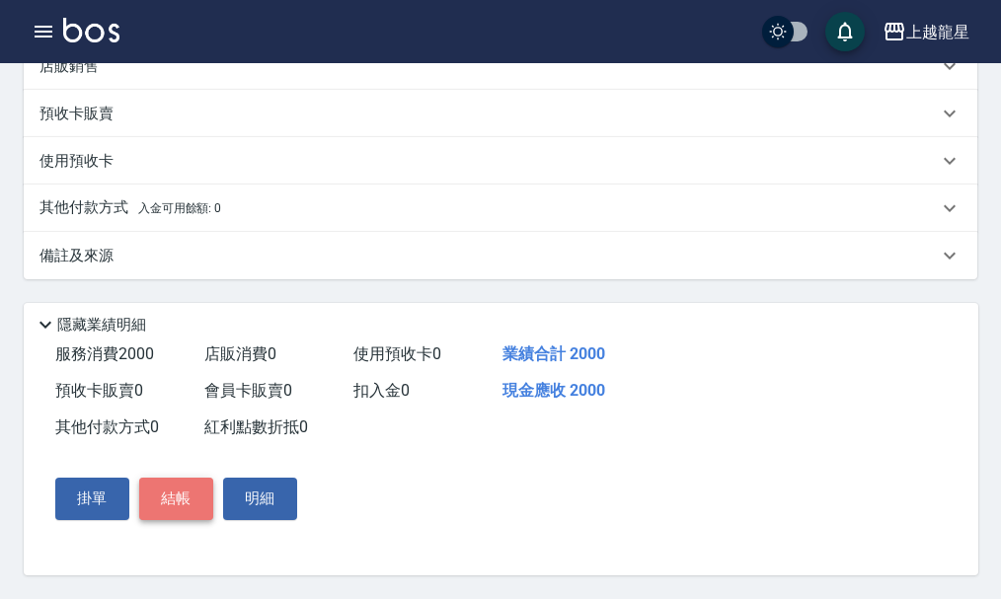
click at [189, 500] on button "結帳" at bounding box center [176, 498] width 74 height 41
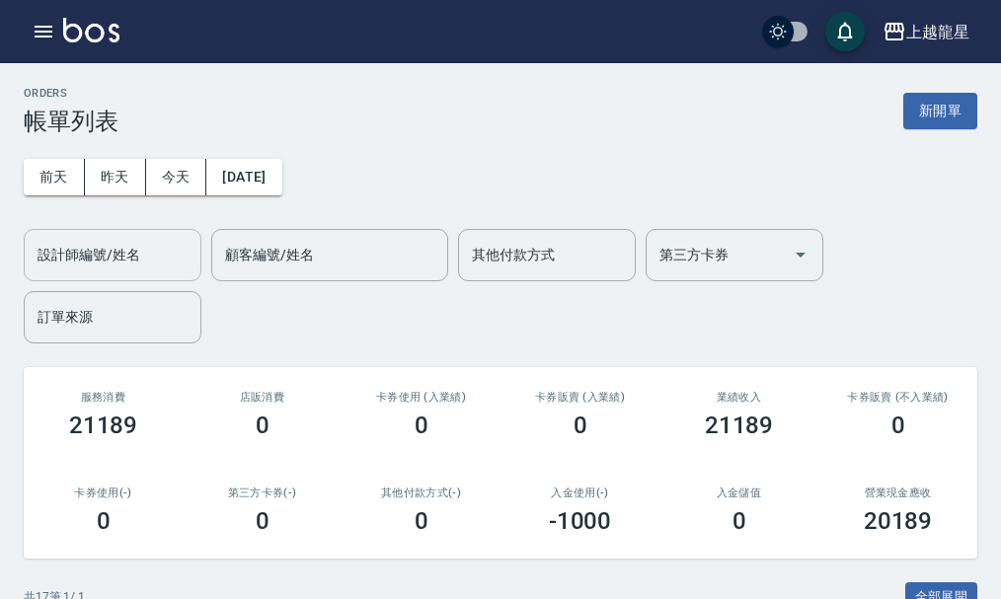
click at [118, 256] on input "設計師編號/姓名" at bounding box center [113, 255] width 160 height 35
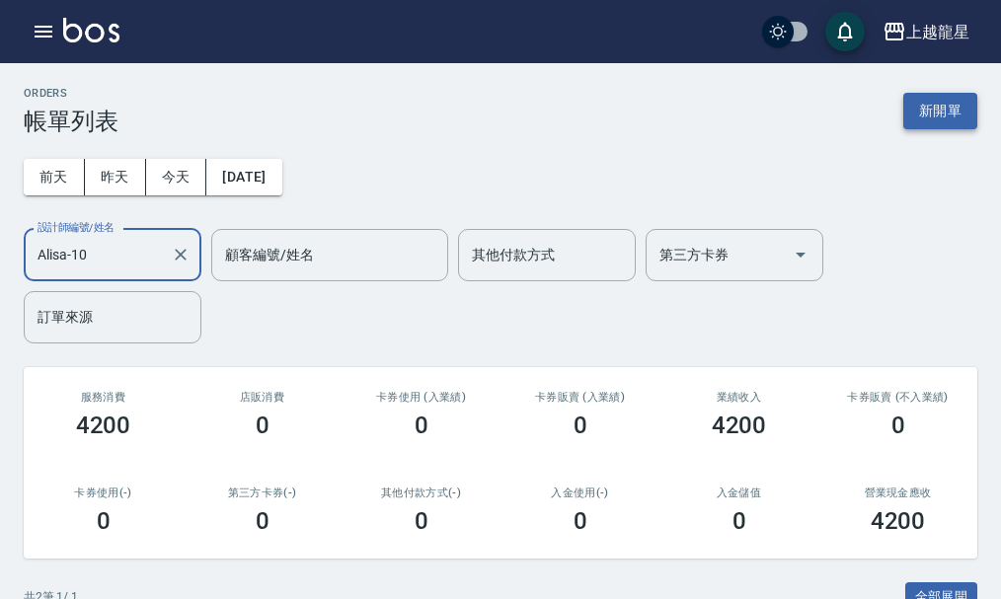
type input "Alisa-10"
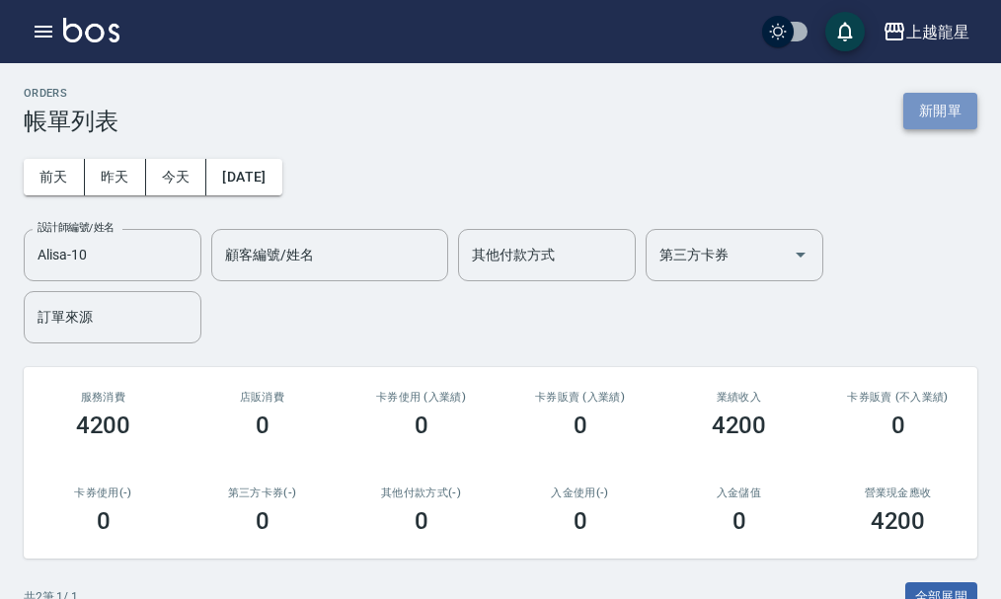
click at [918, 116] on button "新開單" at bounding box center [940, 111] width 74 height 37
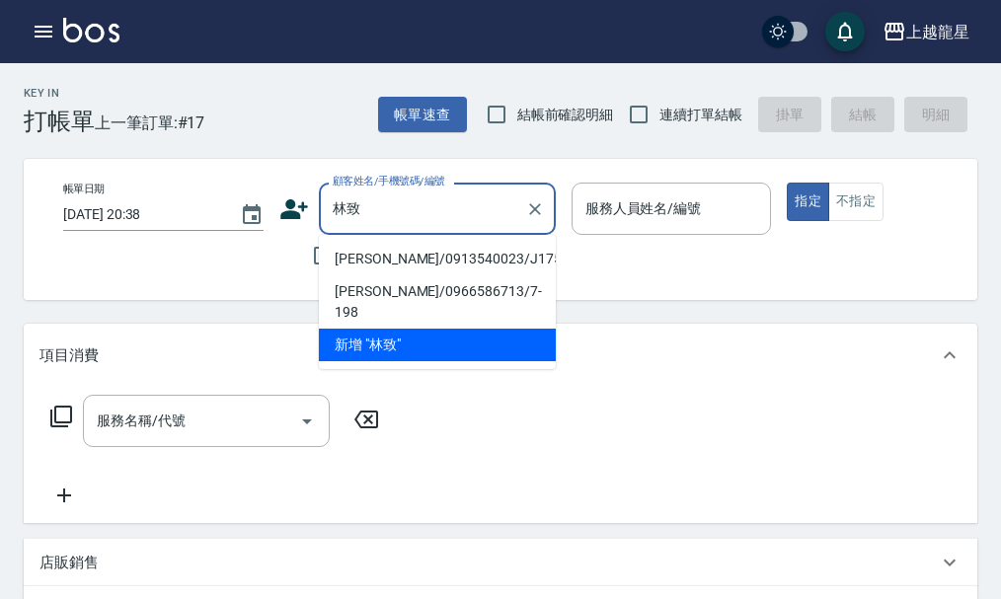
click at [412, 255] on li "林致廷/0913540023/J175" at bounding box center [437, 259] width 237 height 33
type input "林致廷/0913540023/J175"
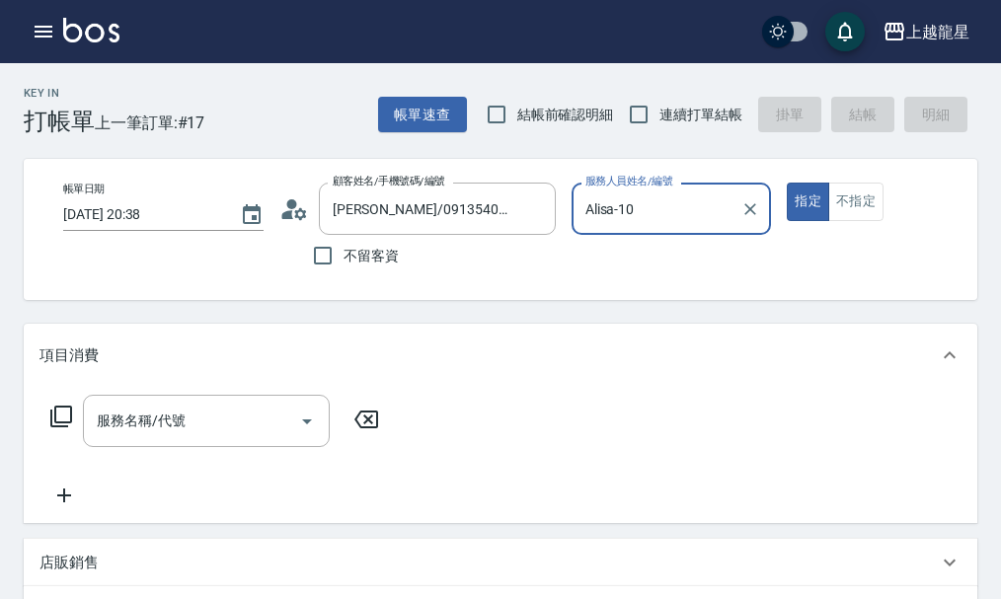
type input "Alisa-10"
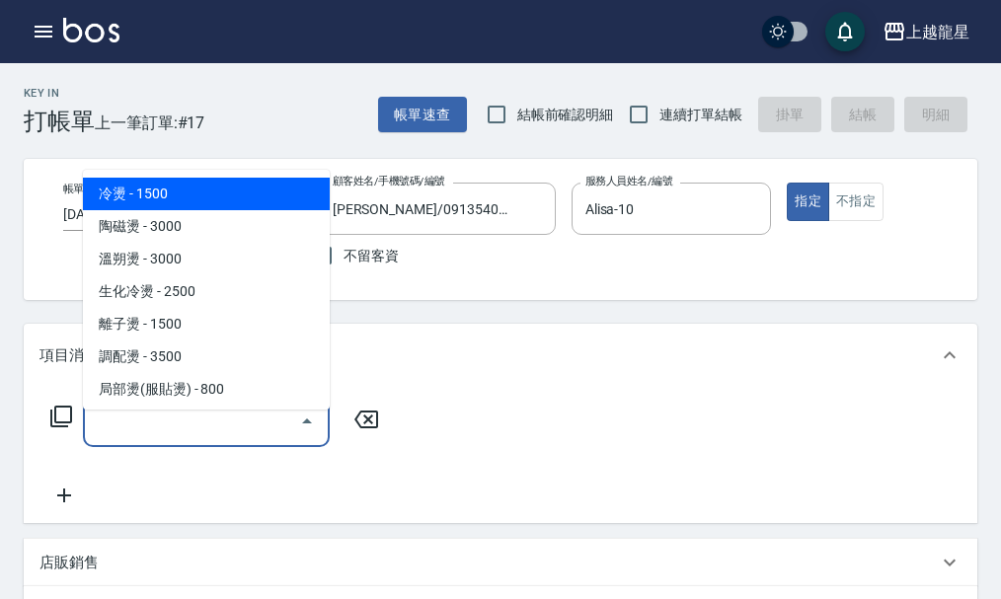
click at [240, 428] on input "服務名稱/代號" at bounding box center [191, 421] width 199 height 35
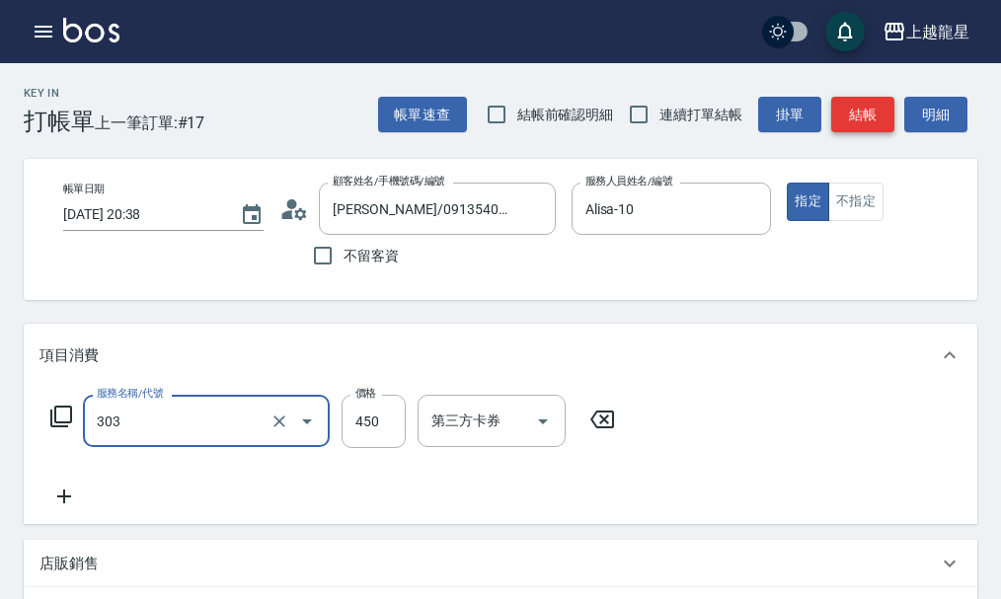
type input "剪髮(303)"
click at [877, 106] on button "結帳" at bounding box center [862, 115] width 63 height 37
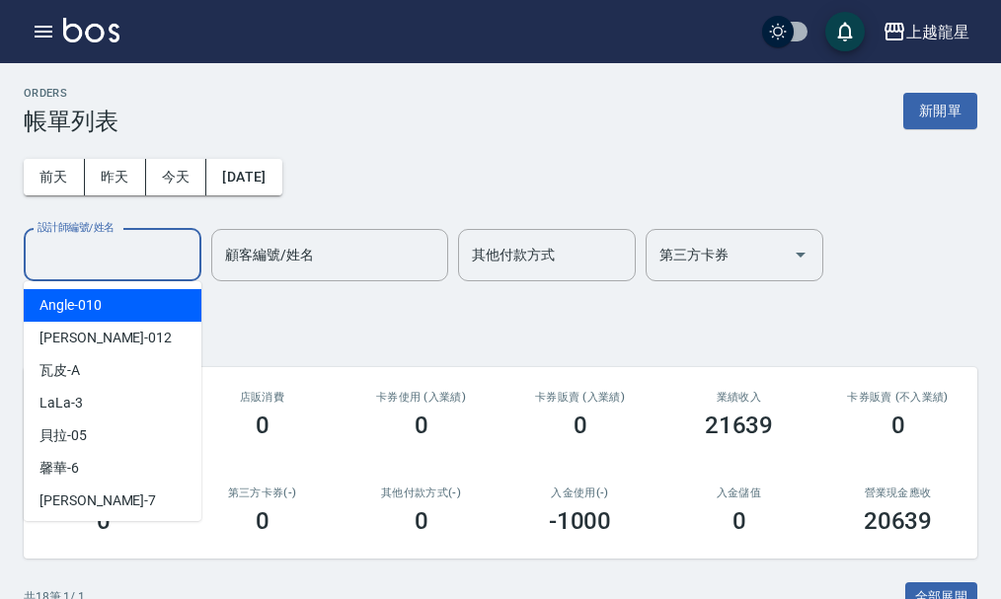
click at [111, 255] on input "設計師編號/姓名" at bounding box center [113, 255] width 160 height 35
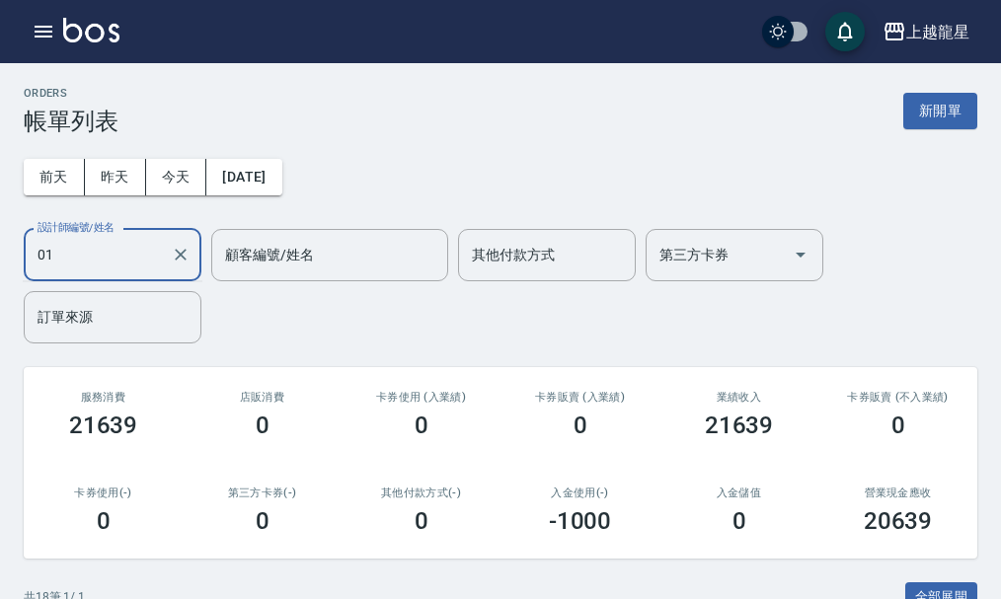
type input "0"
type input "Alisa-10"
click at [914, 101] on button "新開單" at bounding box center [940, 111] width 74 height 37
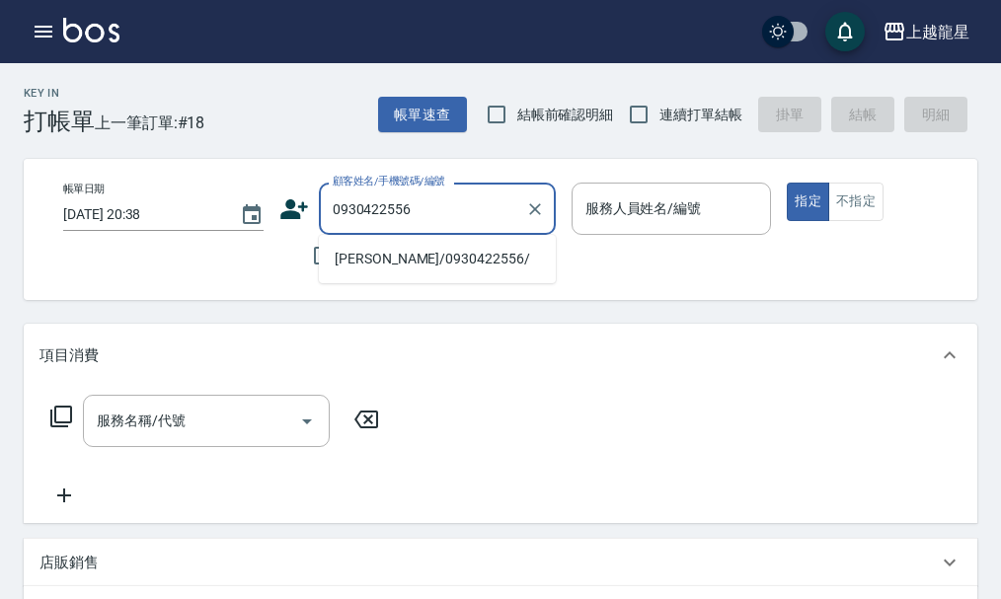
click at [391, 258] on li "方緒安/0930422556/" at bounding box center [437, 259] width 237 height 33
type input "方緒安/0930422556/"
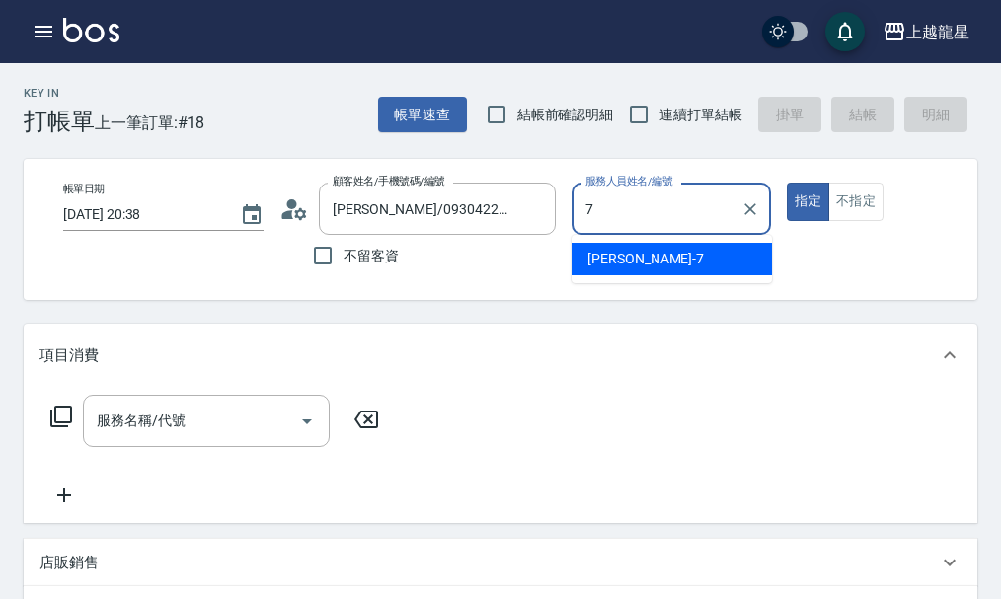
type input "雅君-7"
type button "true"
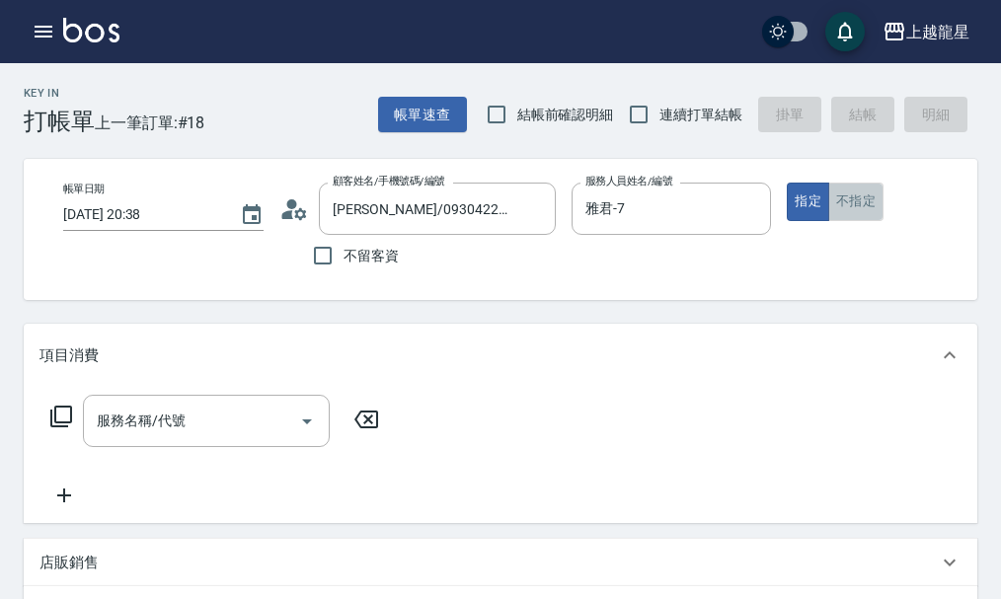
click at [842, 196] on button "不指定" at bounding box center [855, 202] width 55 height 39
click at [192, 421] on input "服務名稱/代號" at bounding box center [191, 421] width 199 height 35
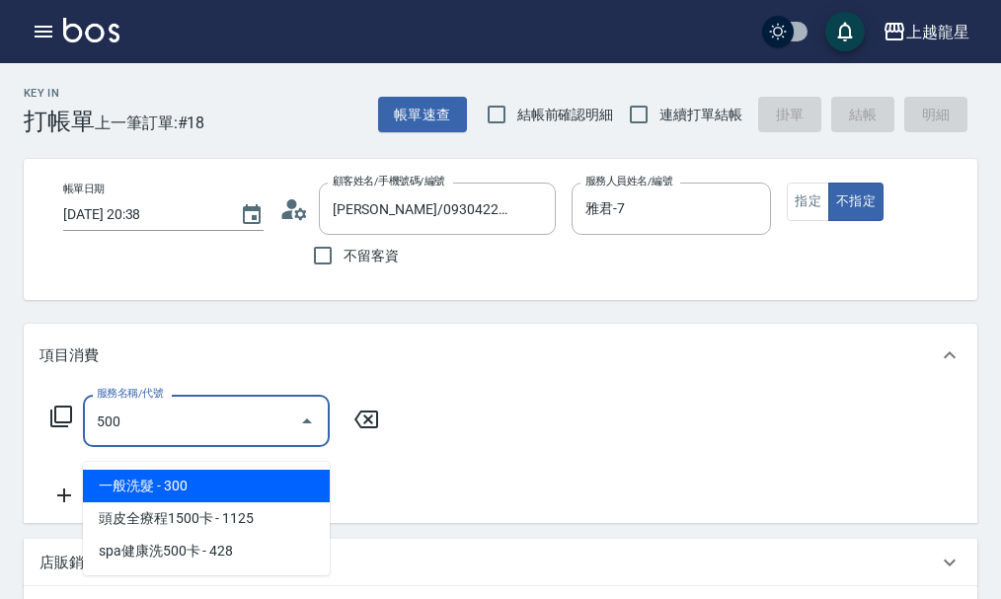
type input "一般洗髮(500)"
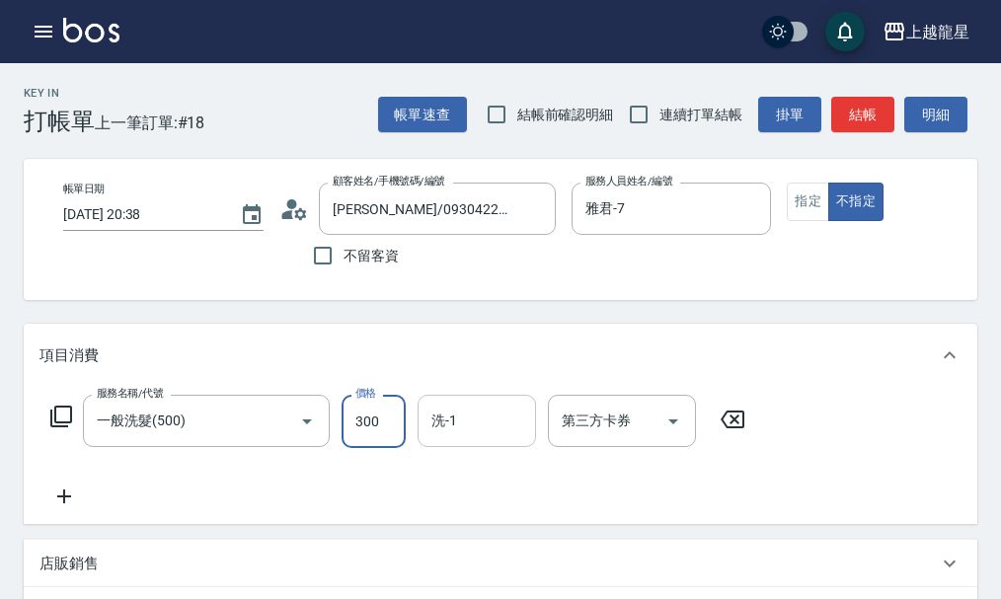
click at [466, 447] on div "洗-1" at bounding box center [477, 421] width 118 height 52
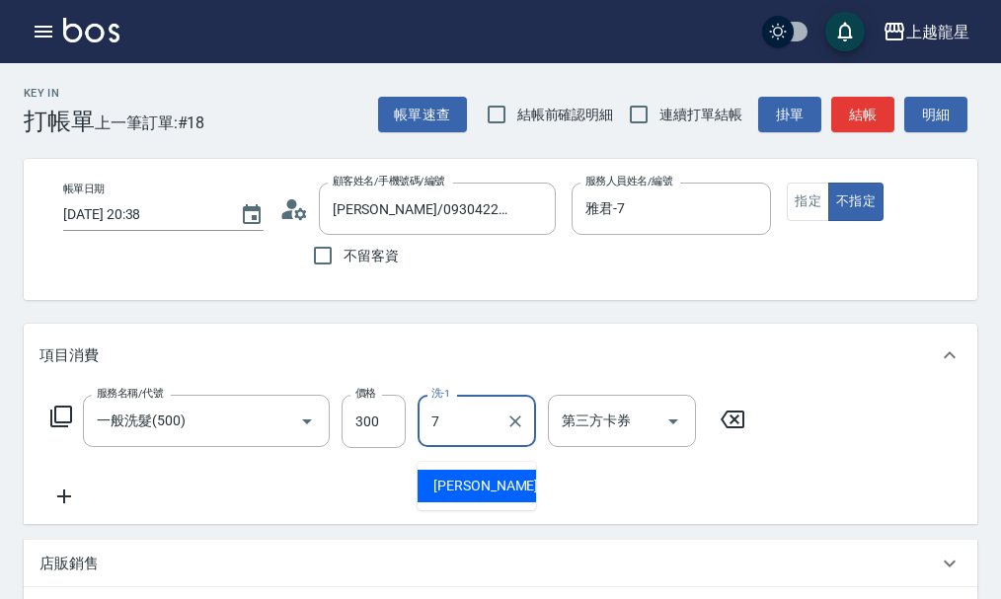
type input "雅君-7"
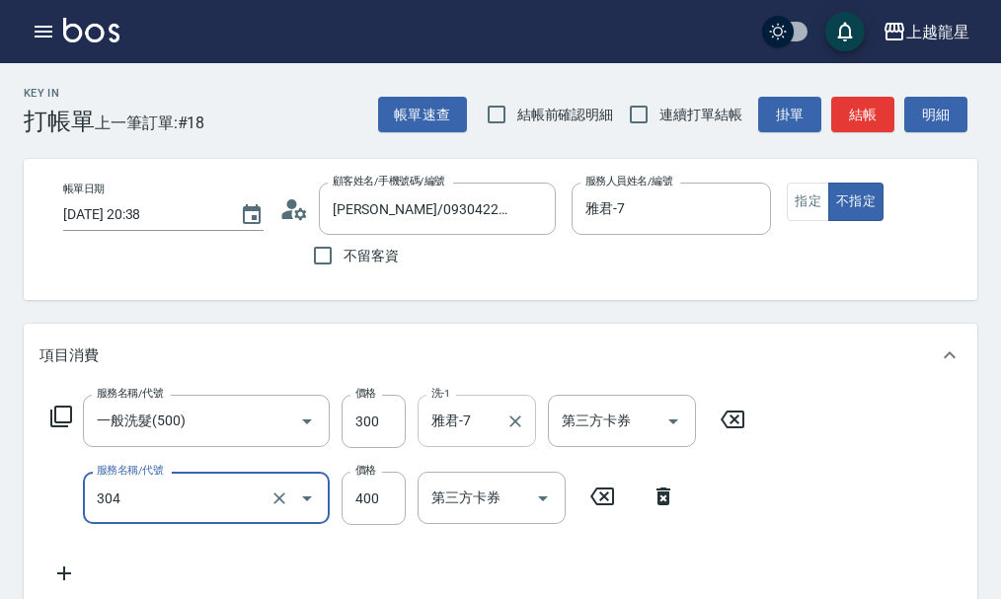
type input "剪髮(304)"
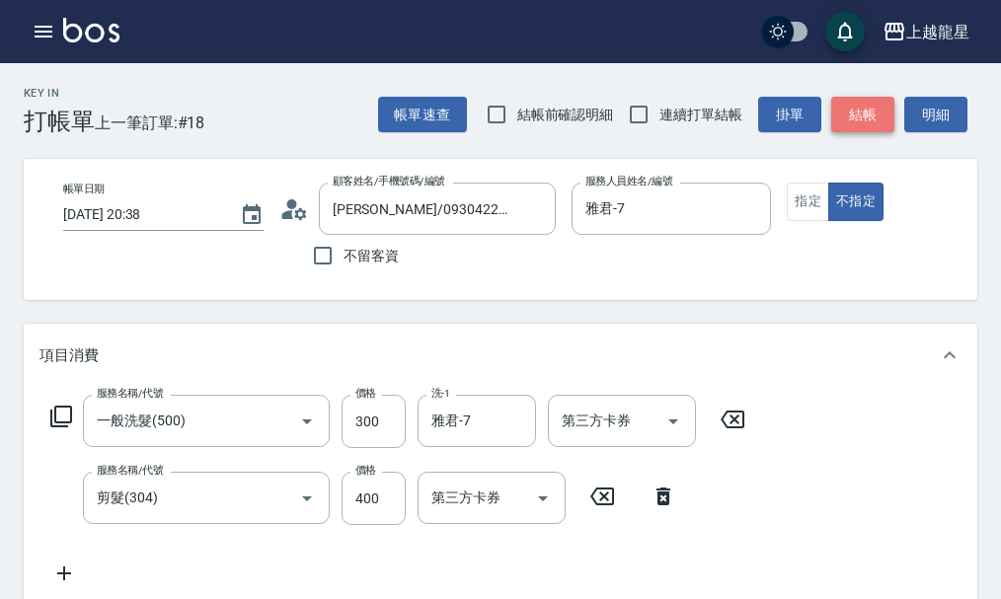
click at [863, 129] on button "結帳" at bounding box center [862, 115] width 63 height 37
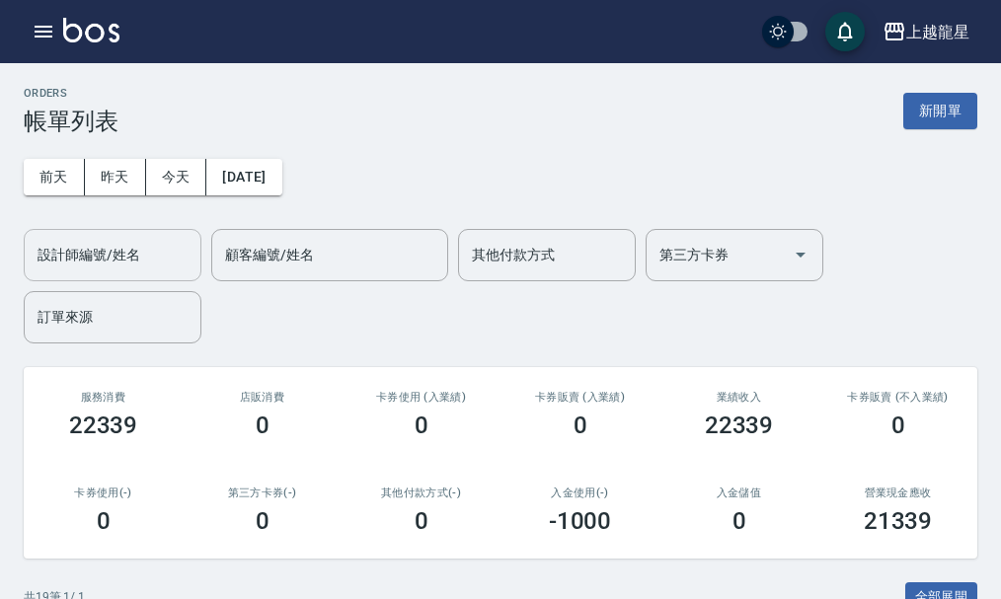
click at [152, 266] on input "設計師編號/姓名" at bounding box center [113, 255] width 160 height 35
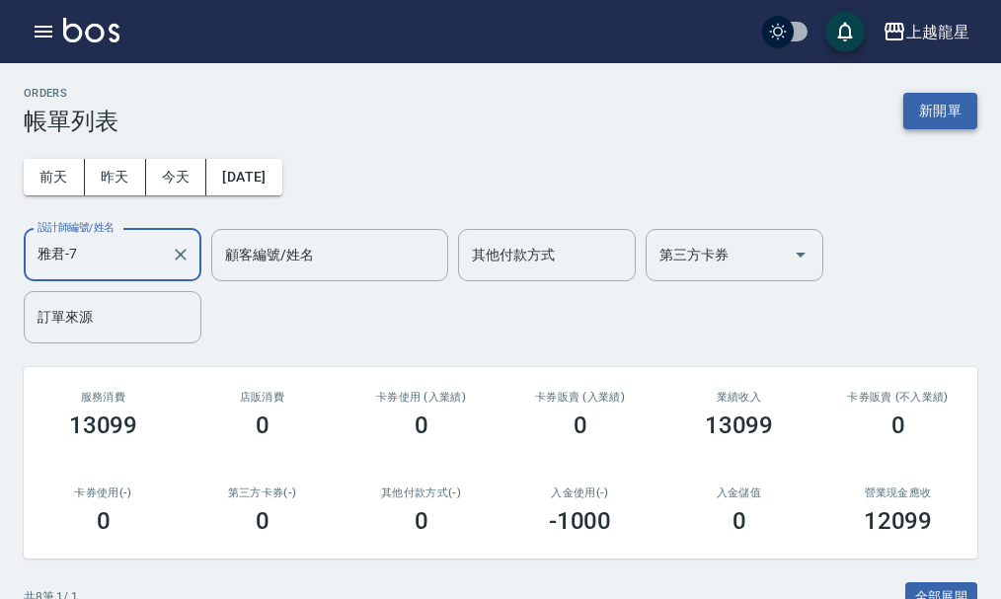
type input "雅君-7"
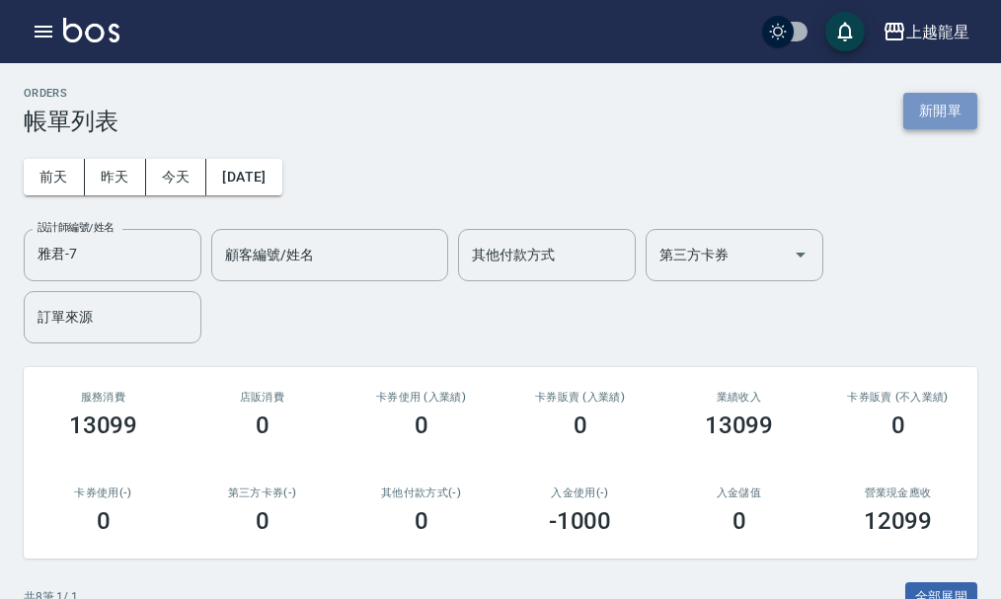
click at [913, 104] on button "新開單" at bounding box center [940, 111] width 74 height 37
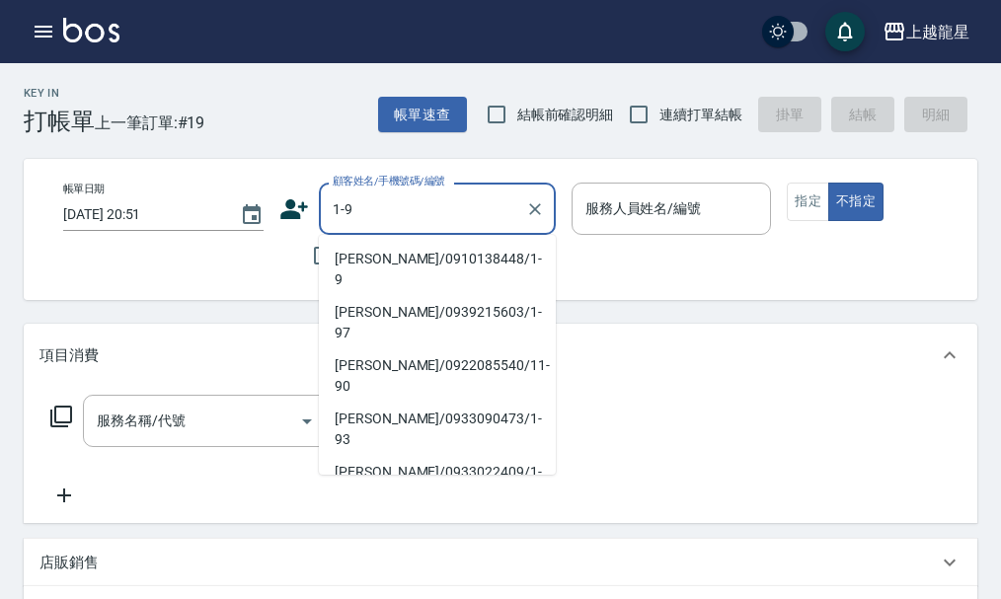
click at [352, 258] on li "高秀珠/0910138448/1-9" at bounding box center [437, 269] width 237 height 53
type input "高秀珠/0910138448/1-9"
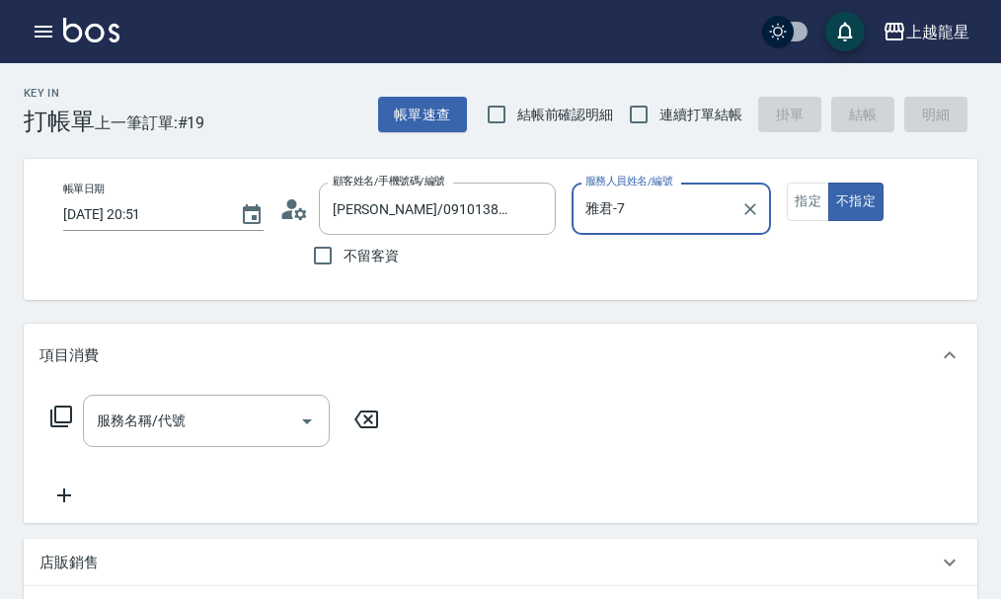
type input "雅君-7"
click at [808, 202] on button "指定" at bounding box center [808, 202] width 42 height 39
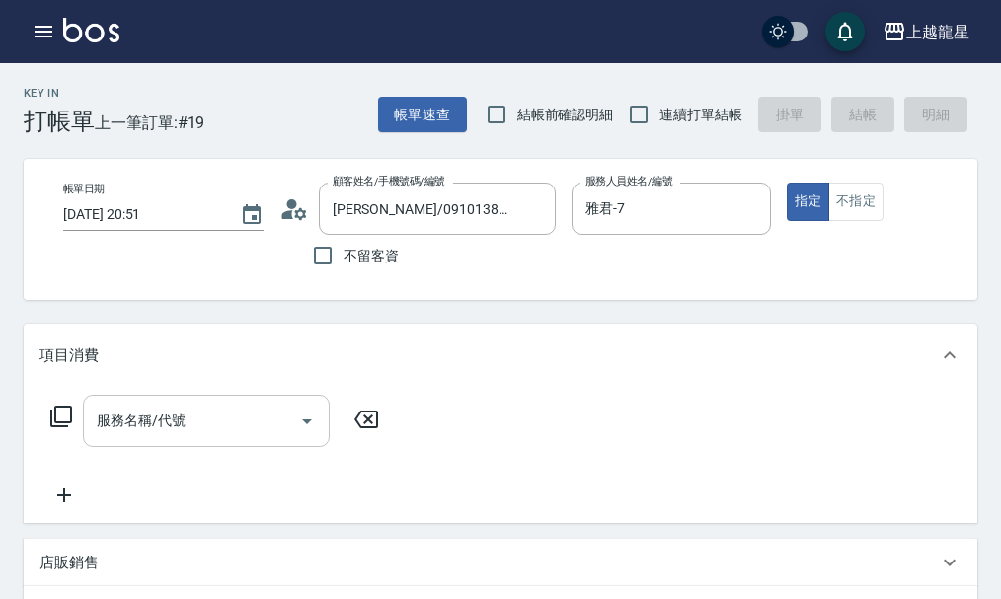
click at [167, 440] on div "服務名稱/代號 服務名稱/代號" at bounding box center [206, 421] width 247 height 52
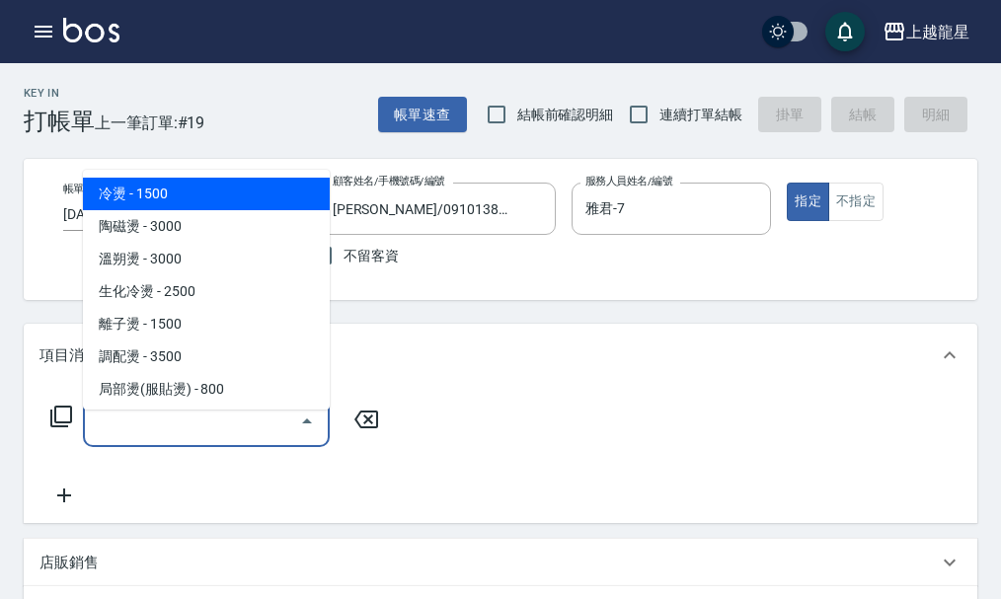
click at [430, 342] on div "項目消費" at bounding box center [501, 355] width 954 height 63
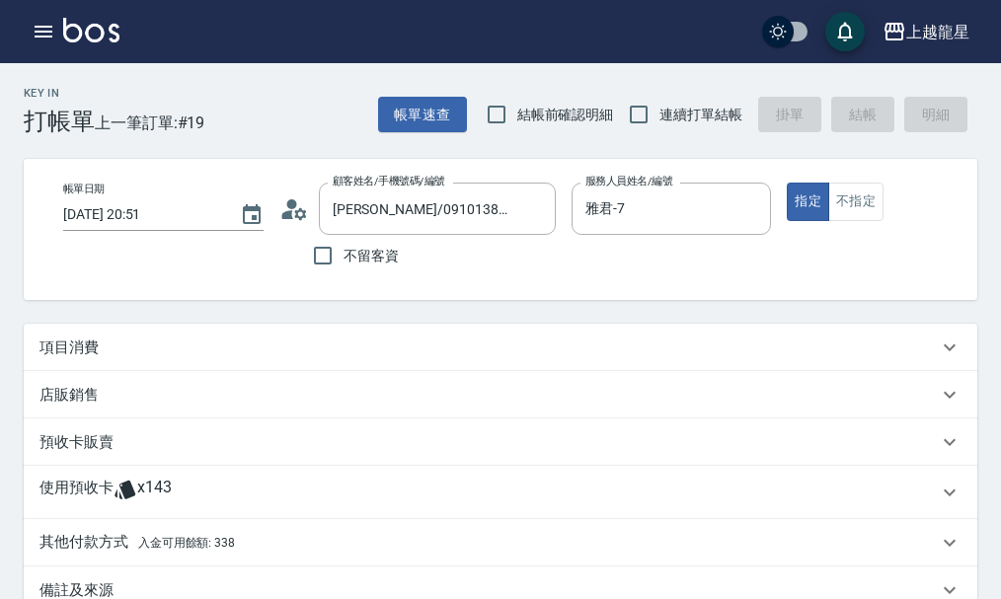
click at [202, 371] on div "項目消費" at bounding box center [501, 347] width 954 height 47
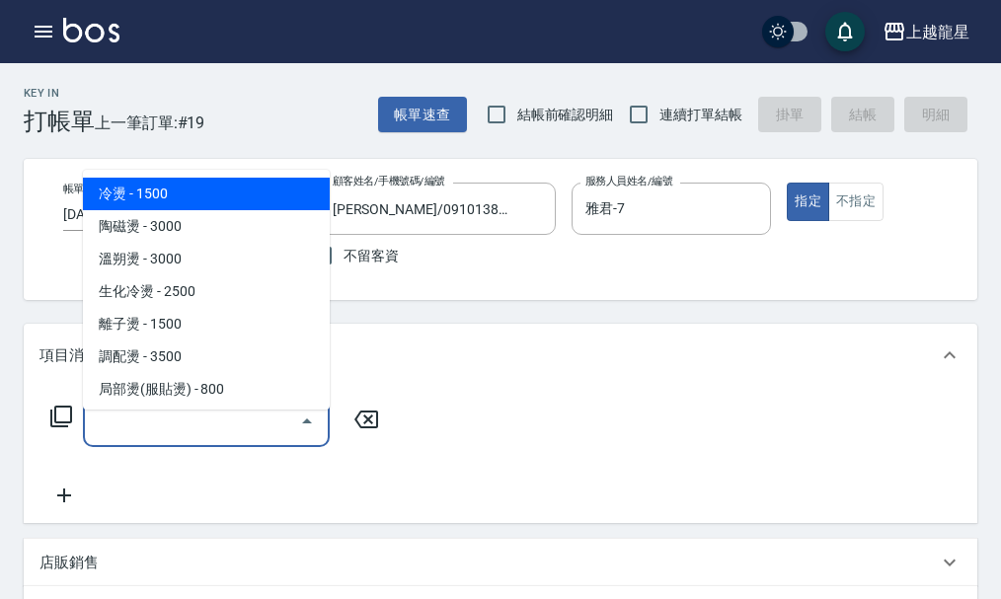
click at [203, 438] on input "服務名稱/代號" at bounding box center [191, 421] width 199 height 35
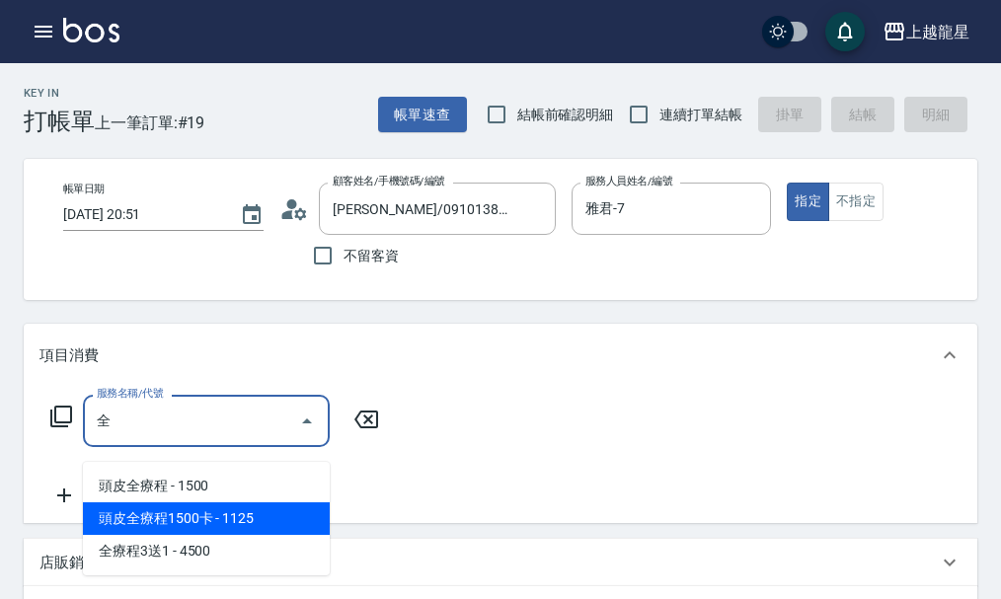
click at [223, 531] on span "頭皮全療程1500卡 - 1125" at bounding box center [206, 519] width 247 height 33
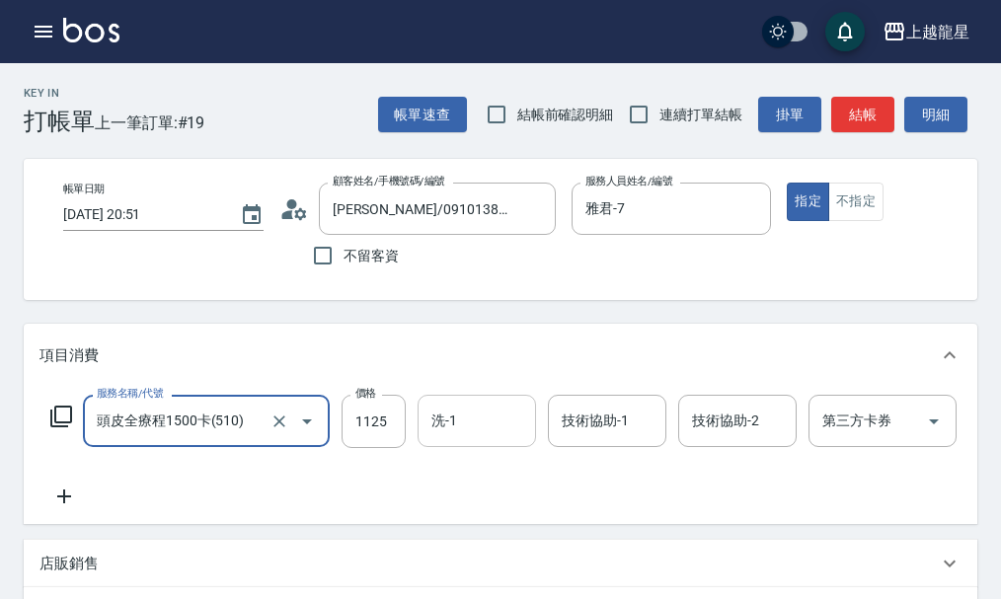
type input "頭皮全療程1500卡(510)"
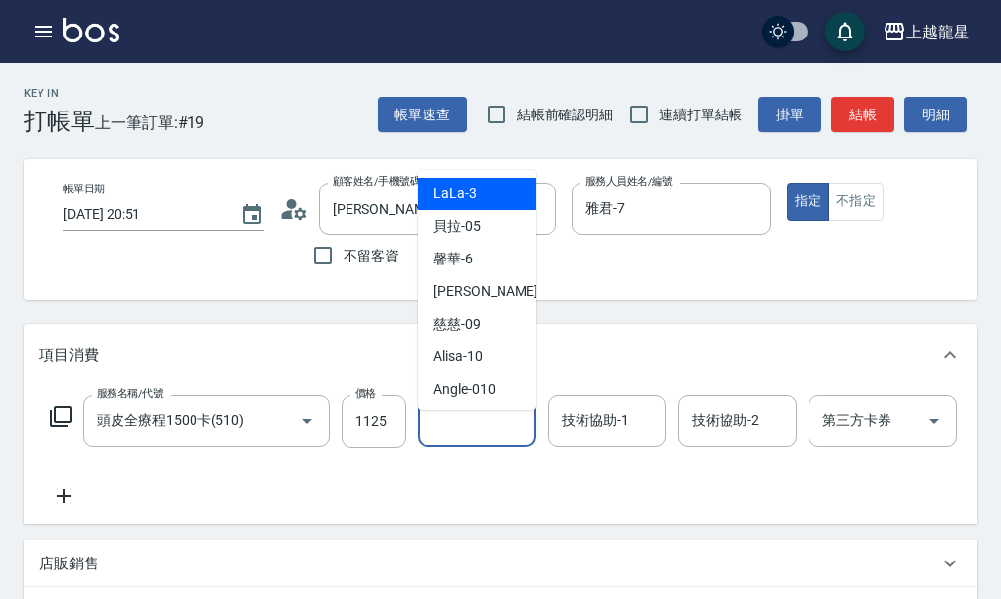
click at [484, 432] on input "洗-1" at bounding box center [477, 421] width 101 height 35
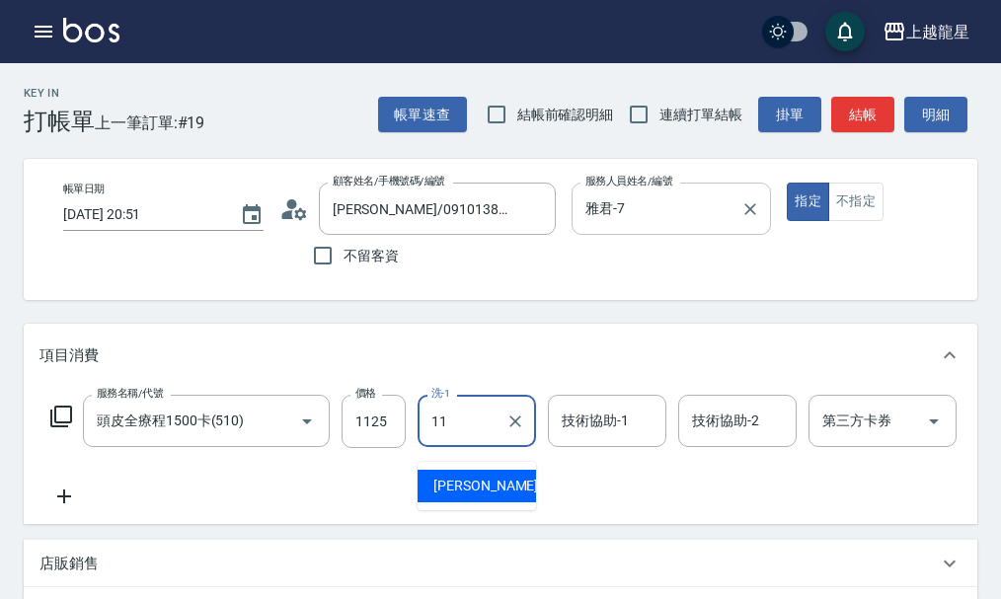
type input "潘潘-11"
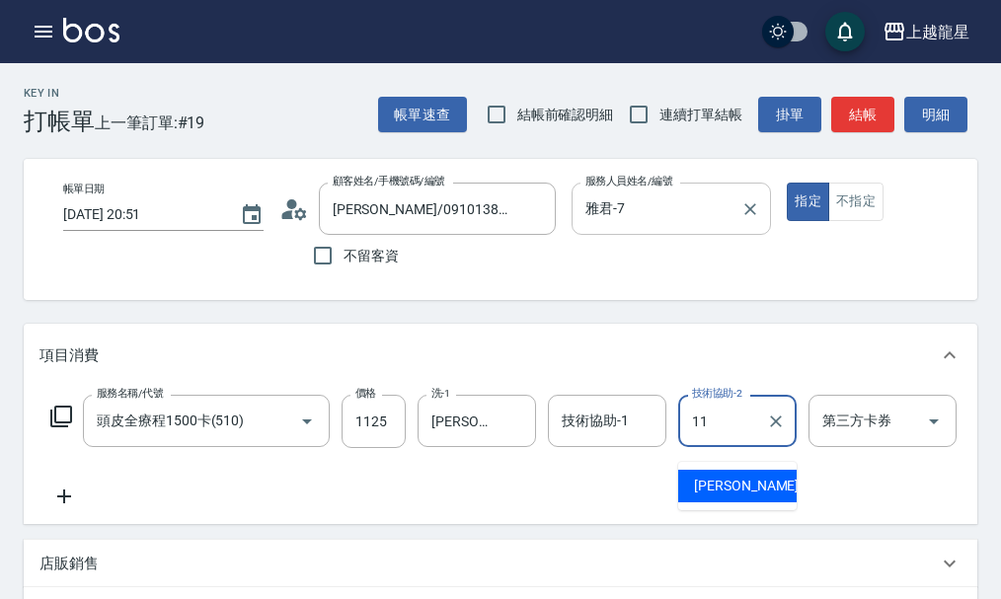
type input "潘潘-11"
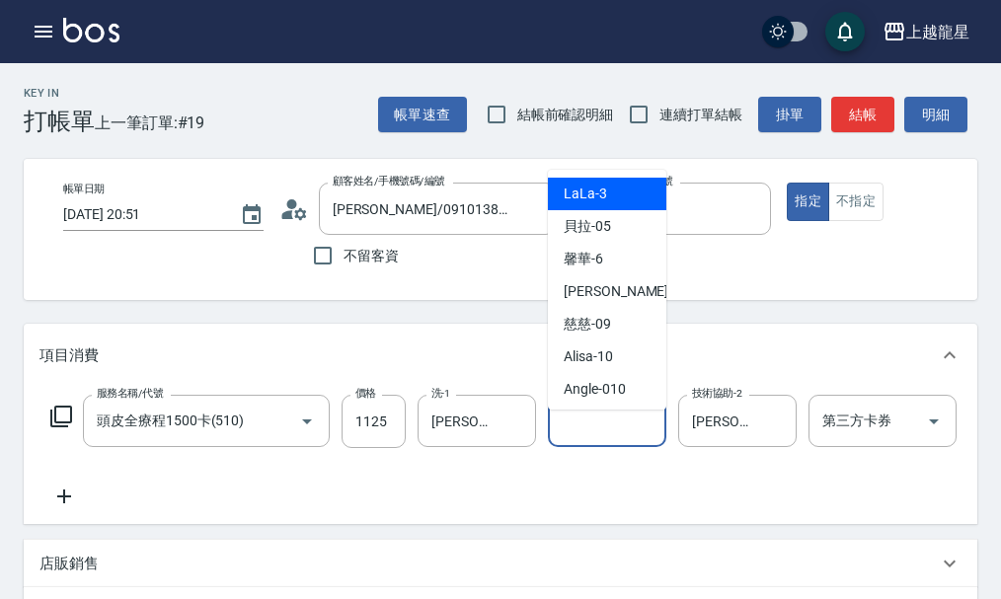
click at [611, 438] on input "技術協助-1" at bounding box center [607, 421] width 101 height 35
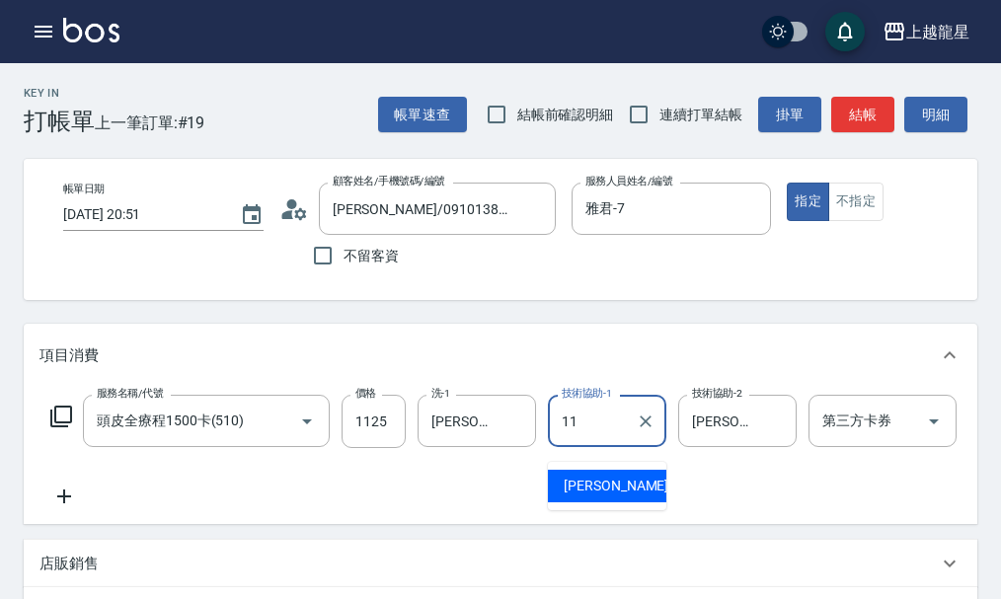
type input "潘潘-11"
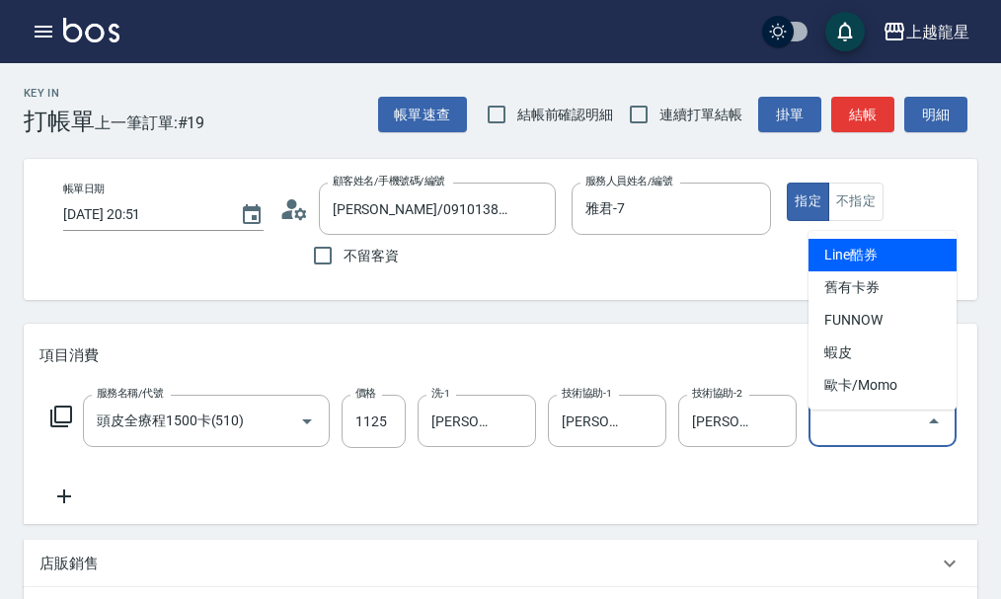
click at [836, 430] on div "第三方卡券 第三方卡券" at bounding box center [883, 421] width 148 height 52
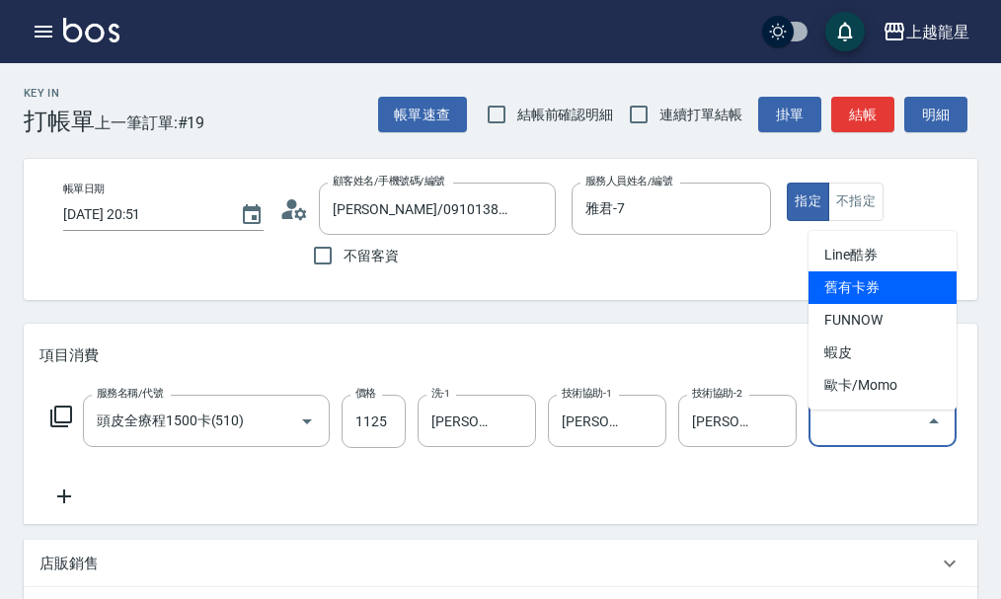
click at [875, 293] on span "舊有卡券" at bounding box center [883, 288] width 148 height 33
type input "舊有卡券"
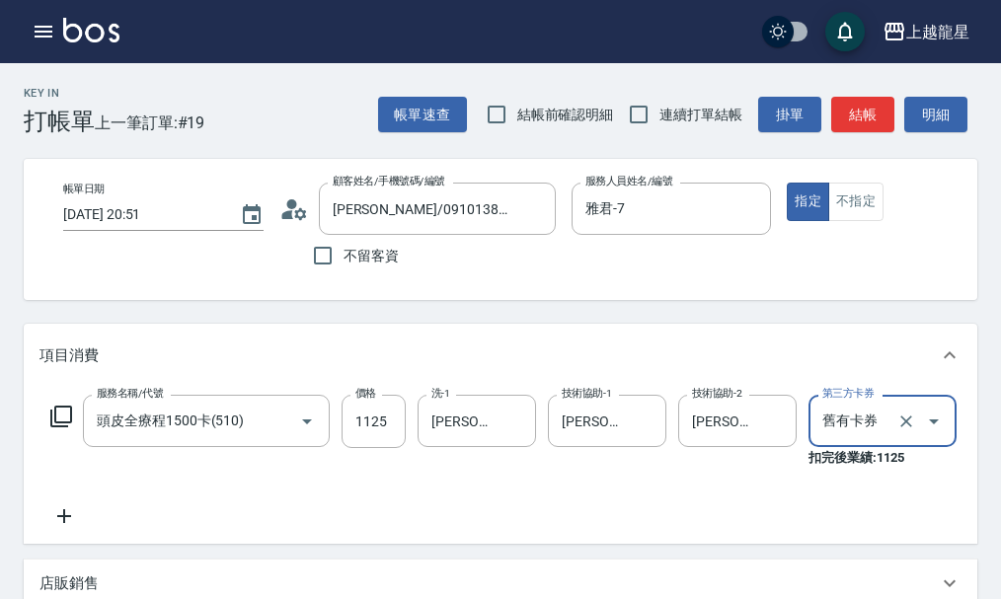
click at [58, 528] on icon at bounding box center [63, 517] width 49 height 24
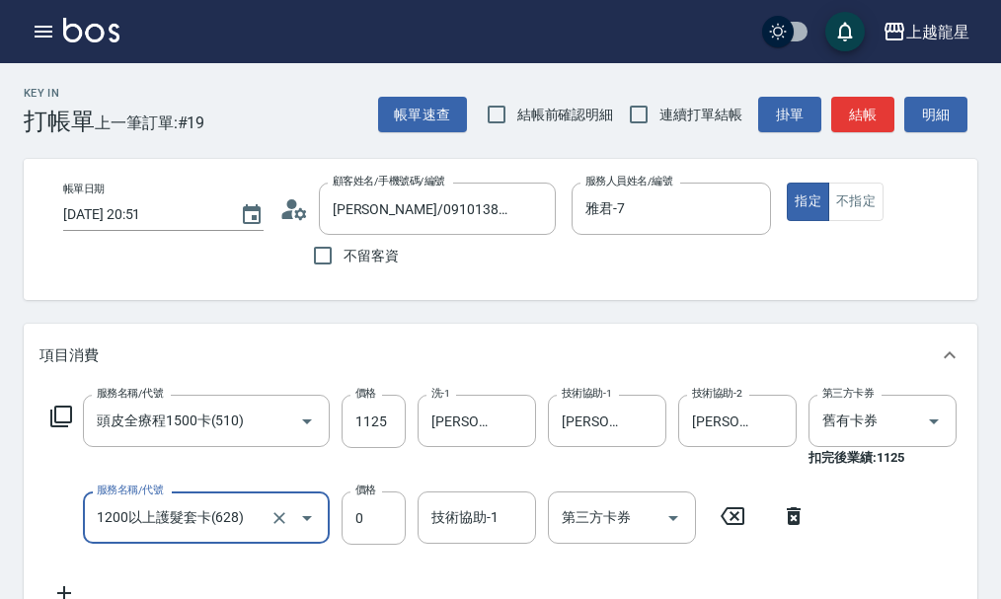
type input "1200以上護髮套卡(628)"
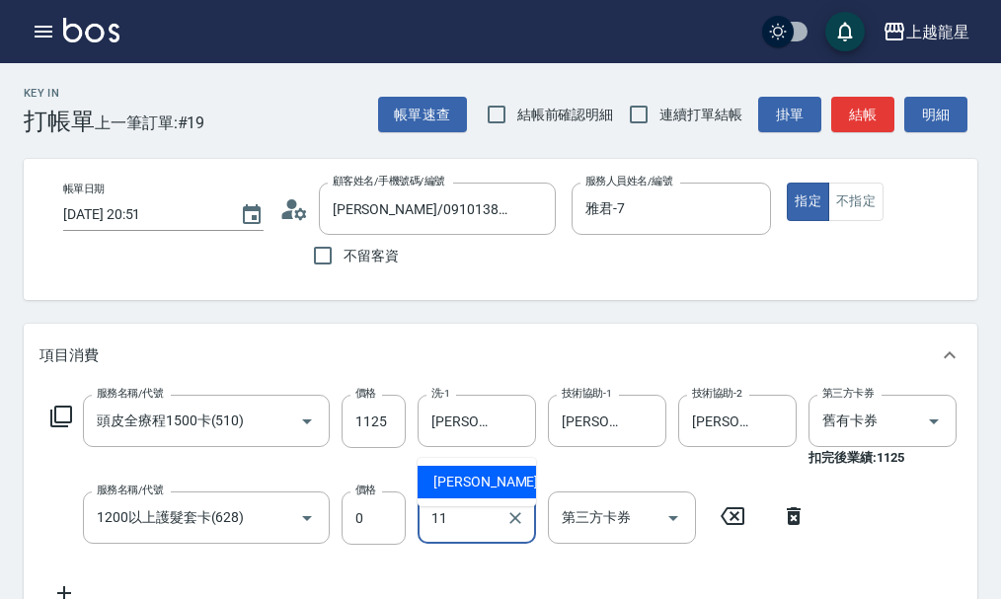
type input "潘潘-11"
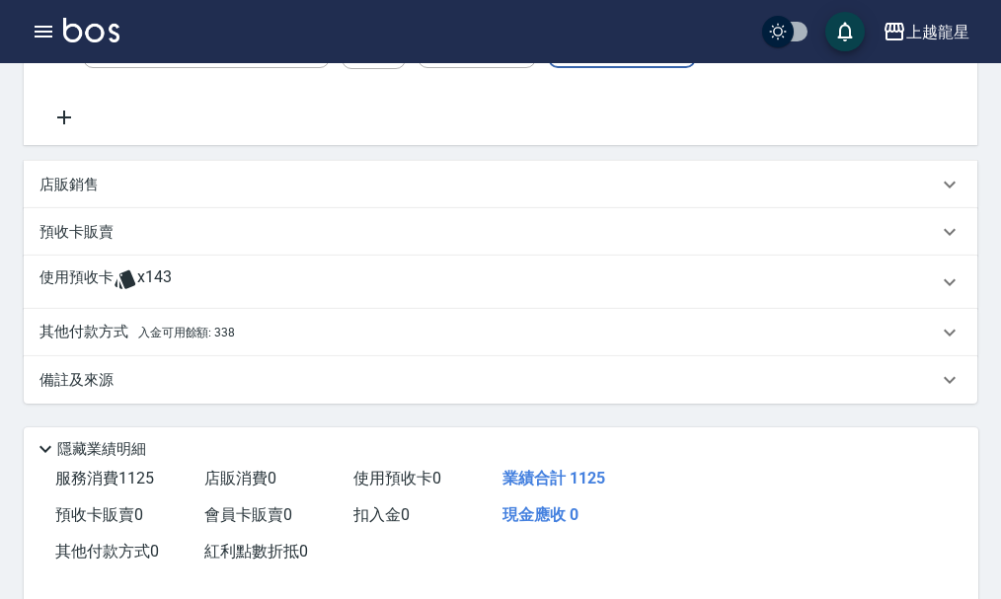
scroll to position [639, 0]
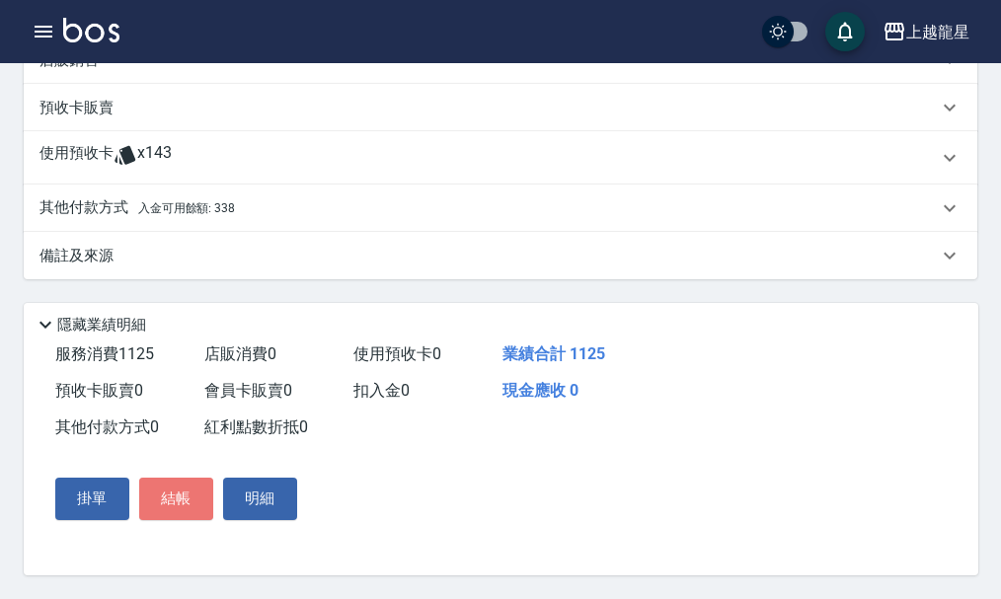
click at [182, 496] on button "結帳" at bounding box center [176, 498] width 74 height 41
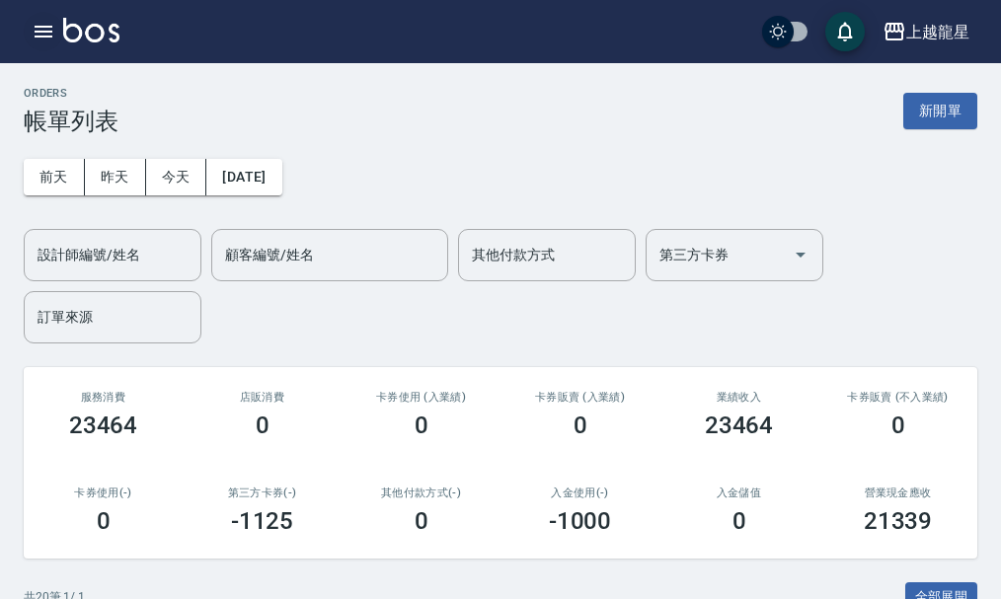
click at [44, 30] on icon "button" at bounding box center [44, 32] width 24 height 24
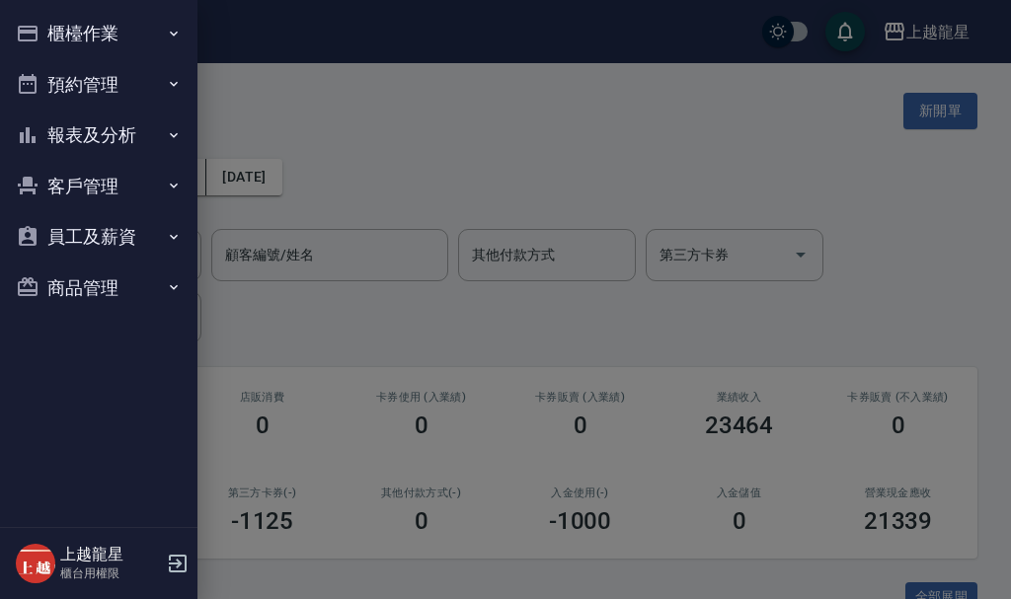
click at [58, 29] on button "櫃檯作業" at bounding box center [99, 33] width 182 height 51
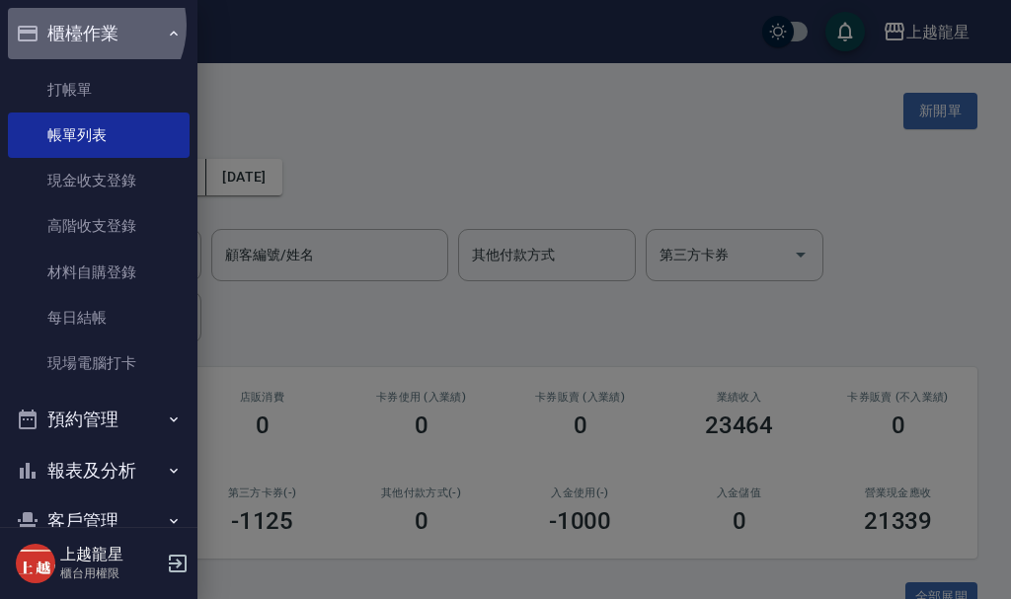
click at [89, 26] on button "櫃檯作業" at bounding box center [99, 33] width 182 height 51
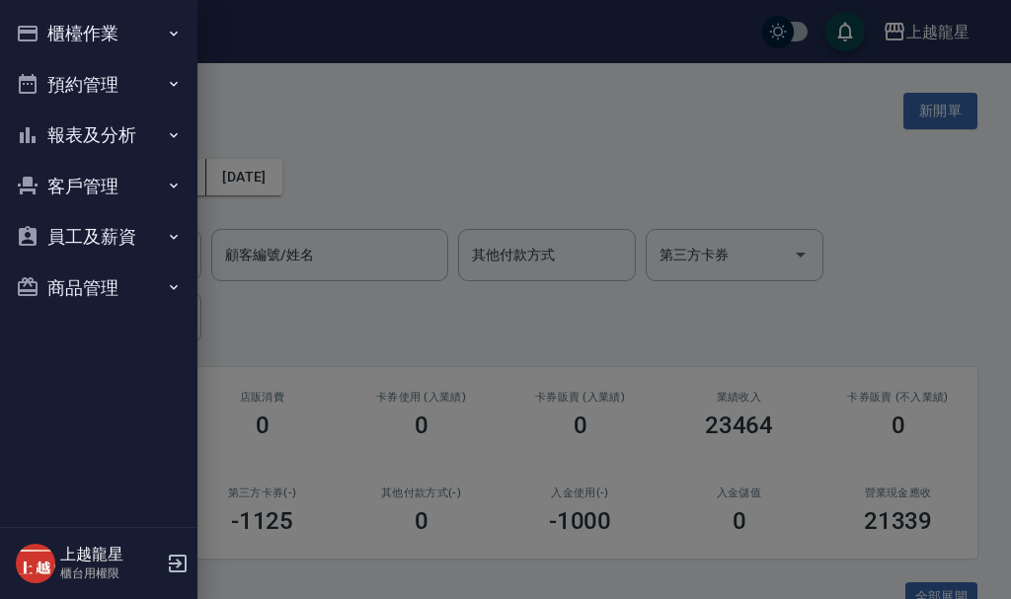
click at [114, 91] on button "預約管理" at bounding box center [99, 84] width 182 height 51
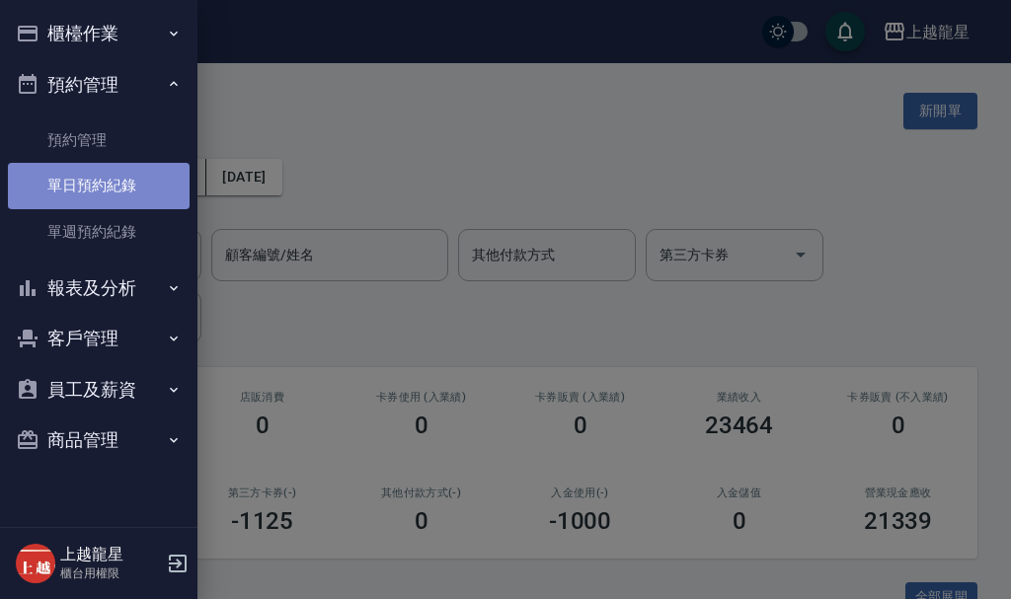
click at [118, 180] on link "單日預約紀錄" at bounding box center [99, 185] width 182 height 45
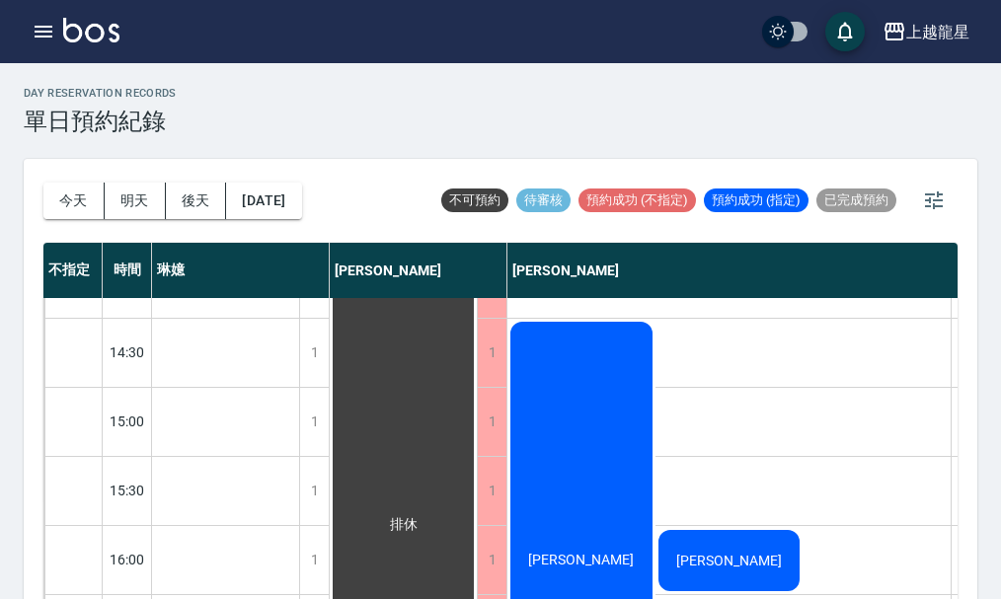
scroll to position [296, 0]
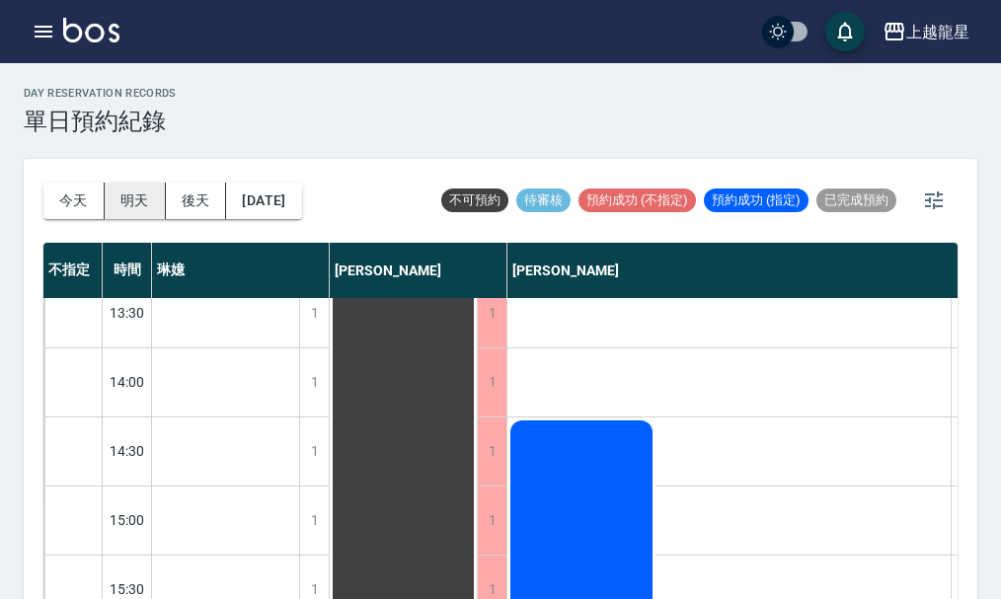
click at [138, 202] on button "明天" at bounding box center [135, 201] width 61 height 37
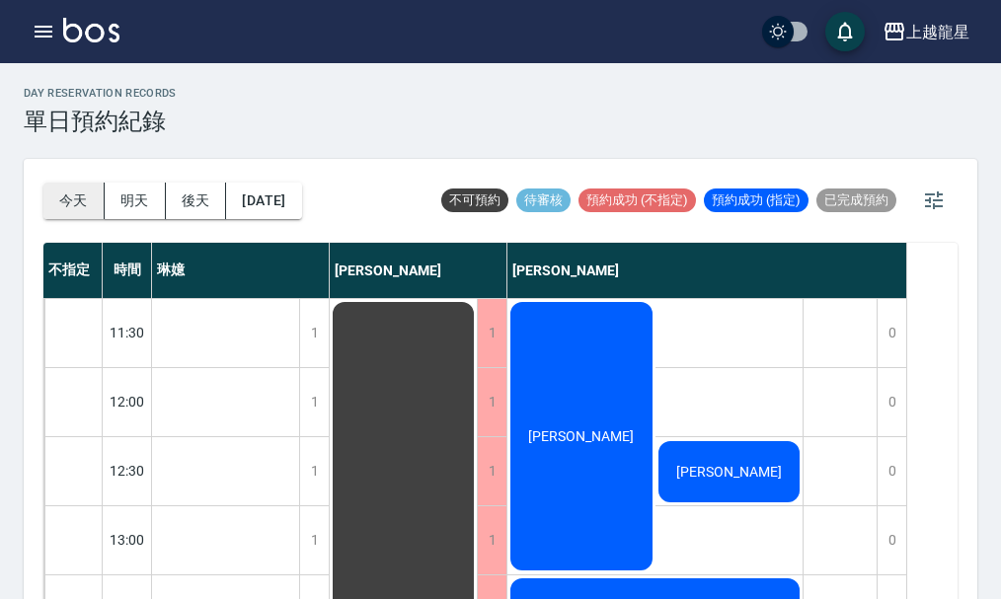
click at [86, 198] on button "今天" at bounding box center [73, 201] width 61 height 37
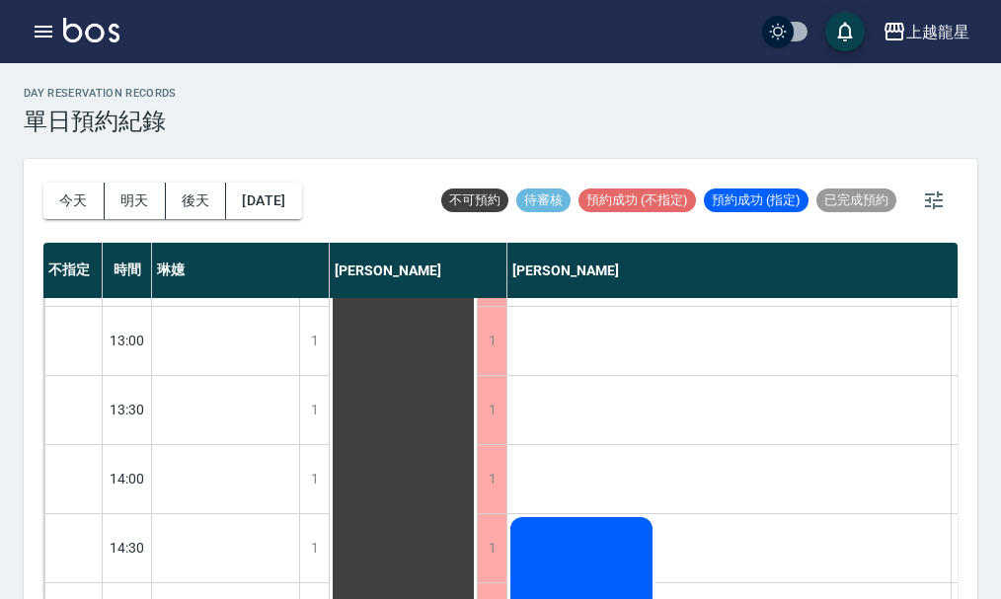
scroll to position [99, 0]
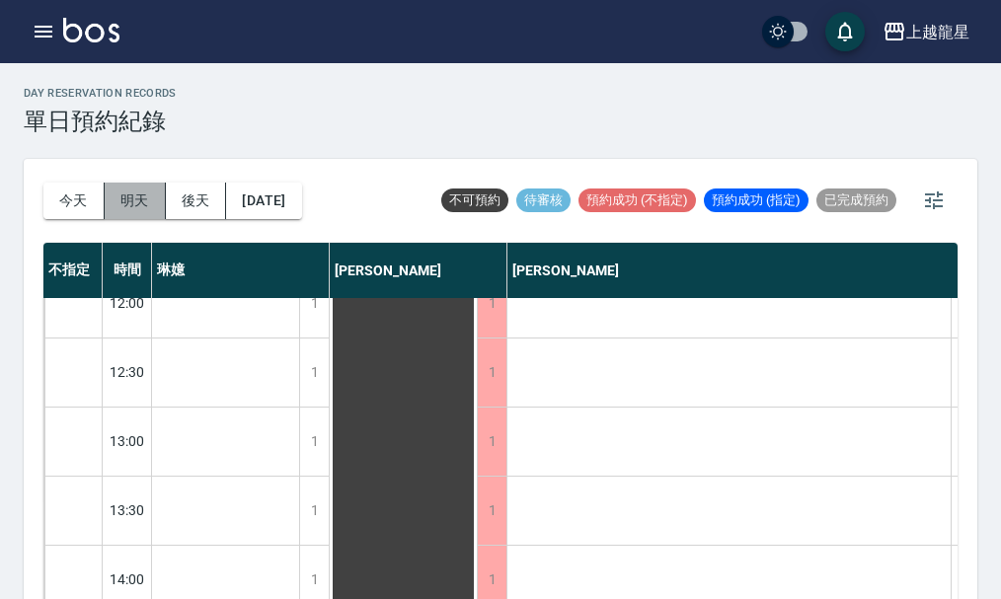
click at [128, 199] on button "明天" at bounding box center [135, 201] width 61 height 37
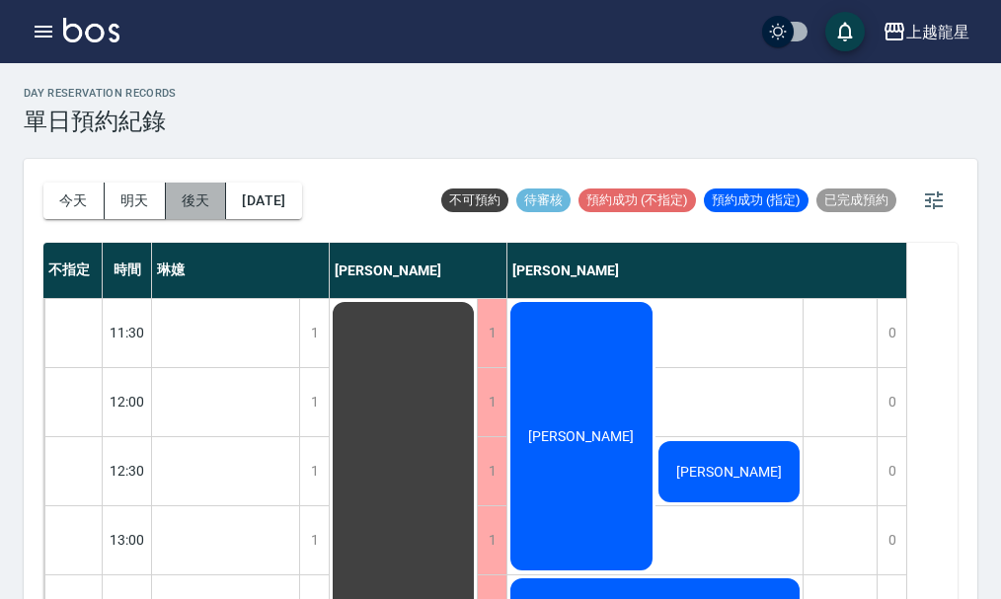
click at [201, 204] on button "後天" at bounding box center [196, 201] width 61 height 37
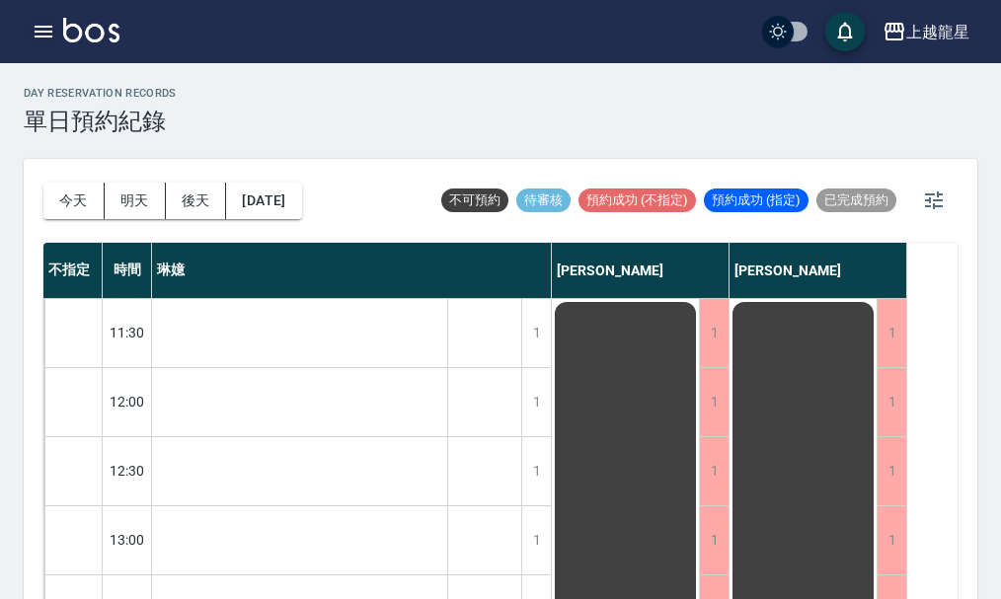
click at [39, 30] on icon "button" at bounding box center [44, 32] width 24 height 24
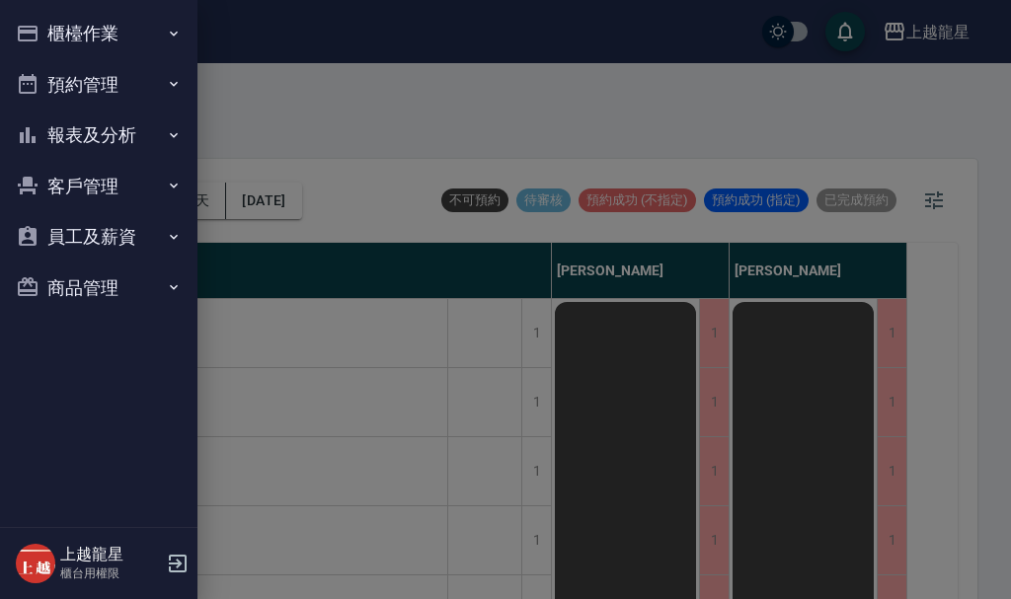
click at [39, 30] on button "櫃檯作業" at bounding box center [99, 33] width 182 height 51
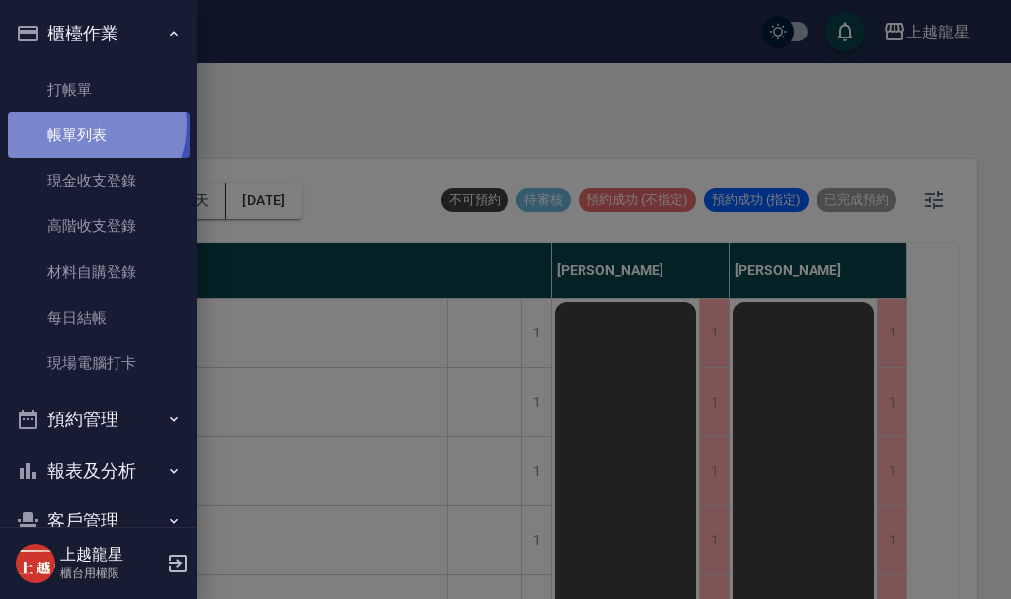
click at [84, 124] on link "帳單列表" at bounding box center [99, 135] width 182 height 45
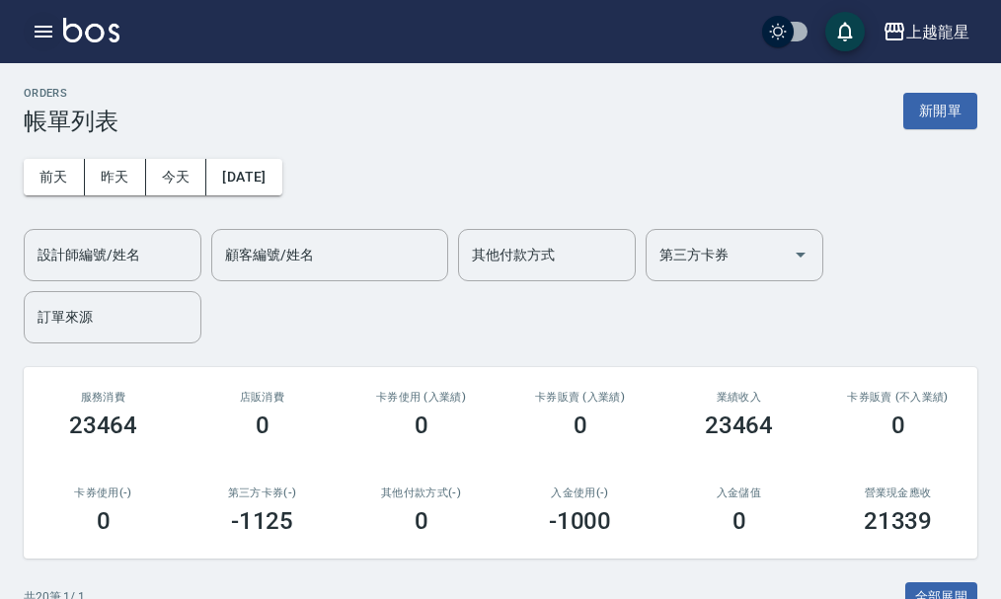
click at [51, 37] on icon "button" at bounding box center [44, 32] width 18 height 12
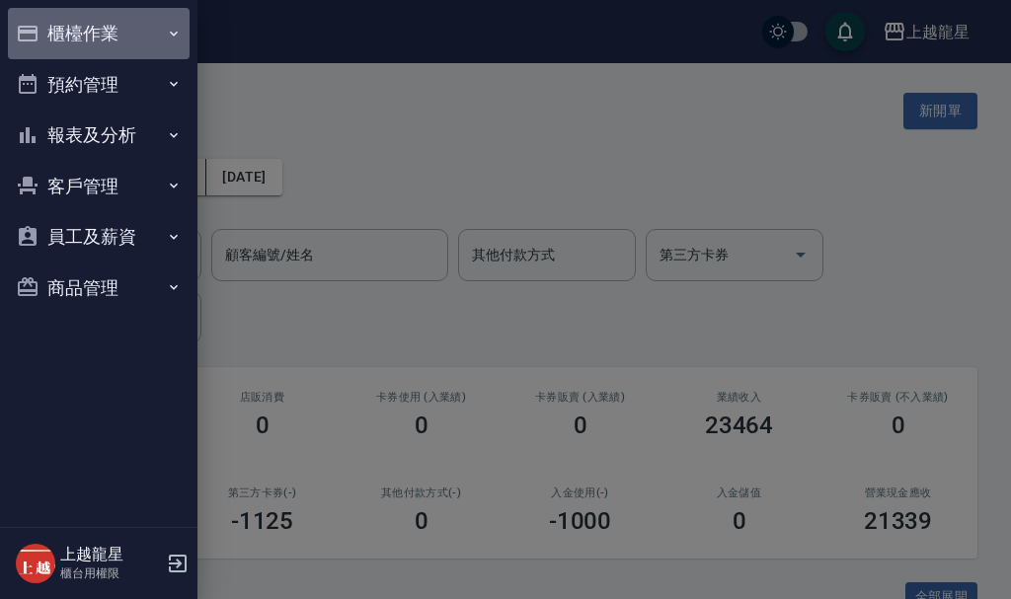
click at [53, 36] on button "櫃檯作業" at bounding box center [99, 33] width 182 height 51
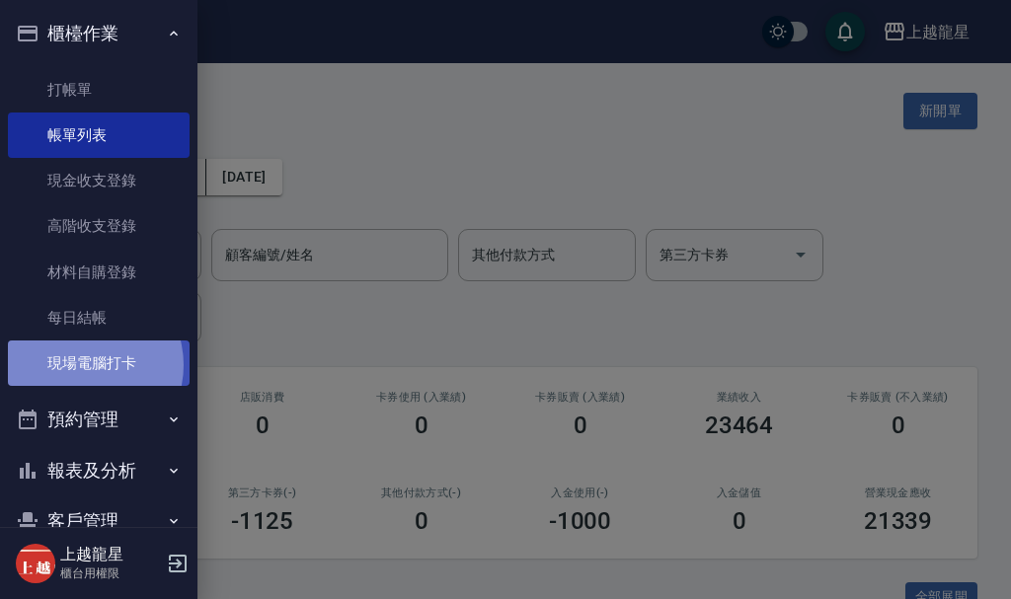
click at [83, 365] on link "現場電腦打卡" at bounding box center [99, 363] width 182 height 45
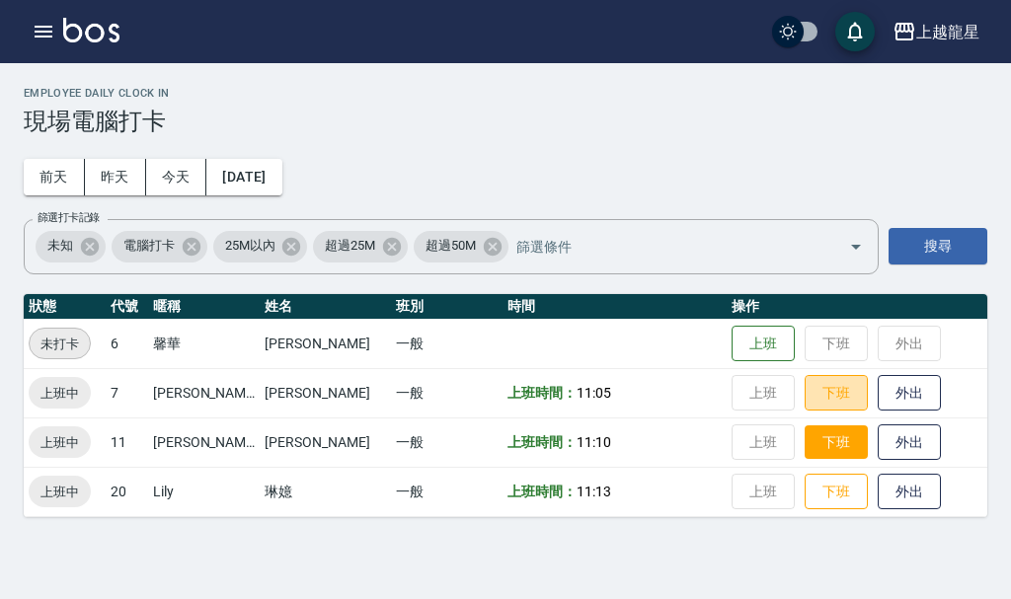
drag, startPoint x: 809, startPoint y: 389, endPoint x: 810, endPoint y: 430, distance: 40.5
click at [809, 390] on button "下班" at bounding box center [836, 393] width 63 height 37
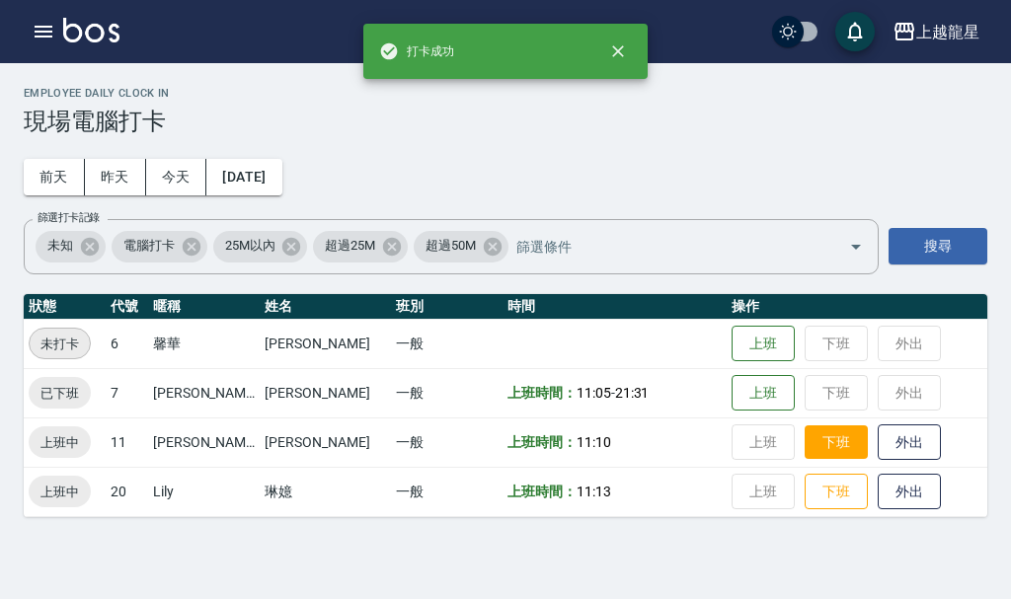
click at [815, 453] on button "下班" at bounding box center [836, 443] width 63 height 35
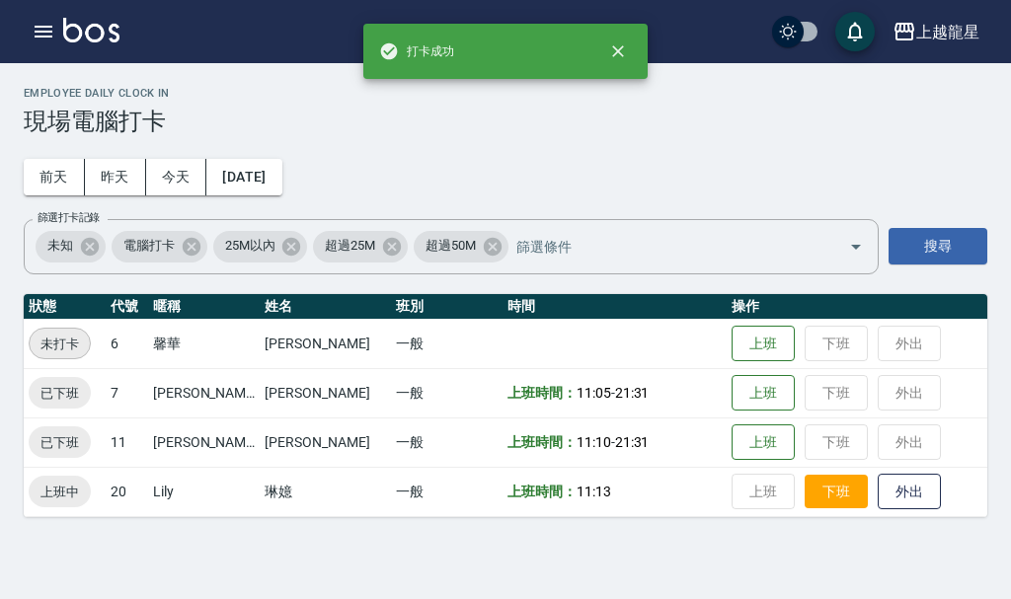
click at [822, 499] on button "下班" at bounding box center [836, 492] width 63 height 35
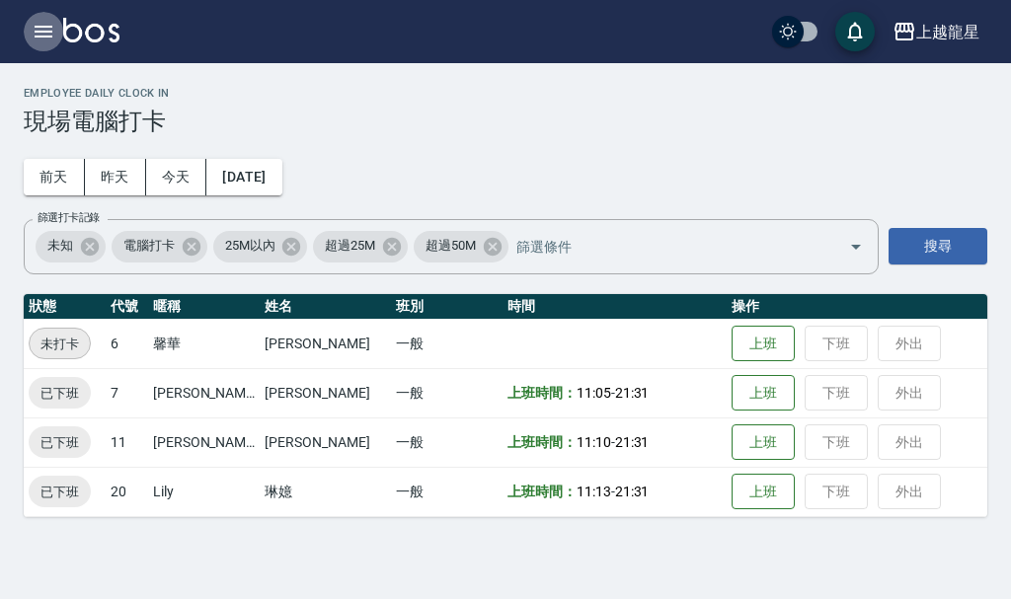
click at [53, 20] on icon "button" at bounding box center [44, 32] width 24 height 24
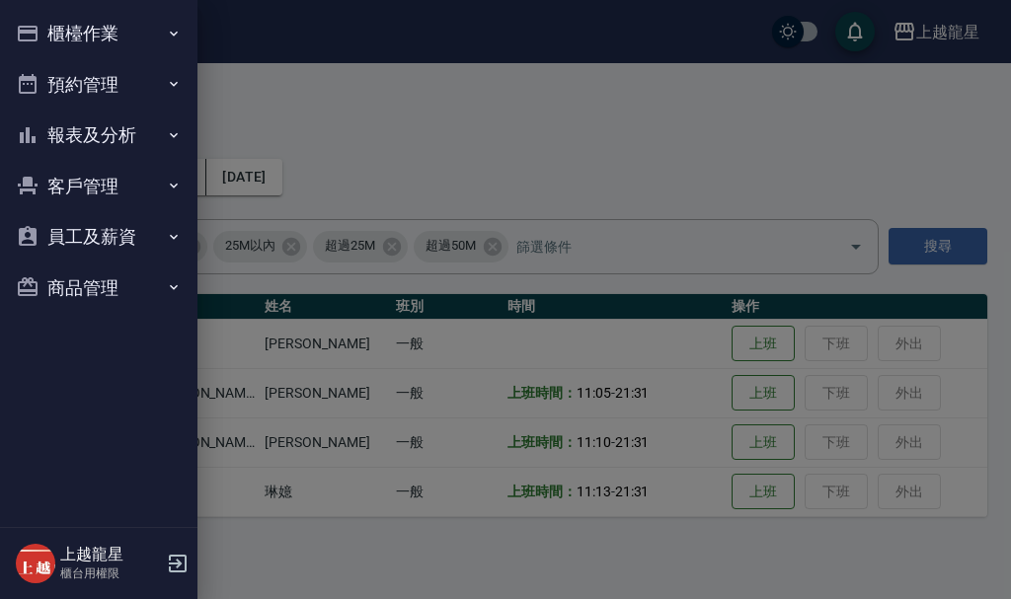
click at [97, 40] on button "櫃檯作業" at bounding box center [99, 33] width 182 height 51
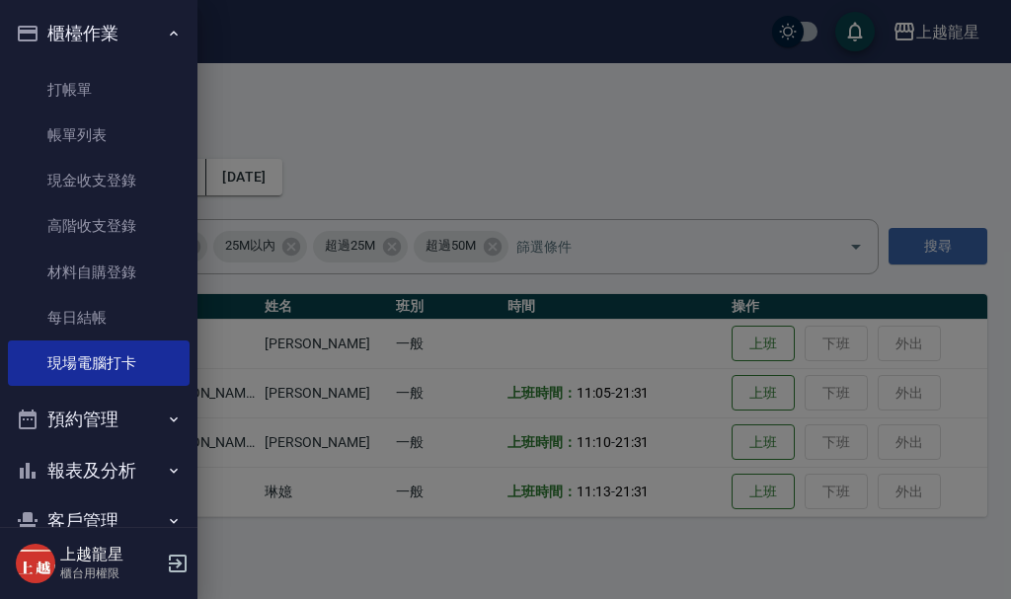
click at [115, 477] on button "報表及分析" at bounding box center [99, 470] width 182 height 51
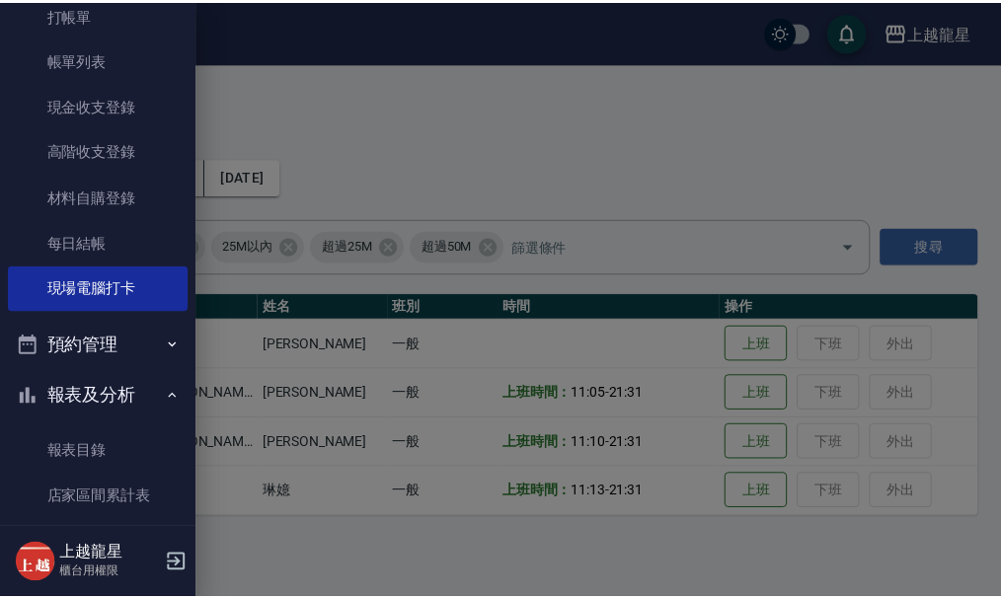
scroll to position [197, 0]
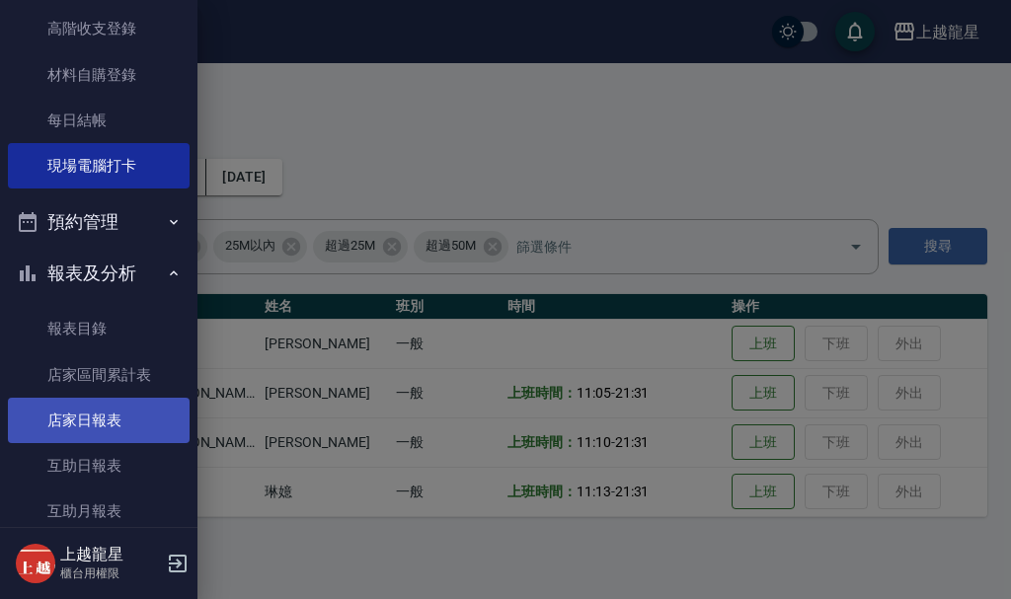
click at [93, 411] on link "店家日報表" at bounding box center [99, 420] width 182 height 45
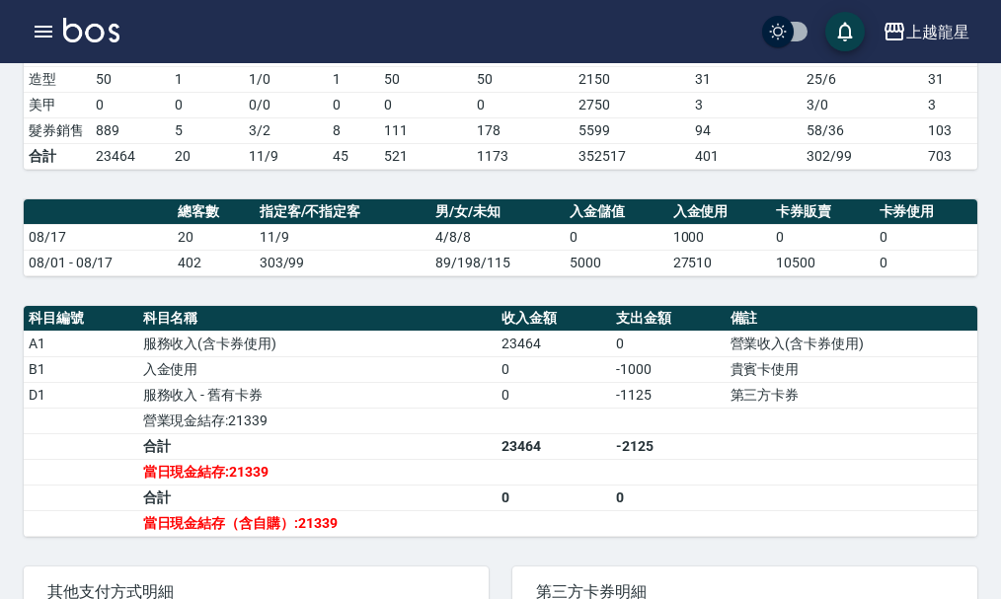
scroll to position [494, 0]
